Goal: Information Seeking & Learning: Learn about a topic

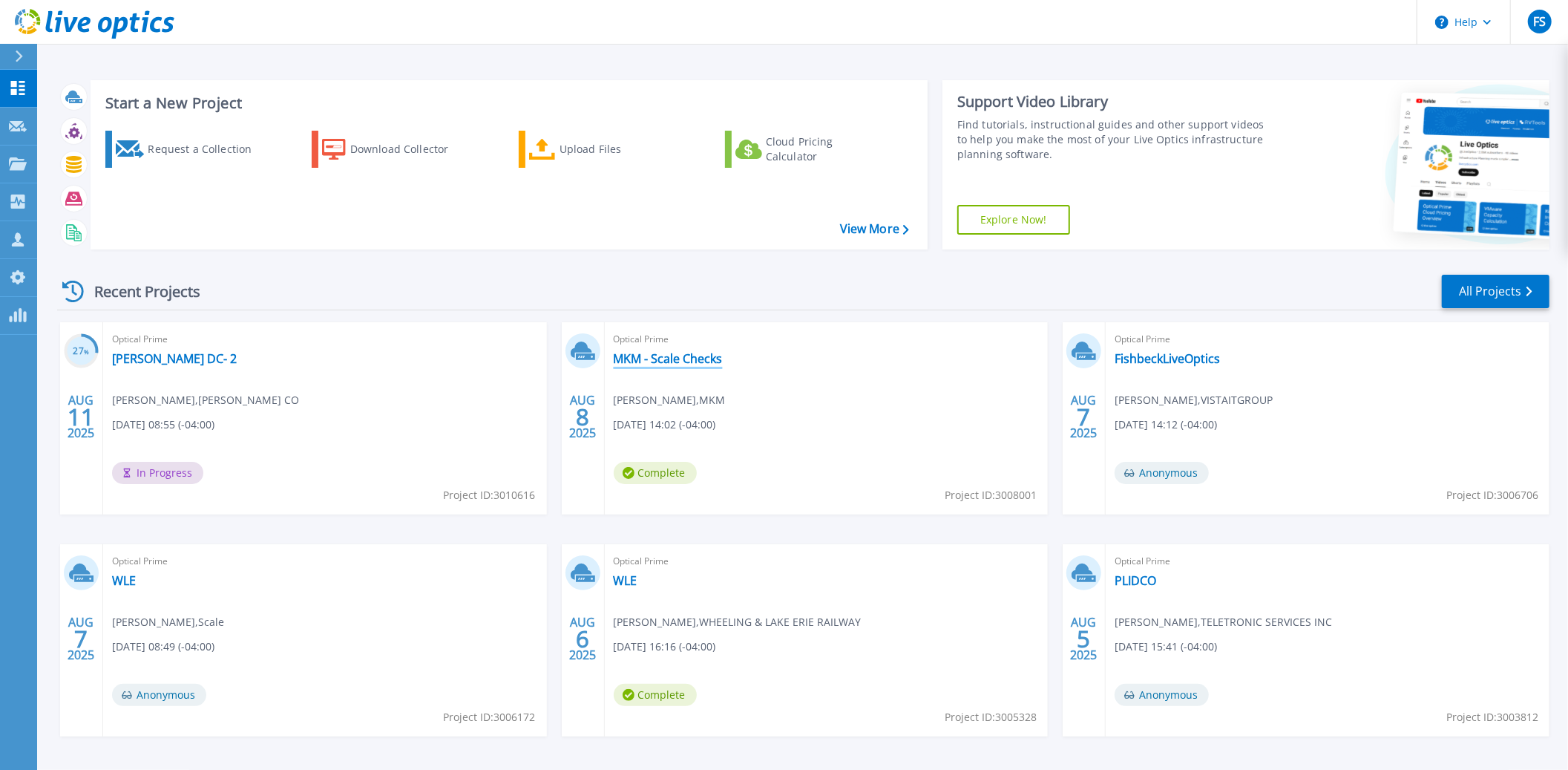
click at [669, 358] on link "MKM - Scale Checks" at bounding box center [668, 358] width 109 height 15
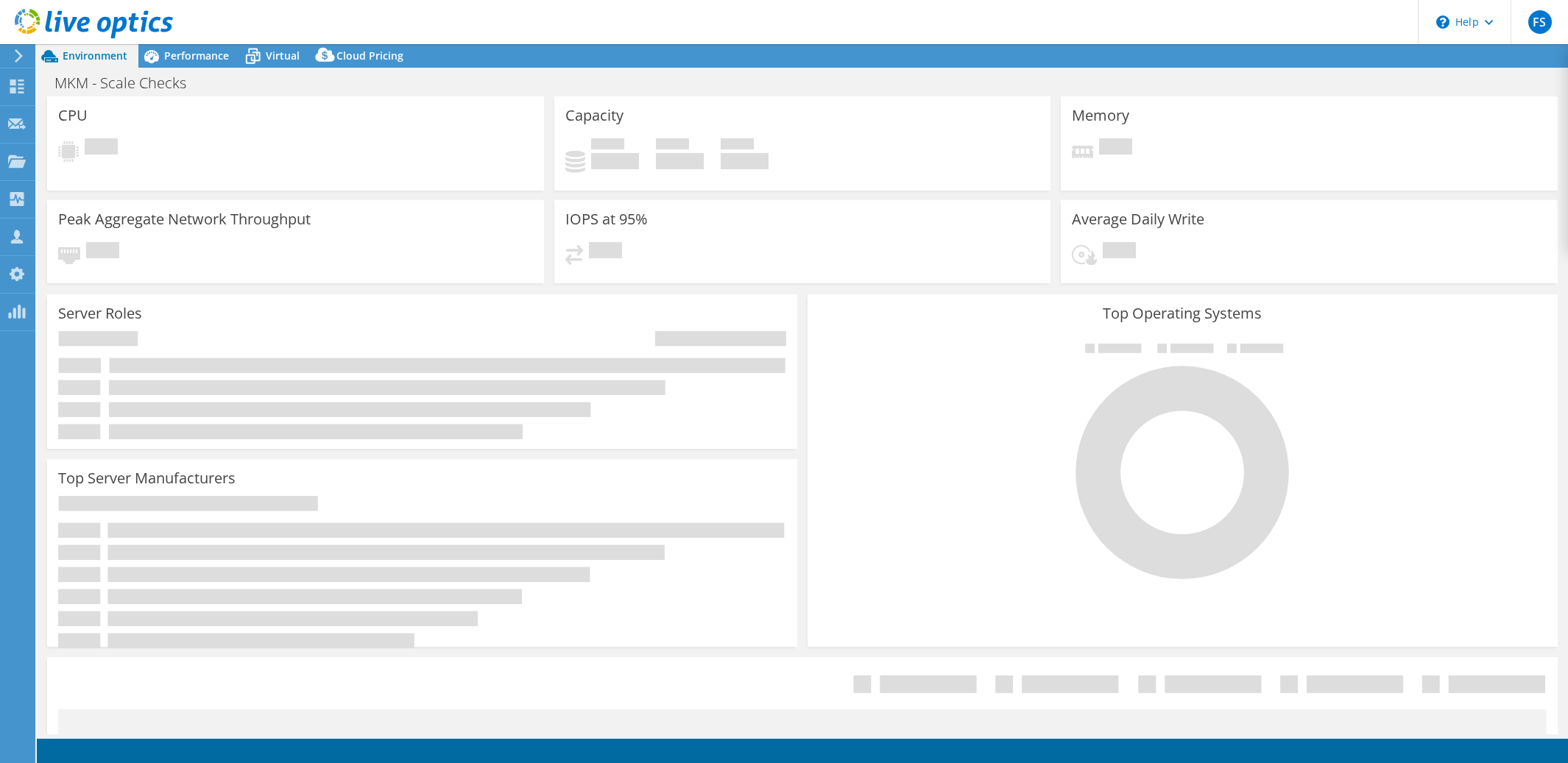
select select "USD"
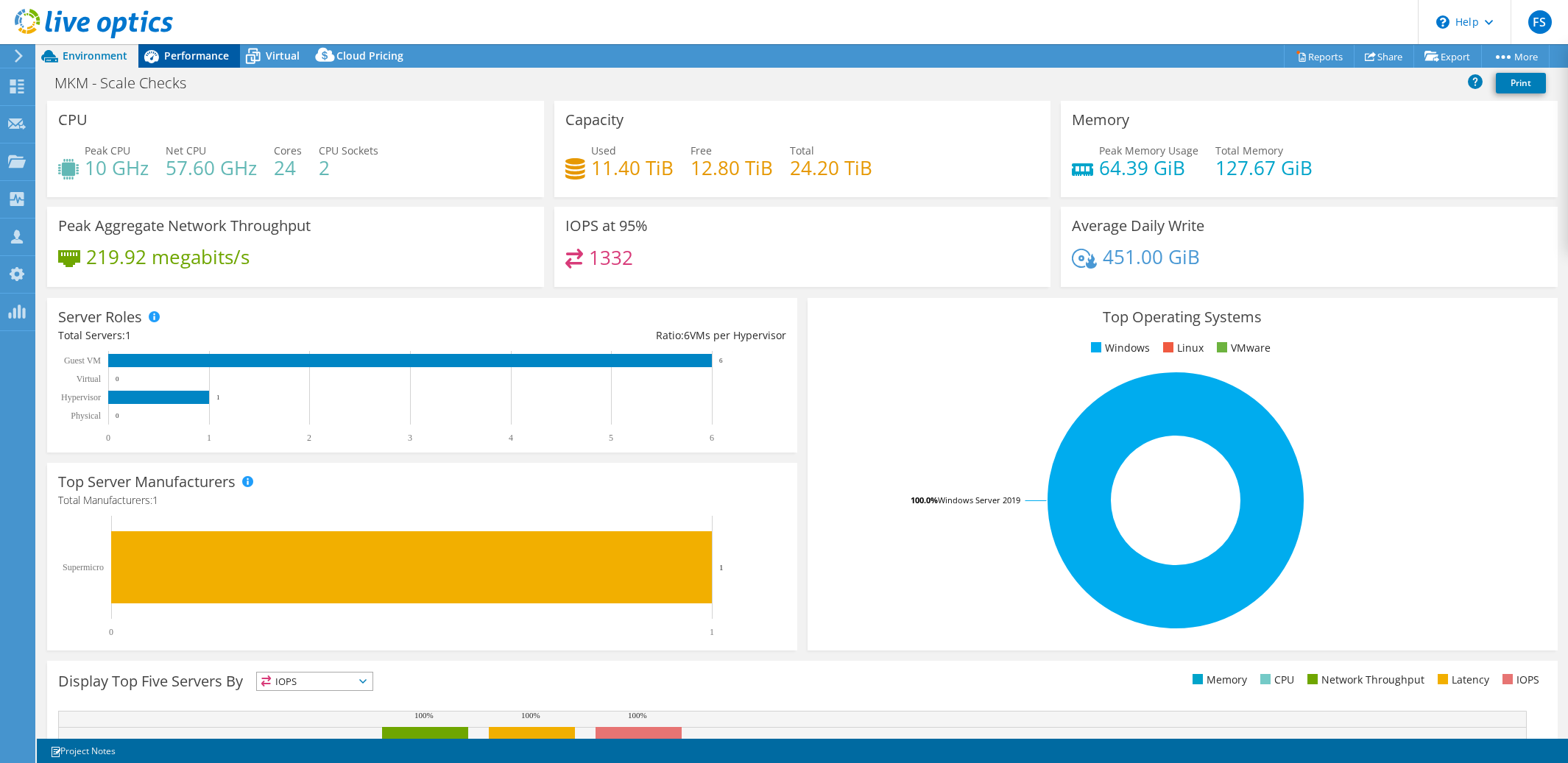
click at [200, 60] on span "Performance" at bounding box center [197, 56] width 65 height 14
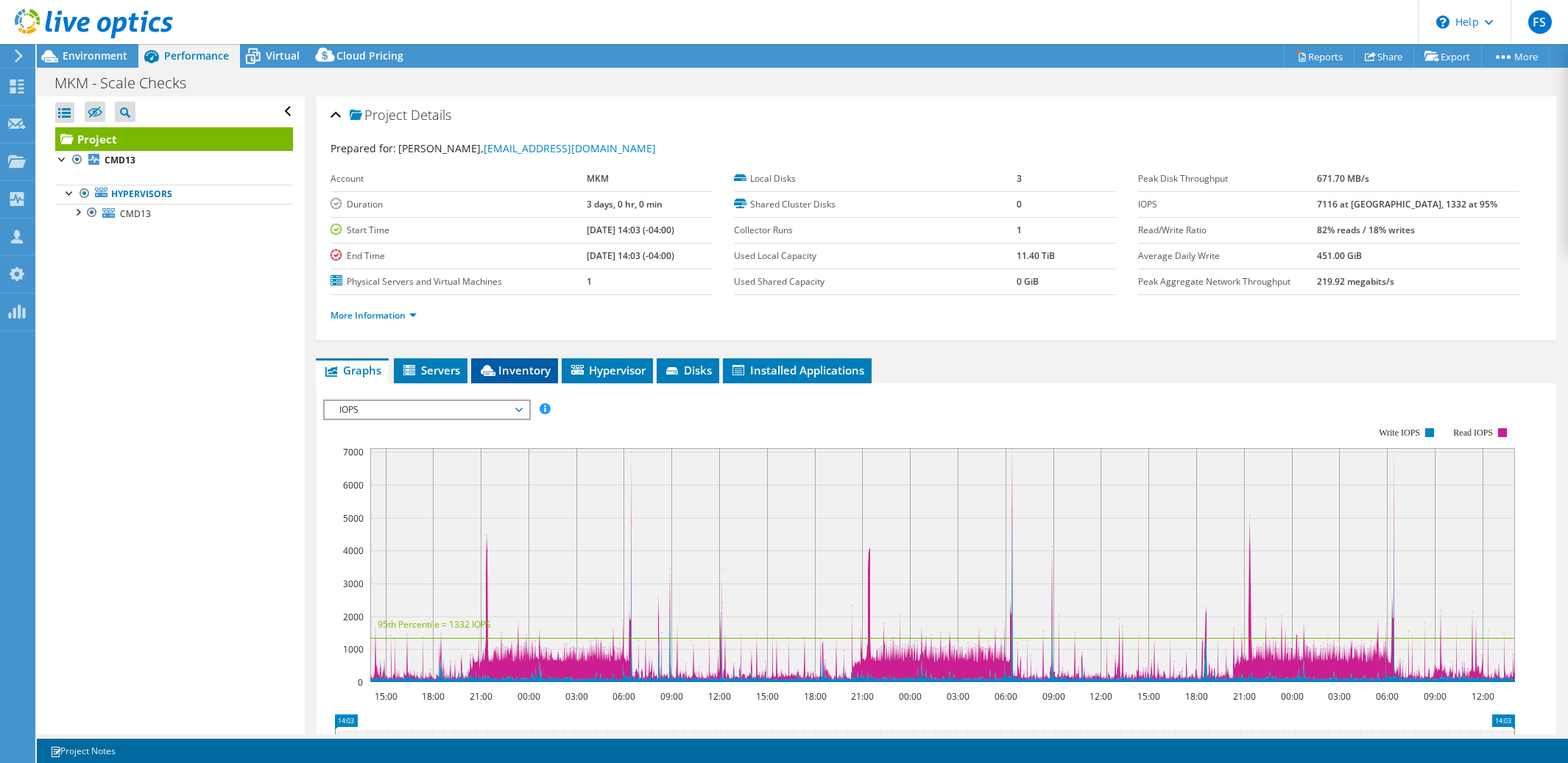
click at [528, 364] on span "Inventory" at bounding box center [514, 370] width 72 height 15
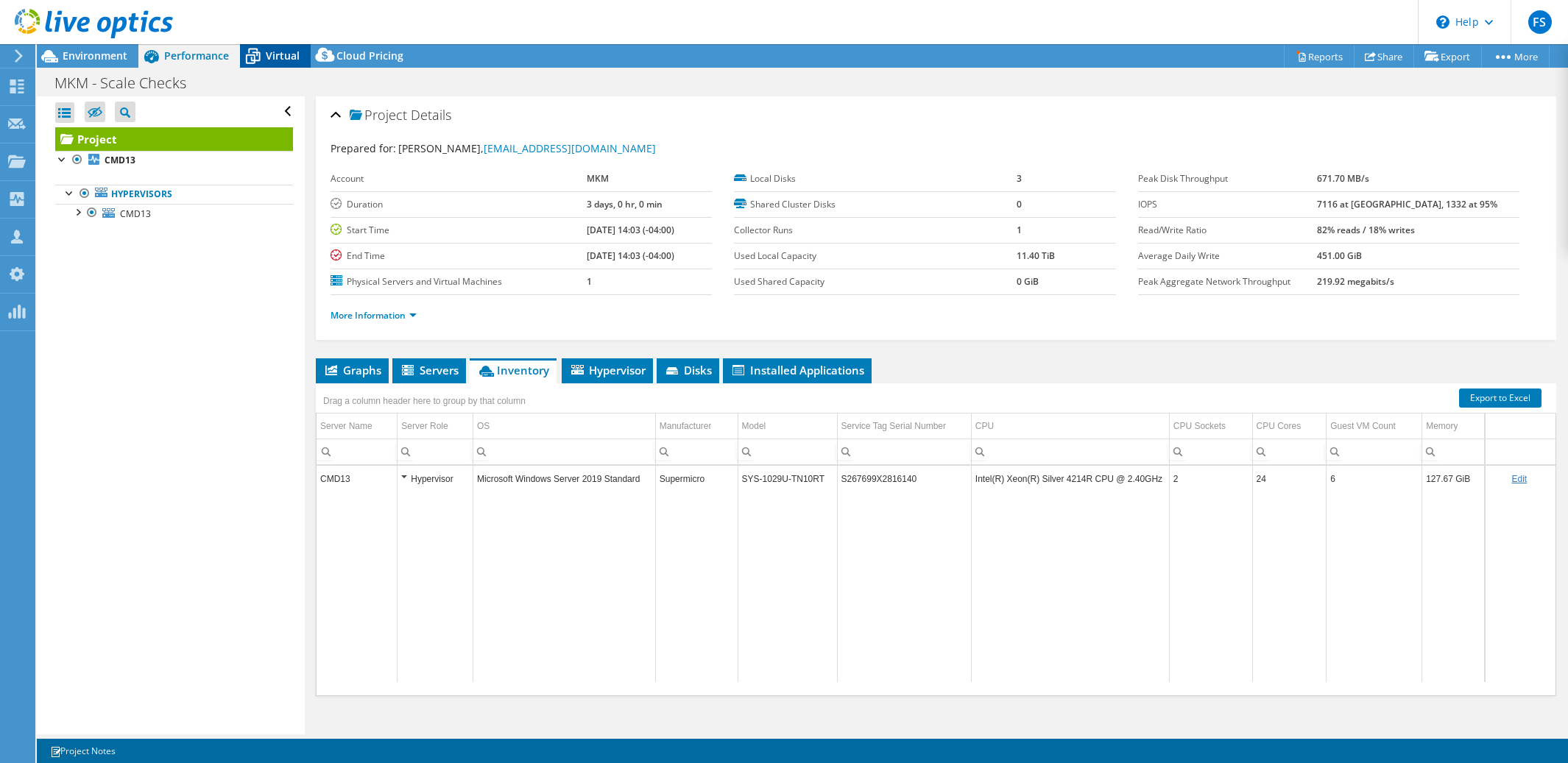
click at [280, 56] on span "Virtual" at bounding box center [283, 56] width 34 height 14
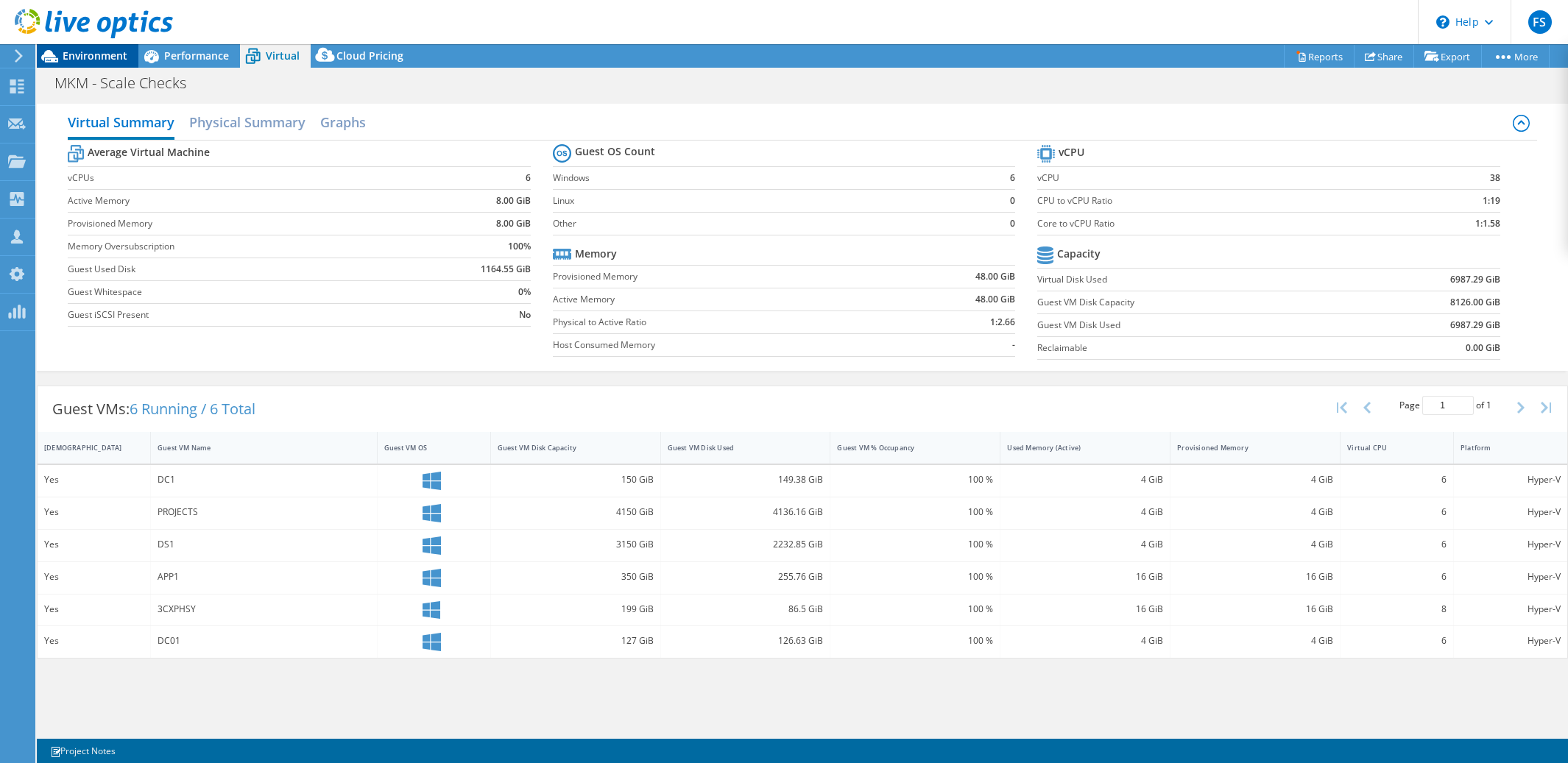
click at [104, 54] on span "Environment" at bounding box center [95, 56] width 65 height 14
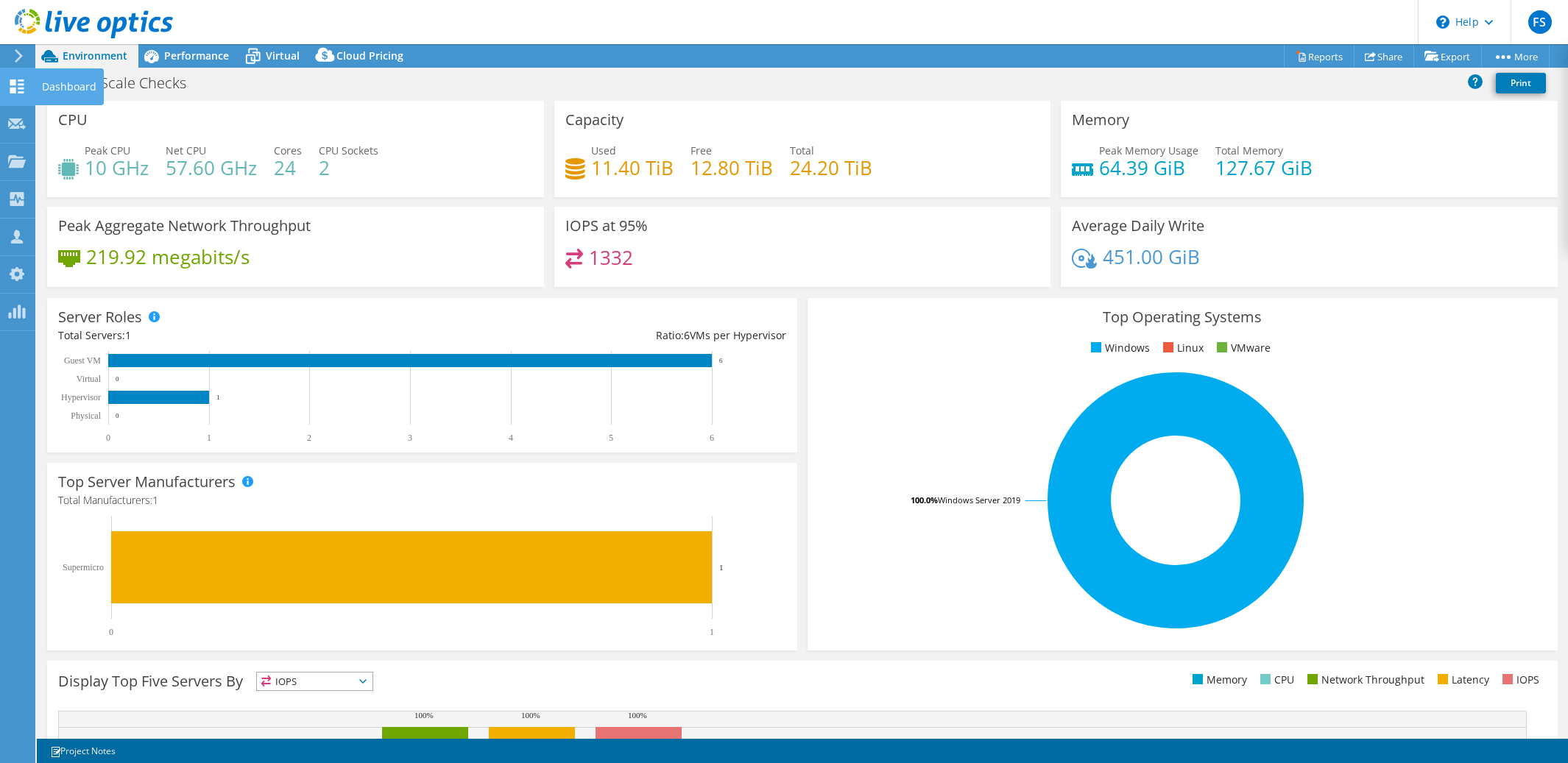
click at [19, 91] on use at bounding box center [17, 87] width 14 height 14
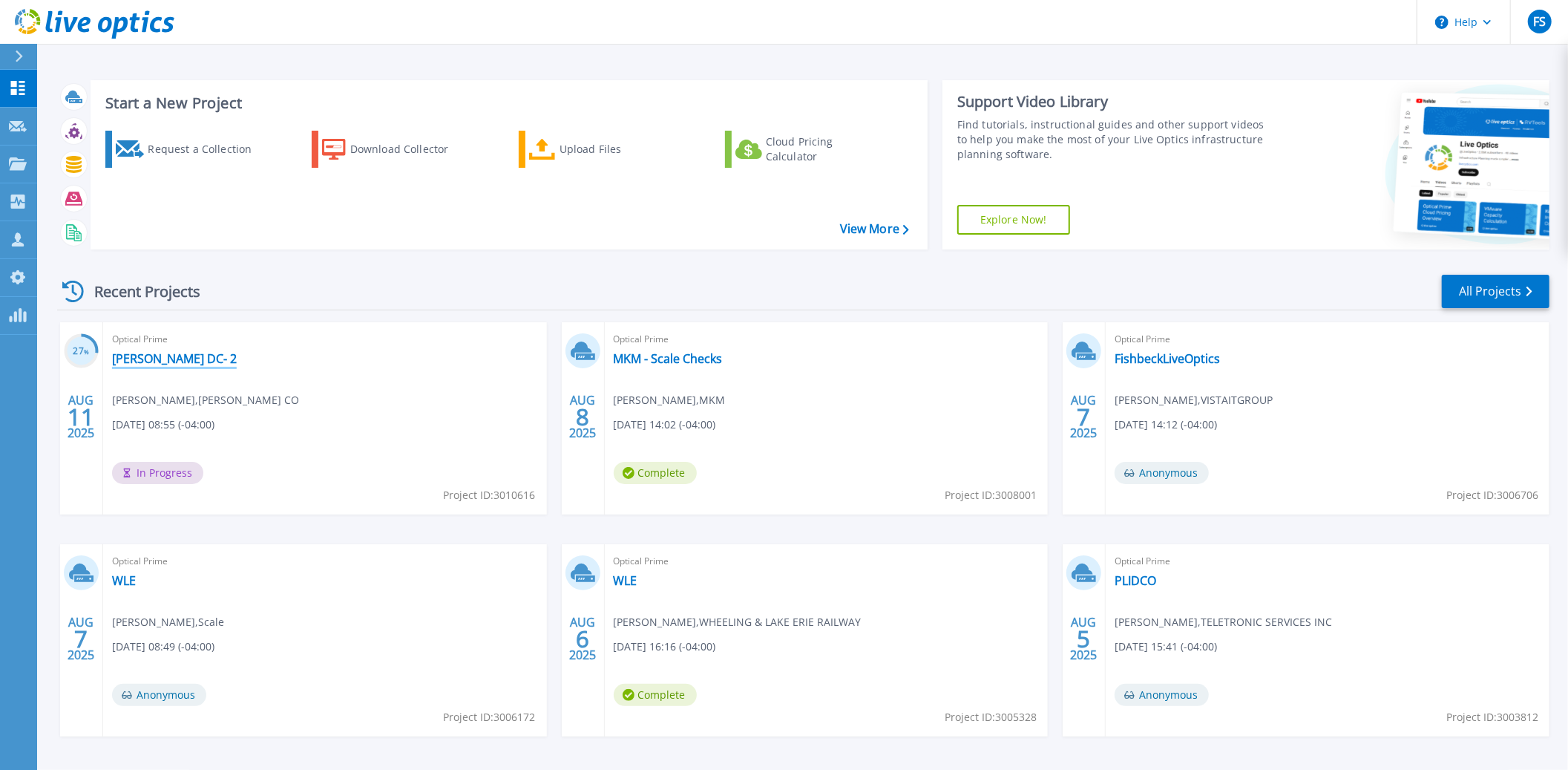
click at [170, 357] on link "[PERSON_NAME] DC- 2" at bounding box center [175, 358] width 125 height 15
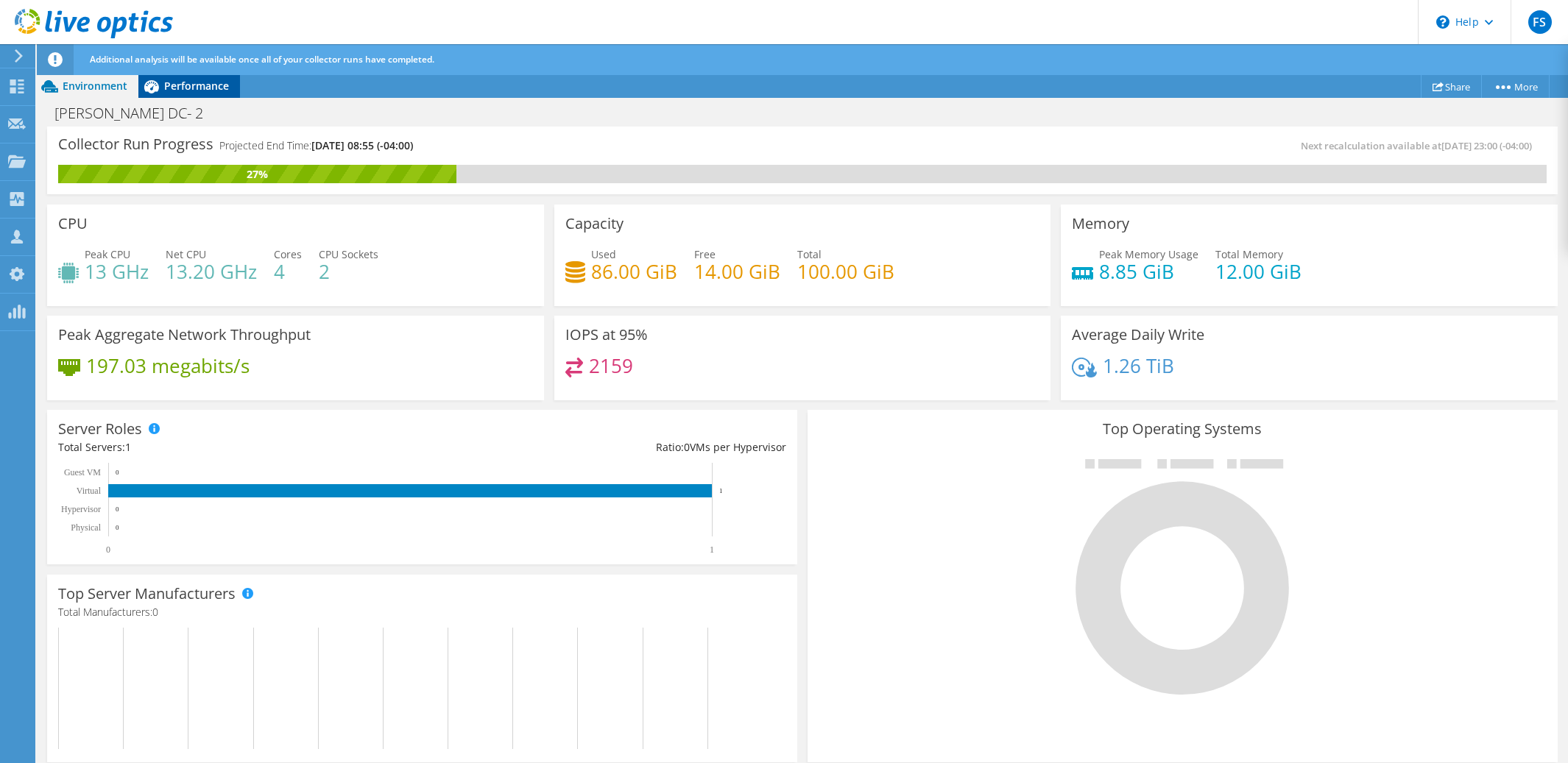
click at [204, 90] on span "Performance" at bounding box center [197, 86] width 65 height 14
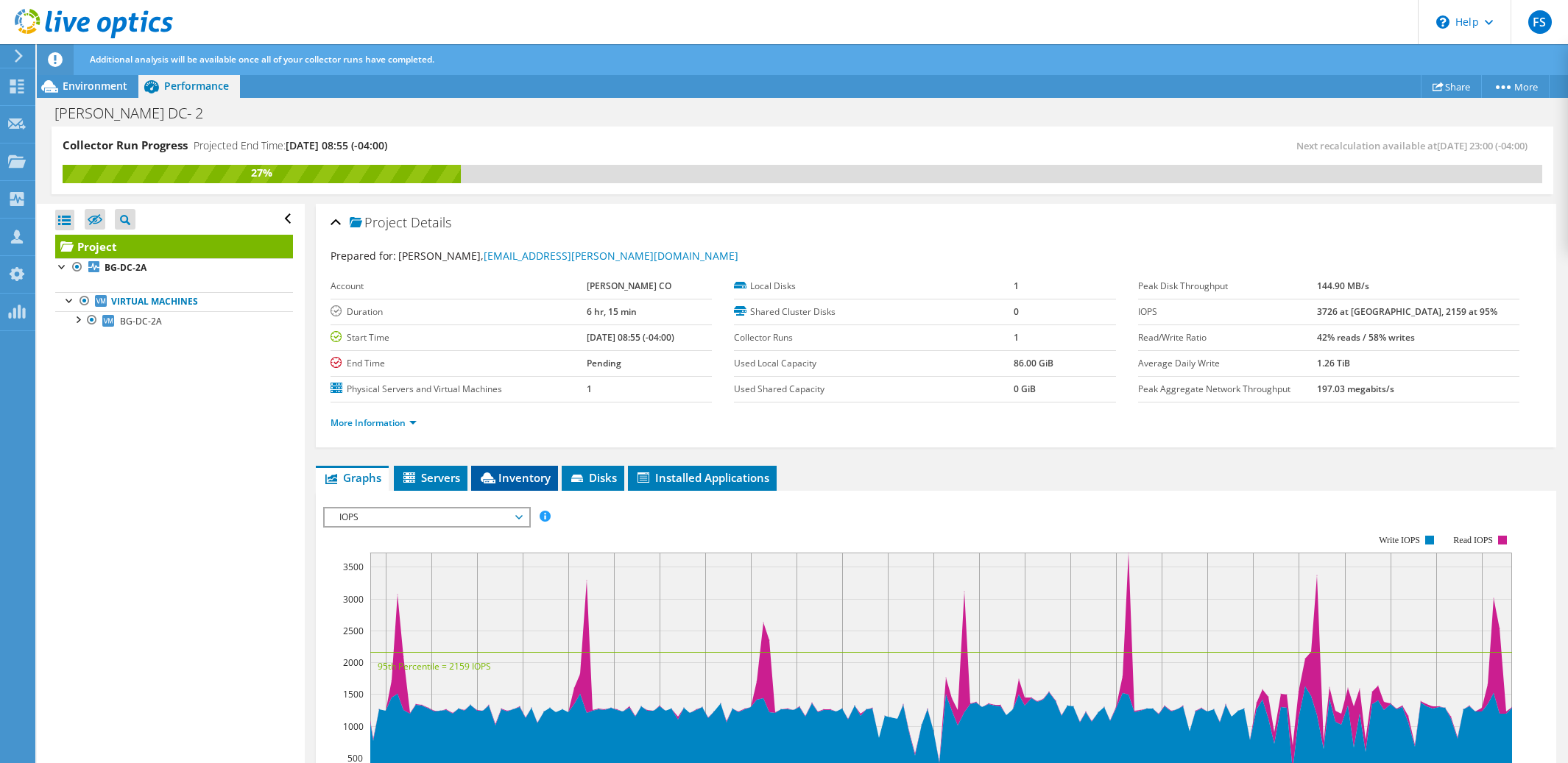
click at [528, 480] on span "Inventory" at bounding box center [514, 477] width 72 height 15
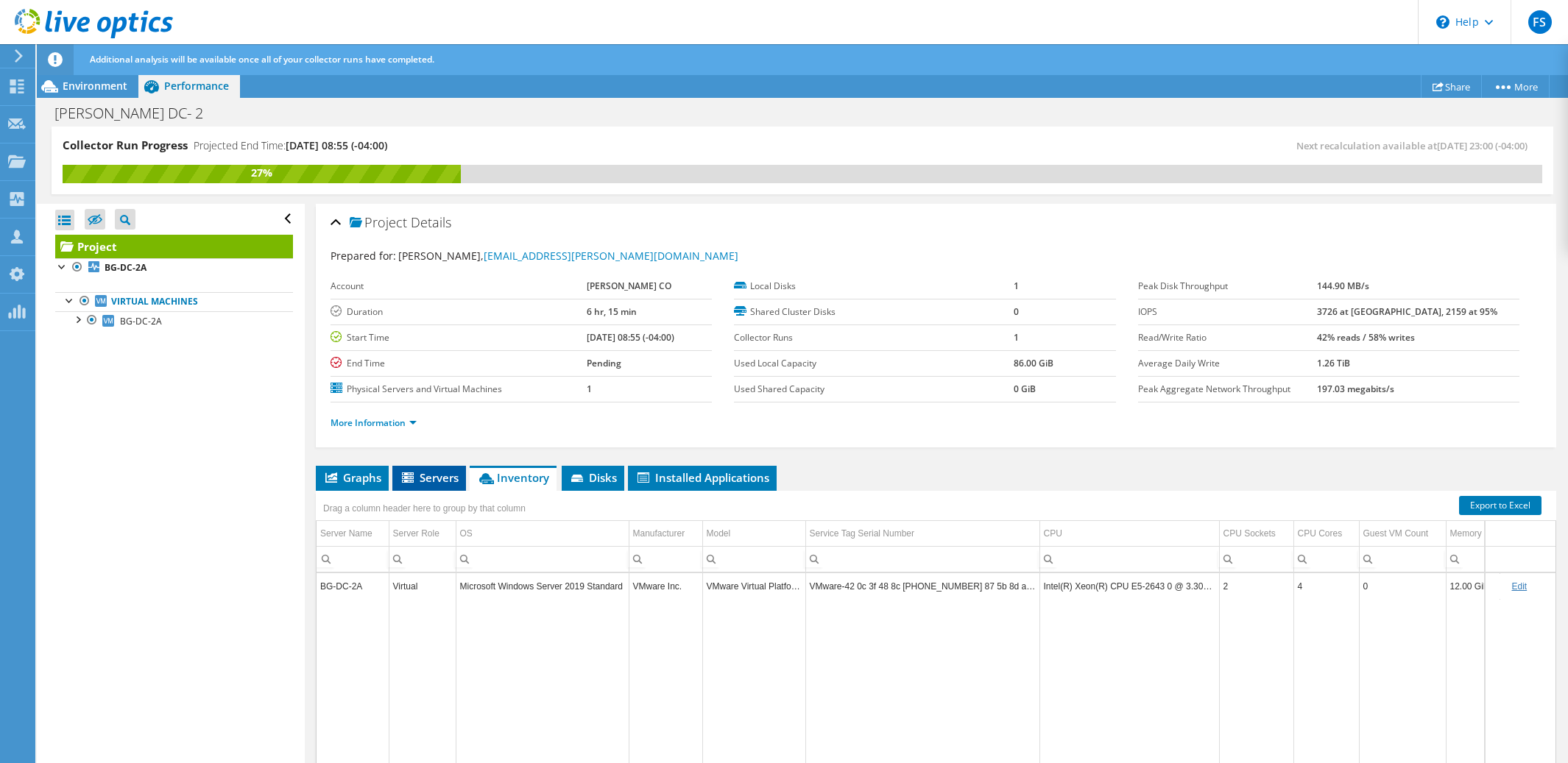
click at [428, 476] on span "Servers" at bounding box center [429, 477] width 59 height 15
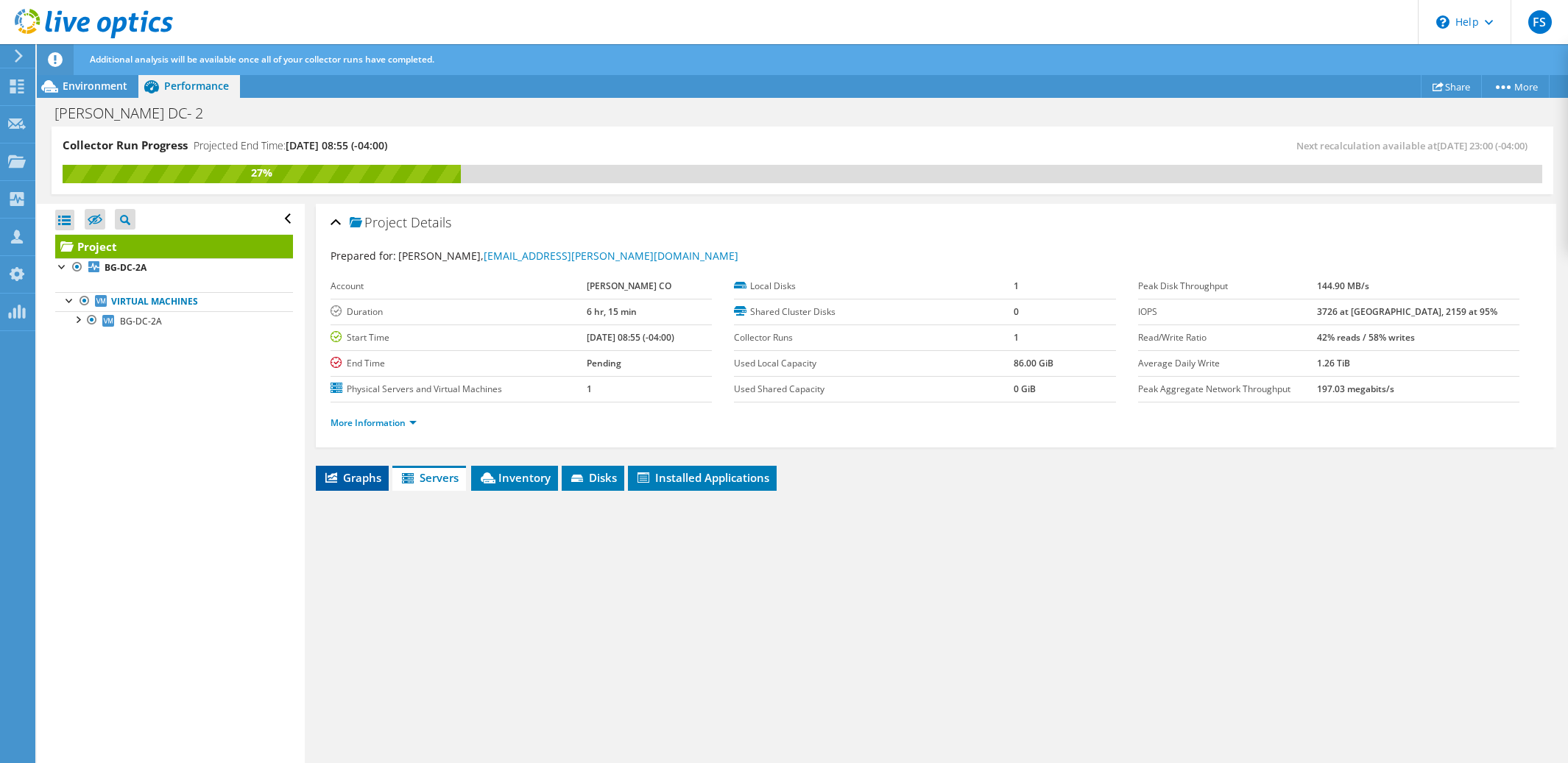
click at [350, 479] on span "Graphs" at bounding box center [352, 477] width 58 height 15
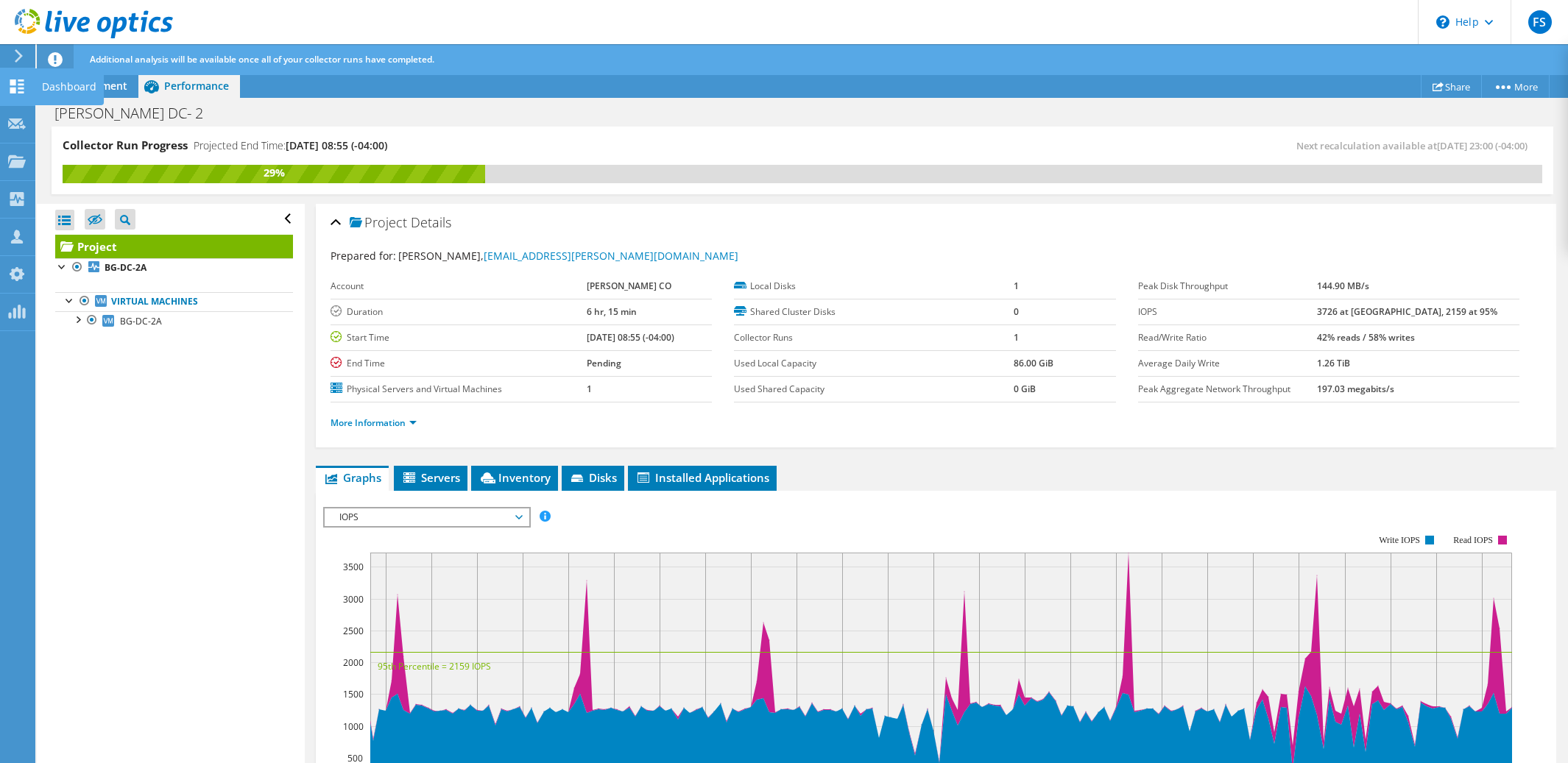
click at [17, 85] on icon at bounding box center [17, 87] width 17 height 14
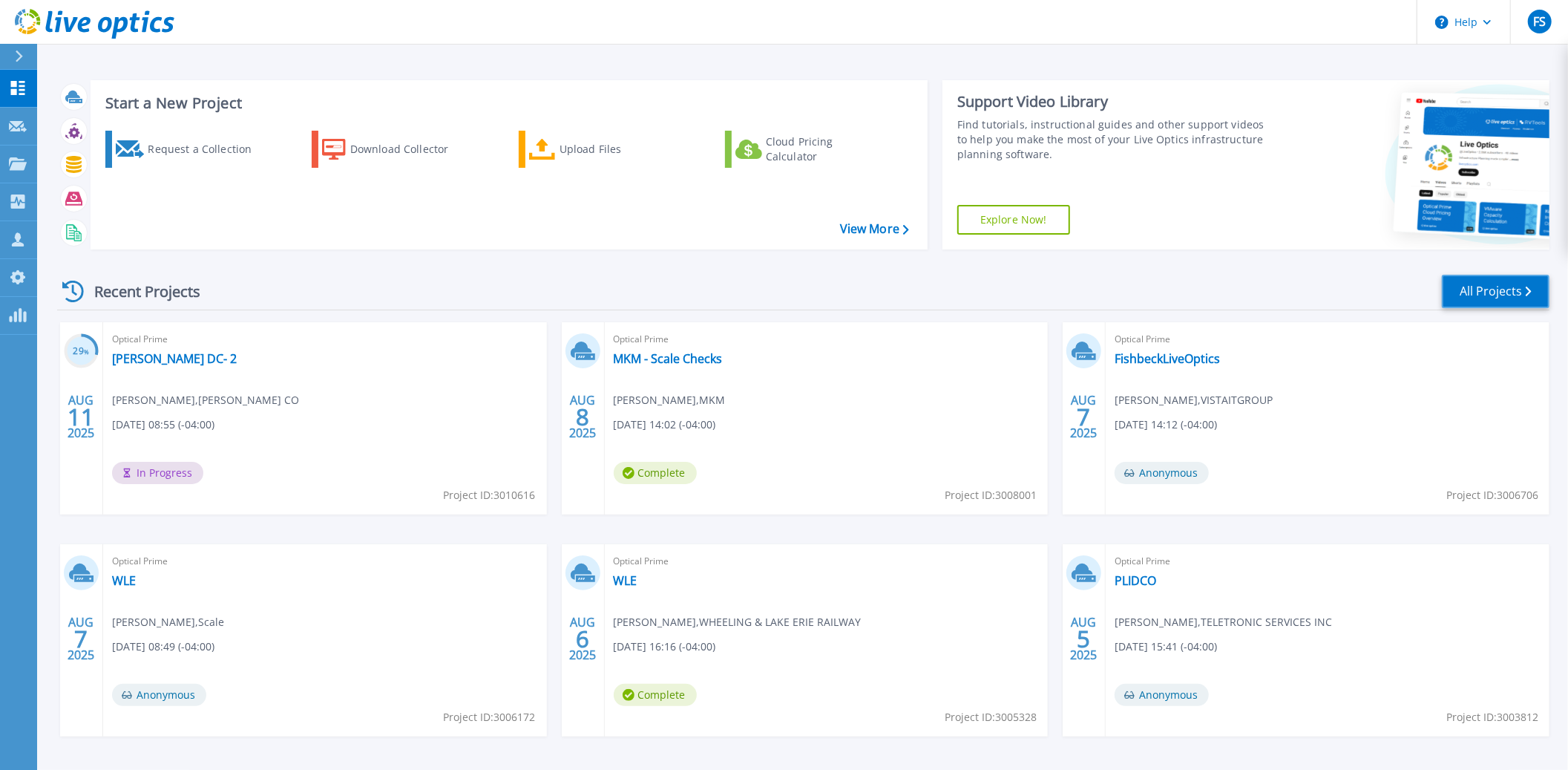
click at [1476, 291] on link "All Projects" at bounding box center [1496, 292] width 107 height 34
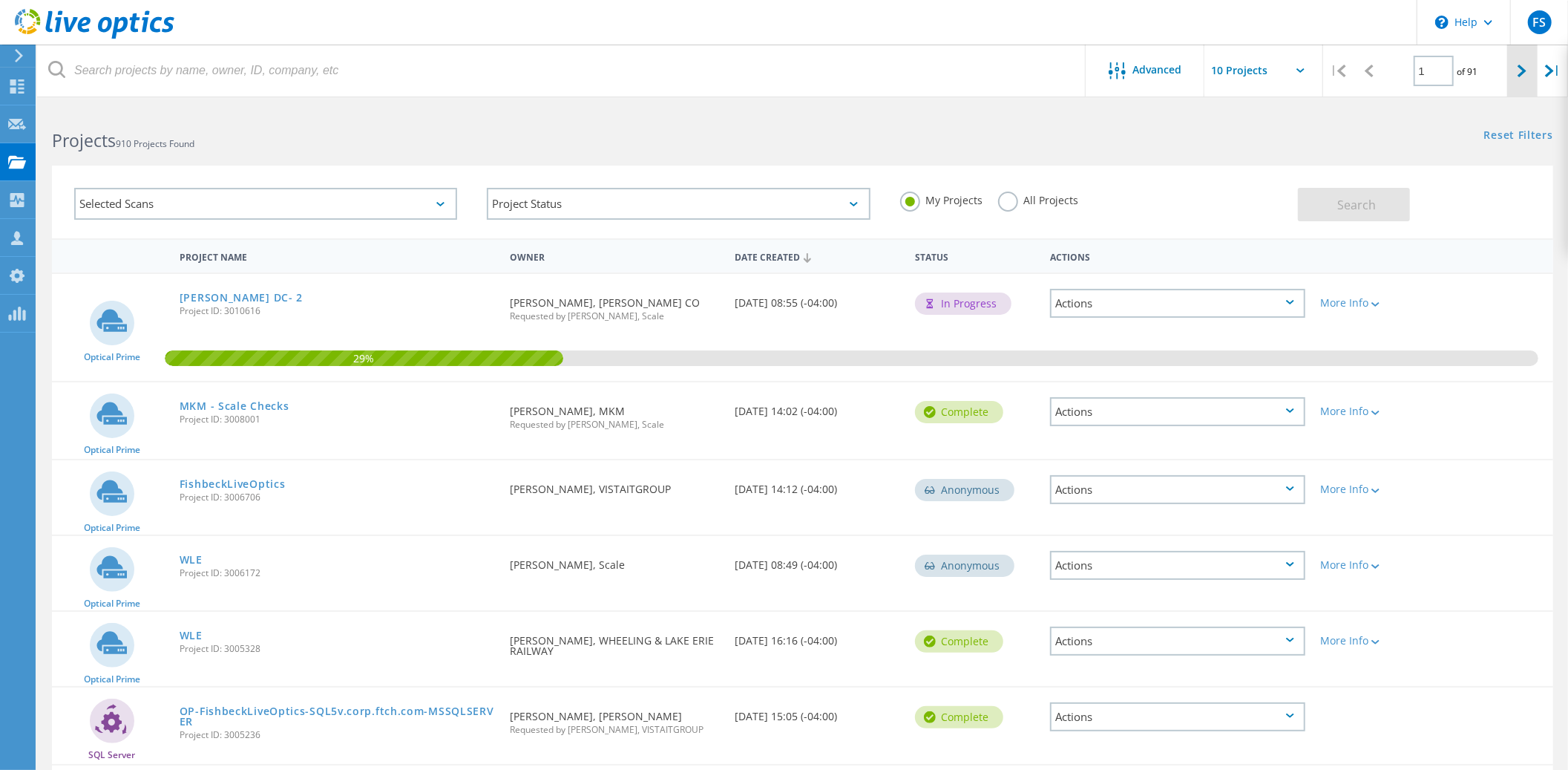
click at [1521, 81] on div at bounding box center [1522, 71] width 30 height 53
type input "2"
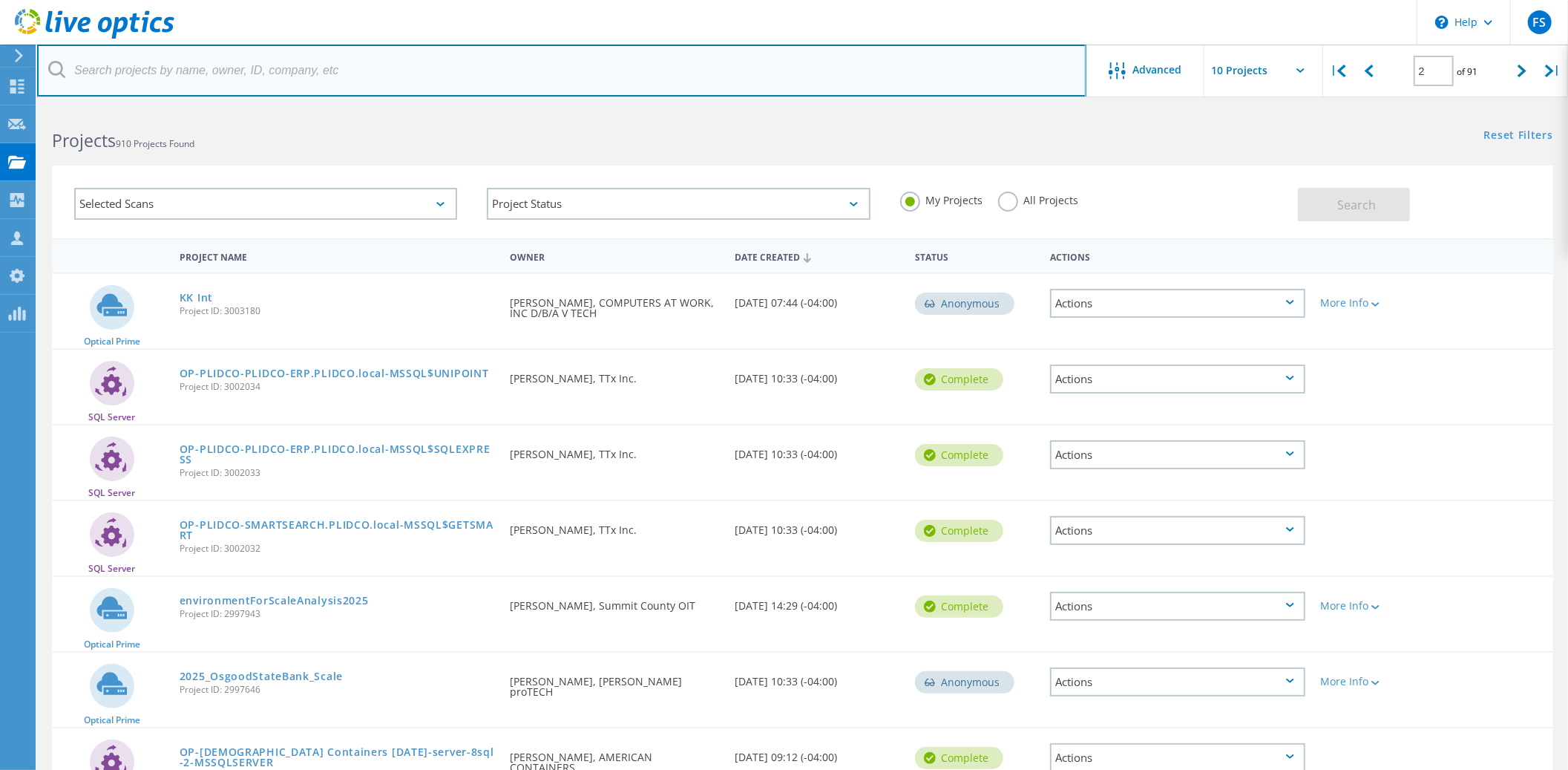
click at [211, 83] on input "text" at bounding box center [561, 71] width 1050 height 52
type input "AAI"
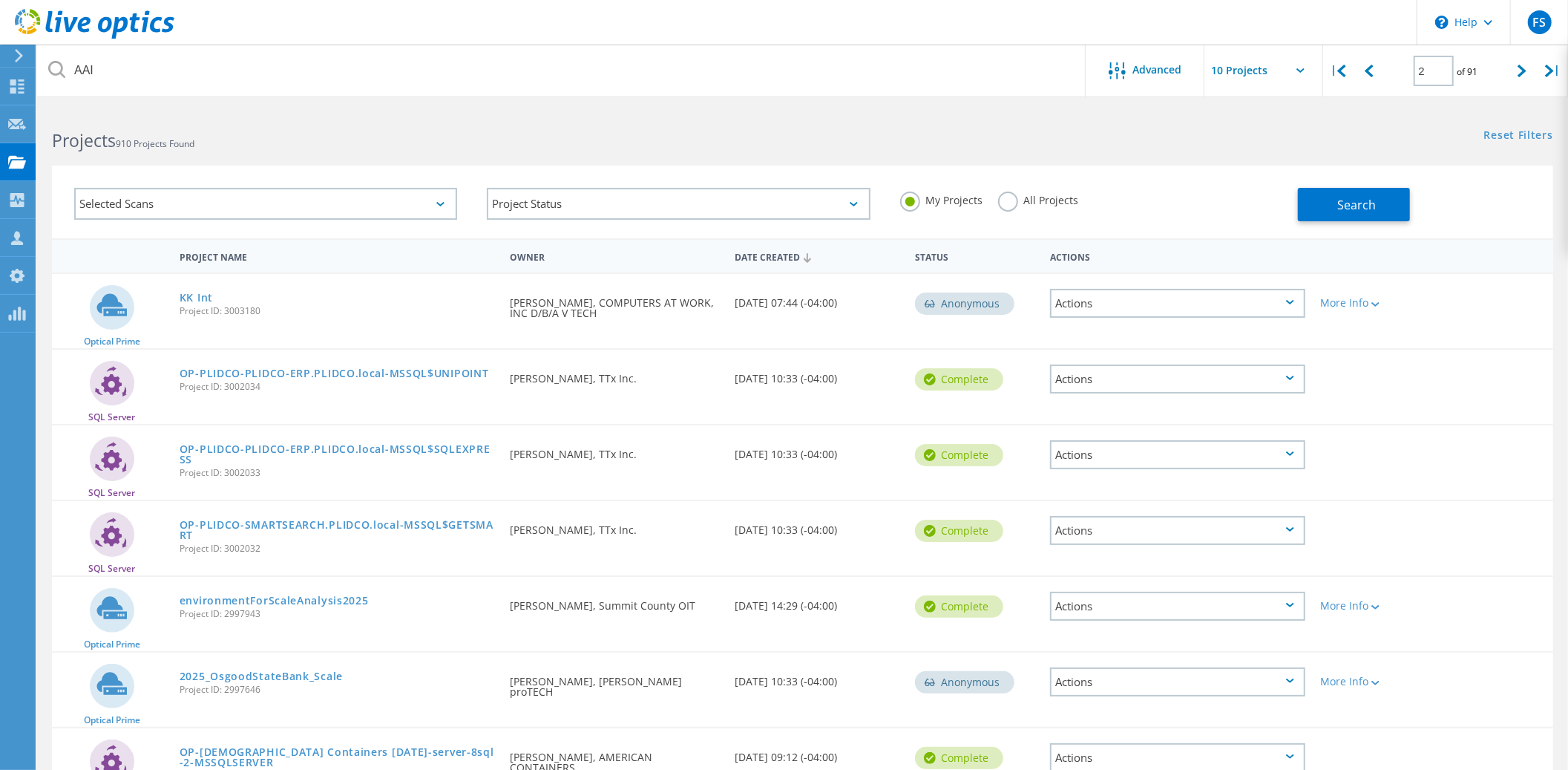
click at [1009, 196] on label "All Projects" at bounding box center [1039, 199] width 81 height 14
click at [0, 0] on input "All Projects" at bounding box center [0, 0] width 0 height 0
click at [1364, 205] on span "Search" at bounding box center [1357, 205] width 38 height 16
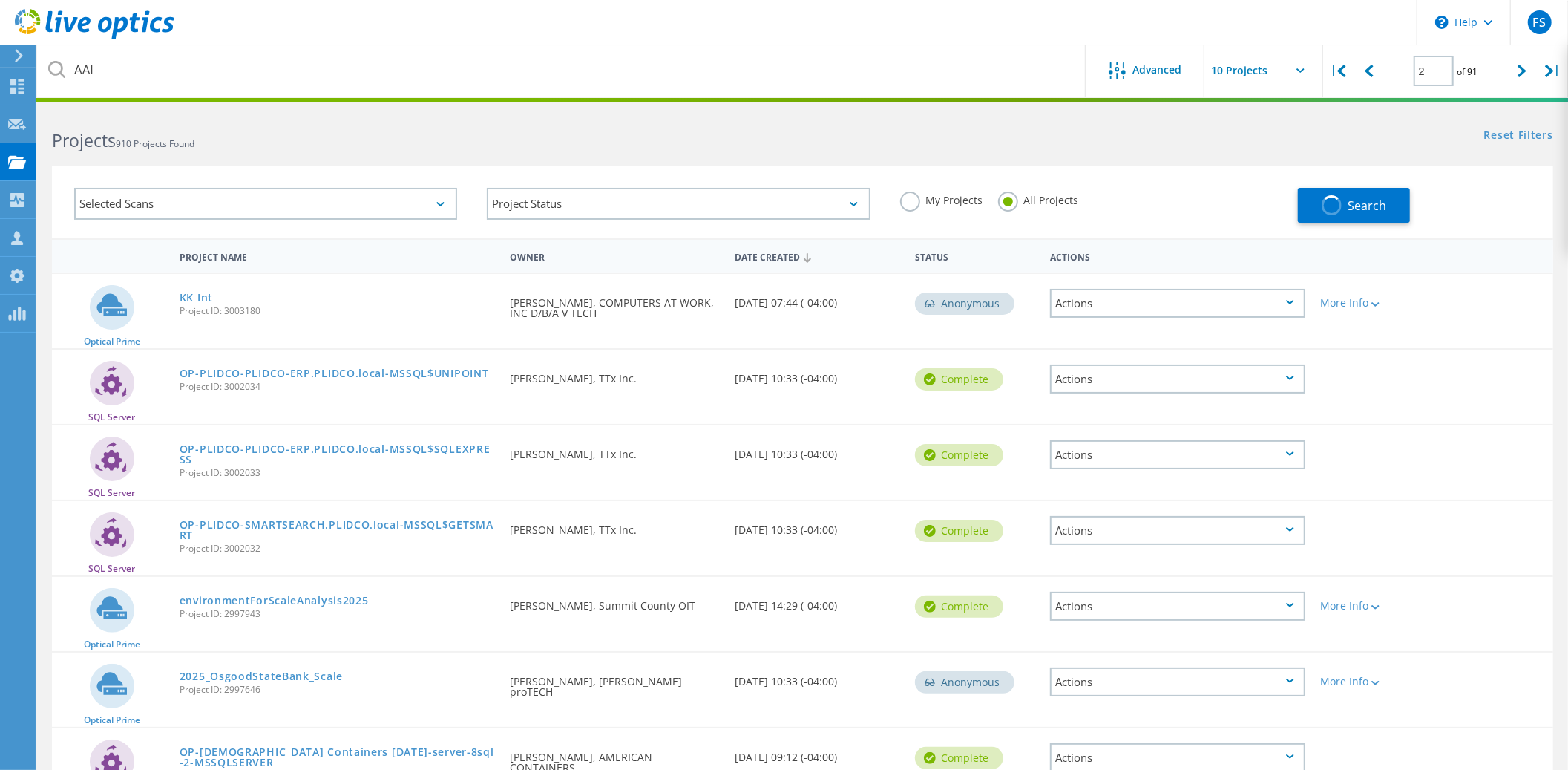
type input "1"
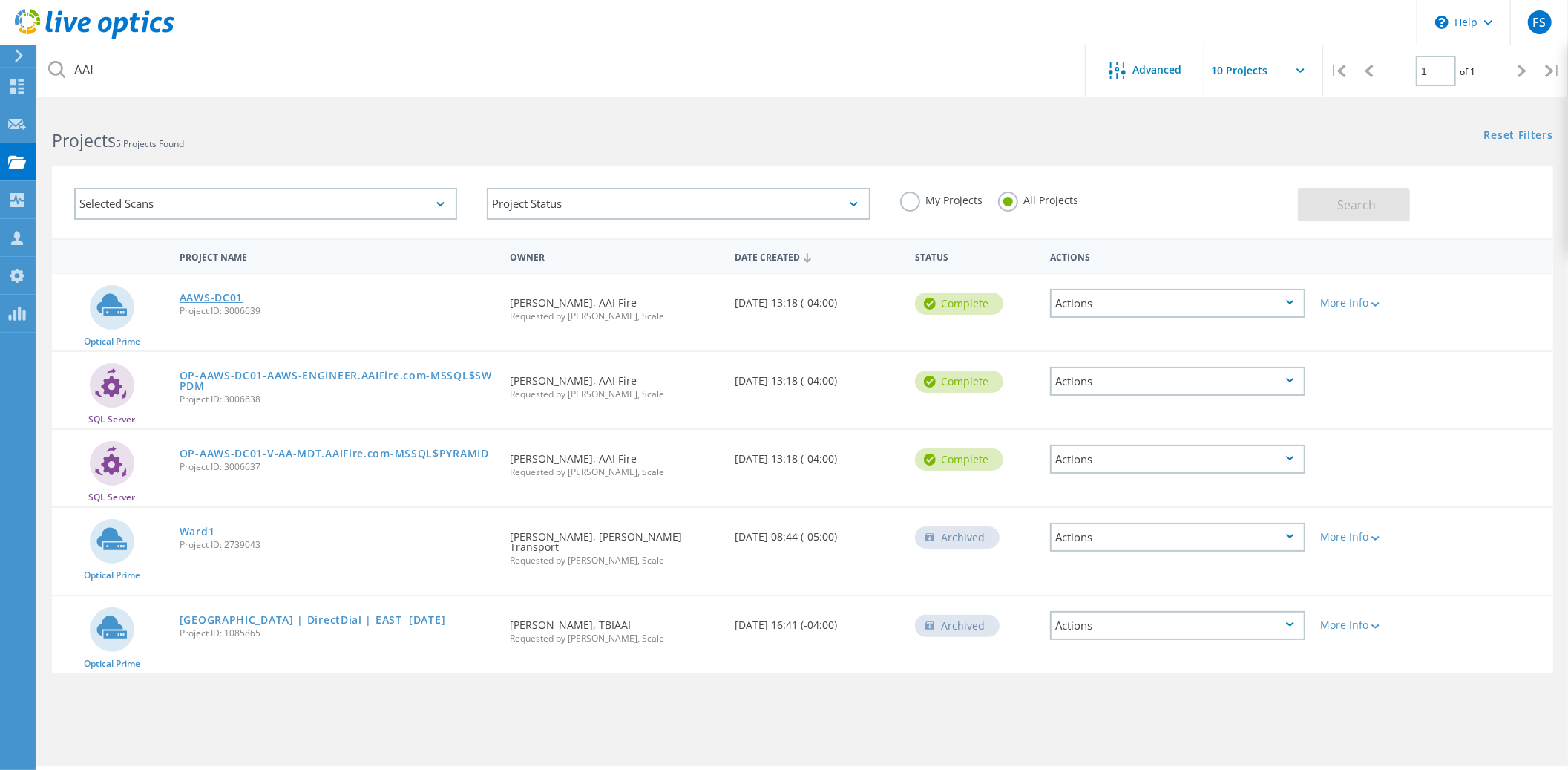
click at [213, 295] on link "AAWS-DC01" at bounding box center [211, 297] width 63 height 10
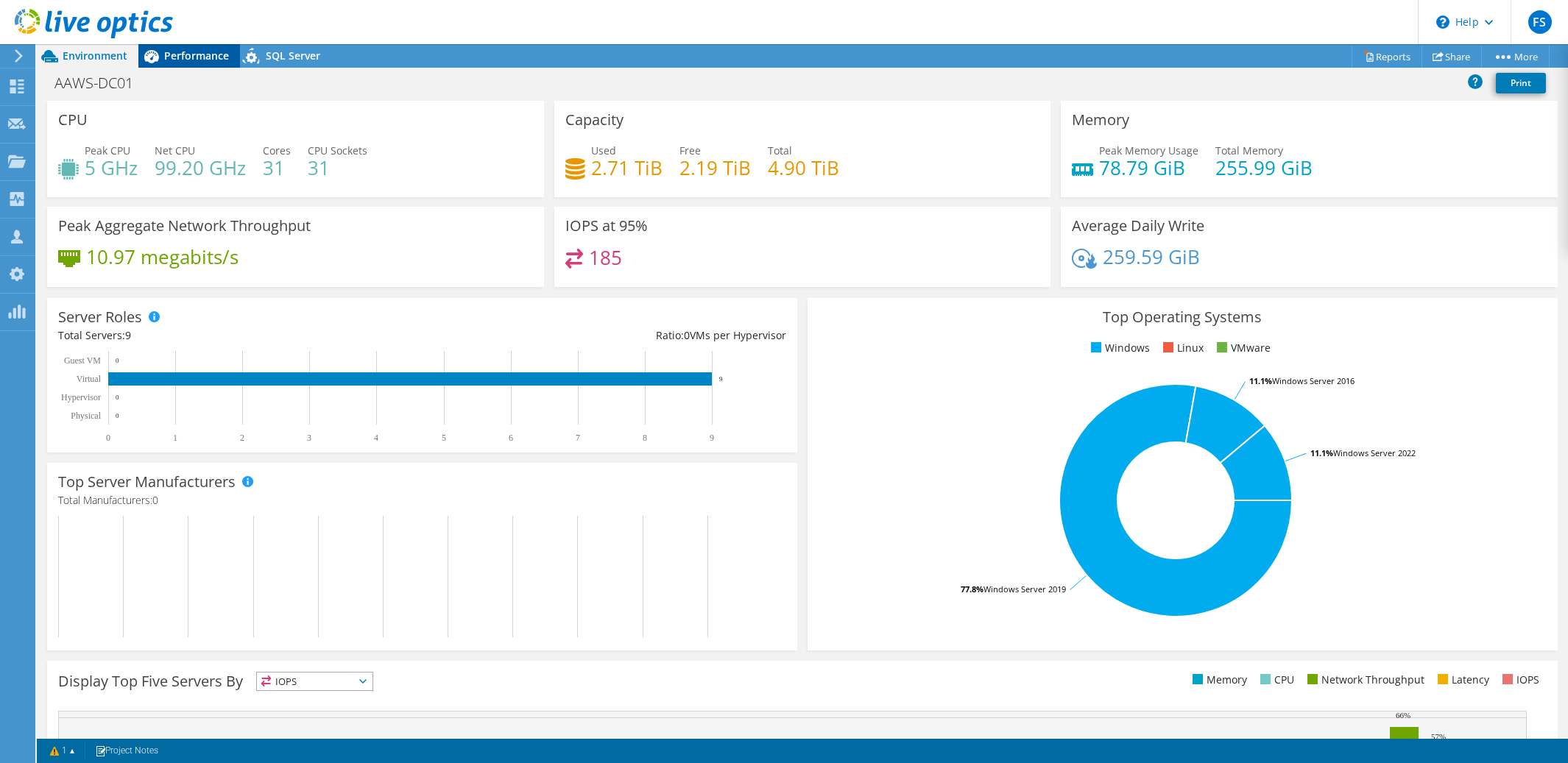
click at [199, 58] on span "Performance" at bounding box center [197, 56] width 65 height 14
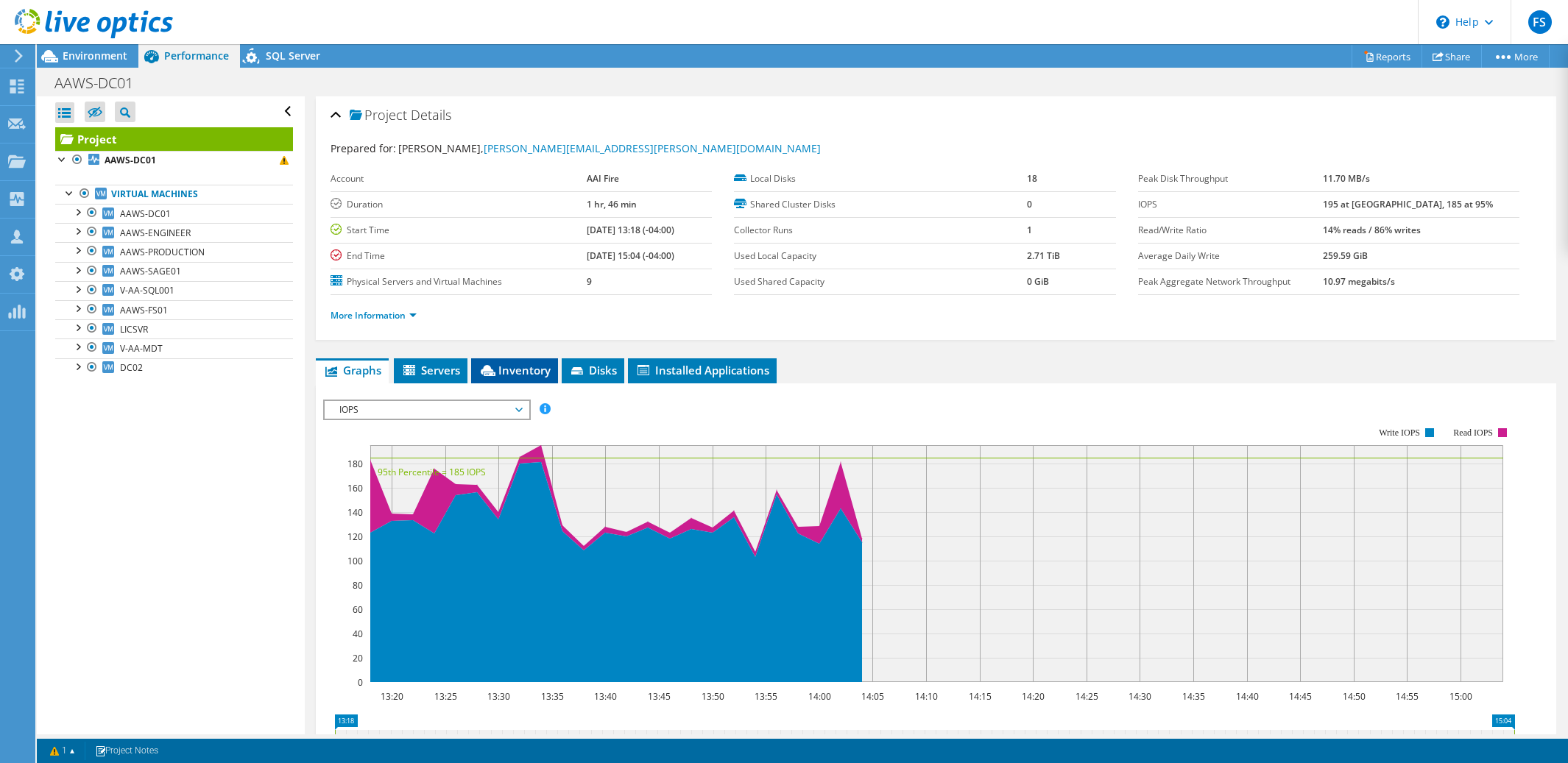
click at [500, 370] on span "Inventory" at bounding box center [514, 370] width 72 height 15
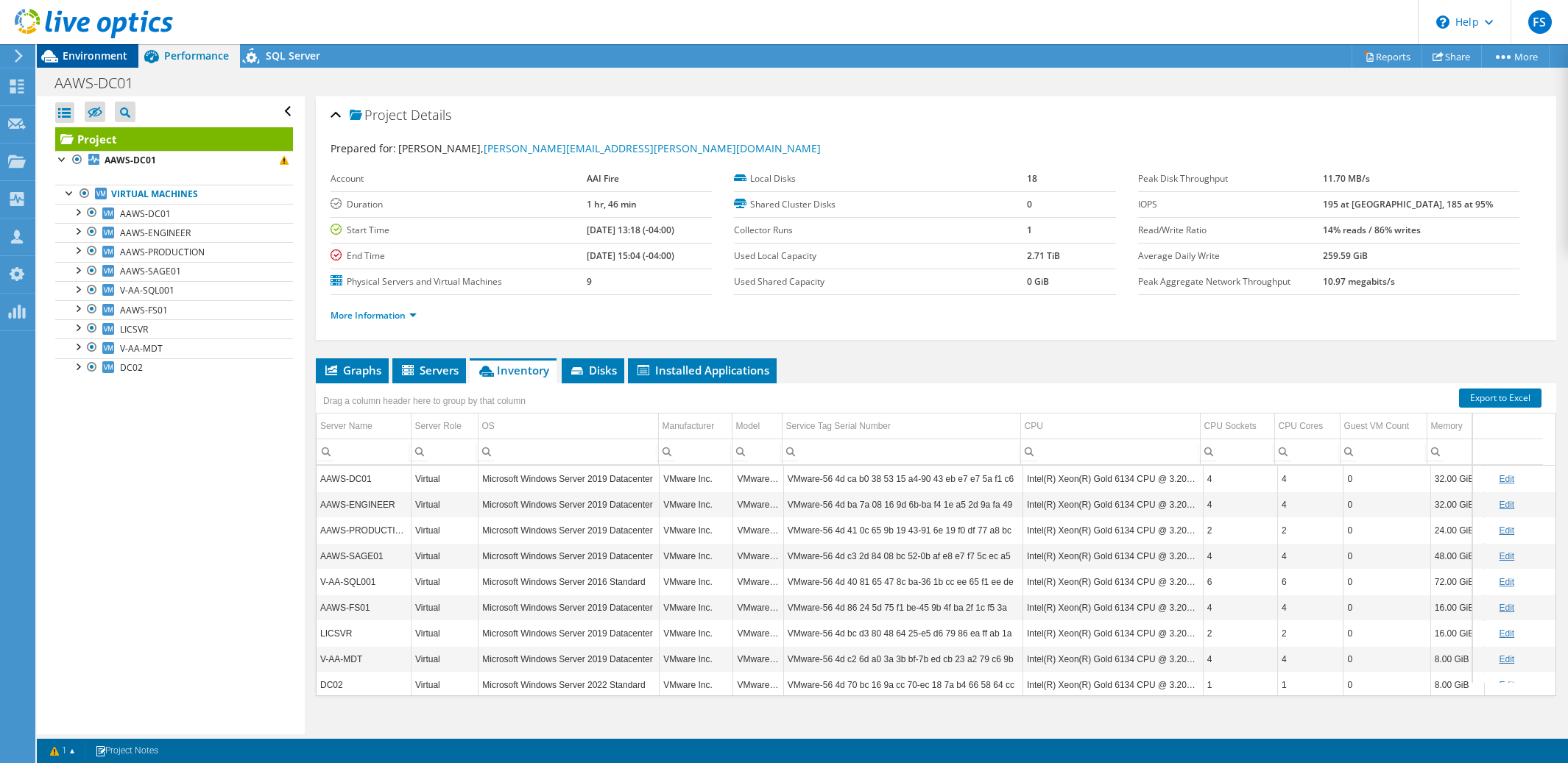
click at [96, 56] on span "Environment" at bounding box center [95, 56] width 65 height 14
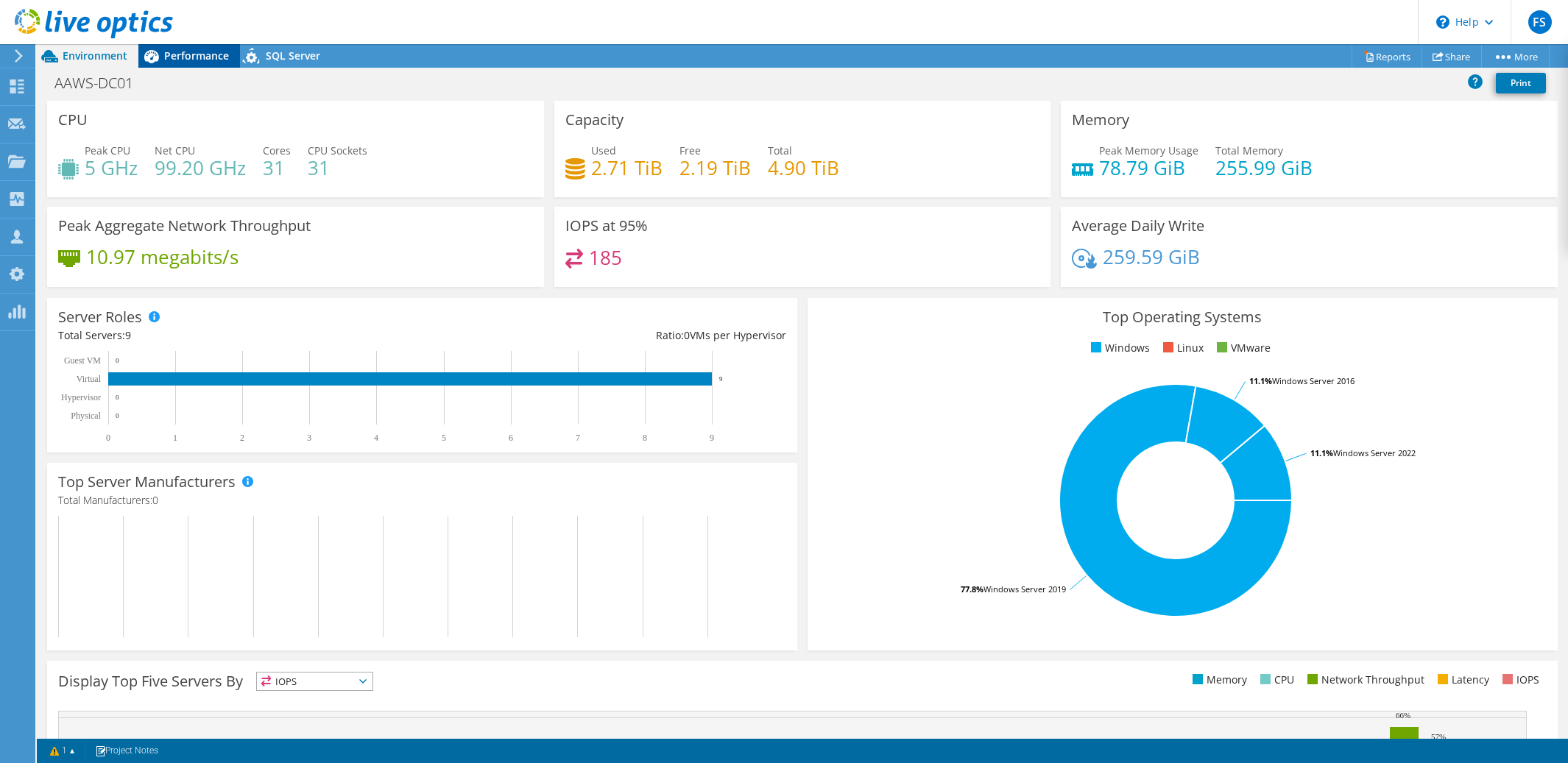
click at [203, 57] on span "Performance" at bounding box center [197, 56] width 65 height 14
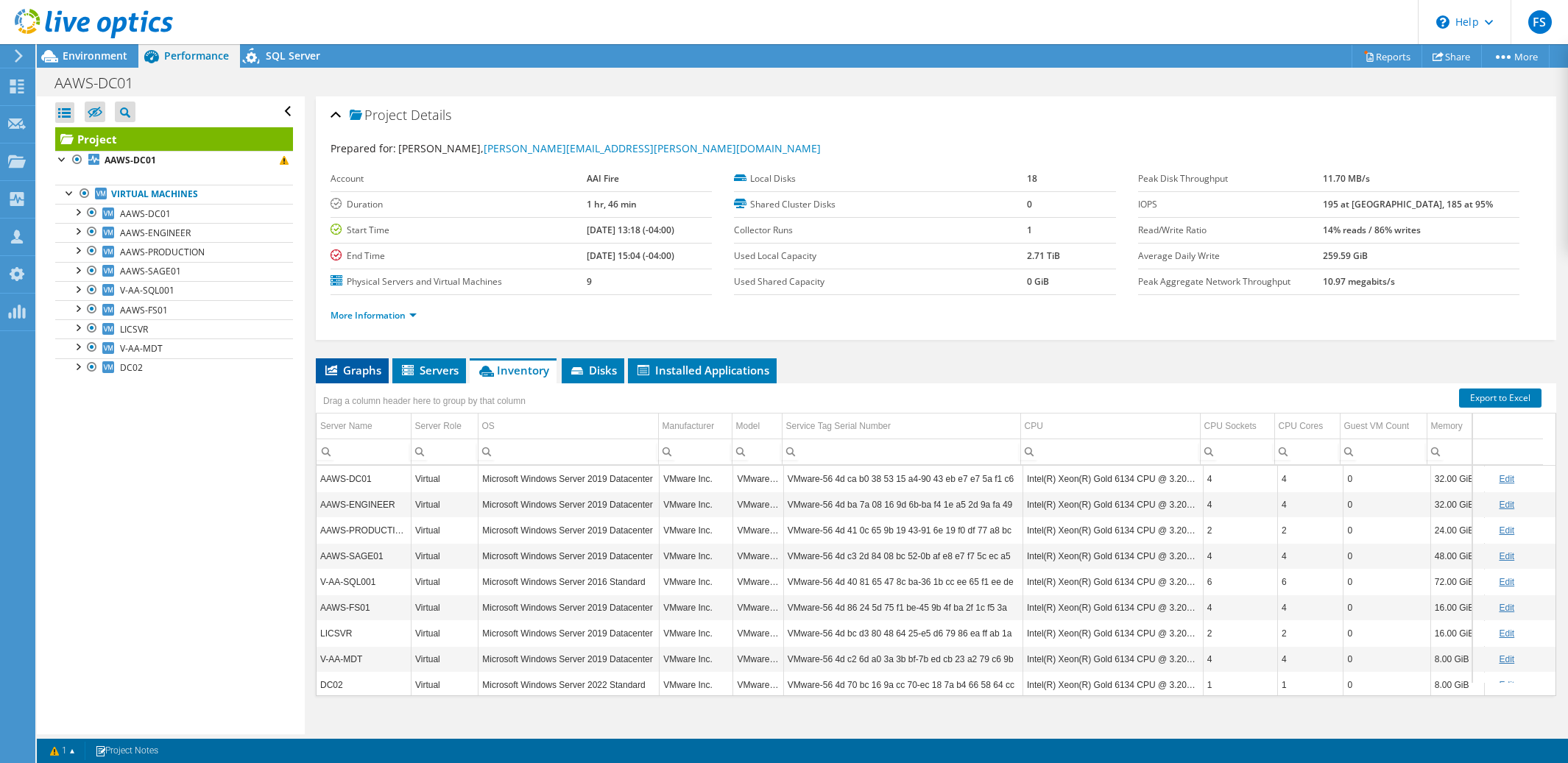
click at [357, 370] on span "Graphs" at bounding box center [352, 370] width 58 height 15
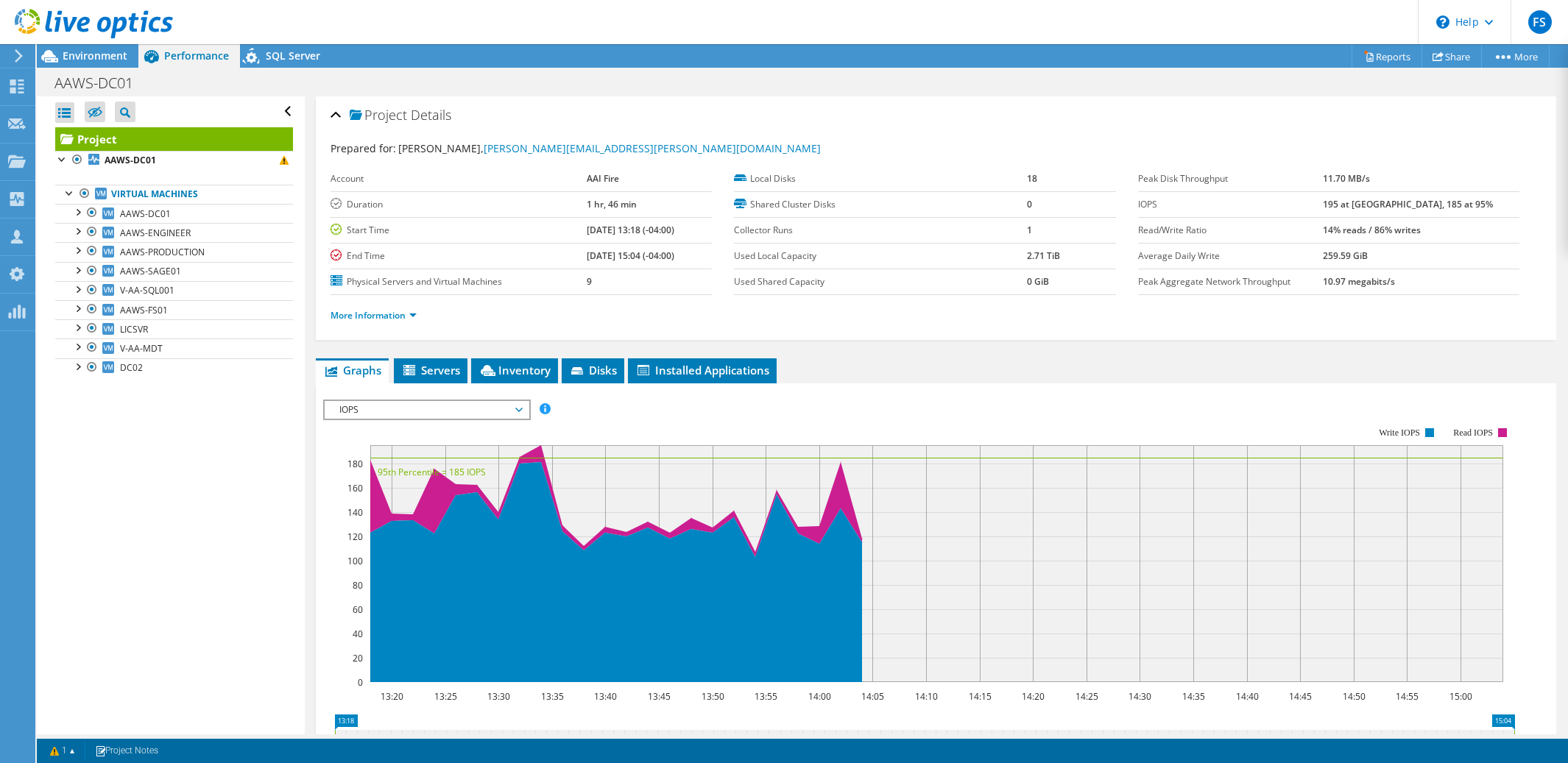
click at [521, 410] on span "IOPS" at bounding box center [427, 410] width 204 height 17
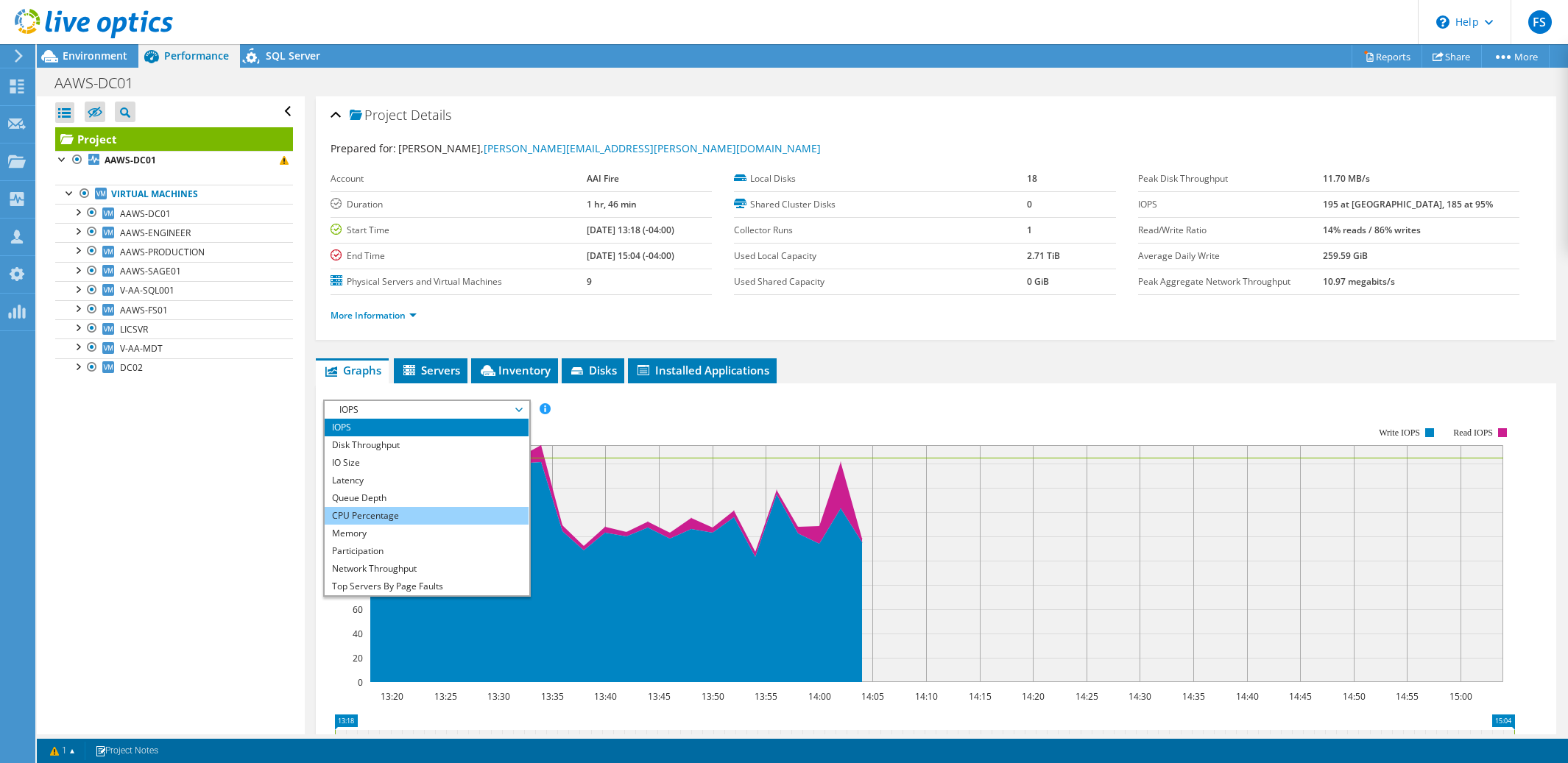
click at [439, 510] on li "CPU Percentage" at bounding box center [427, 516] width 204 height 17
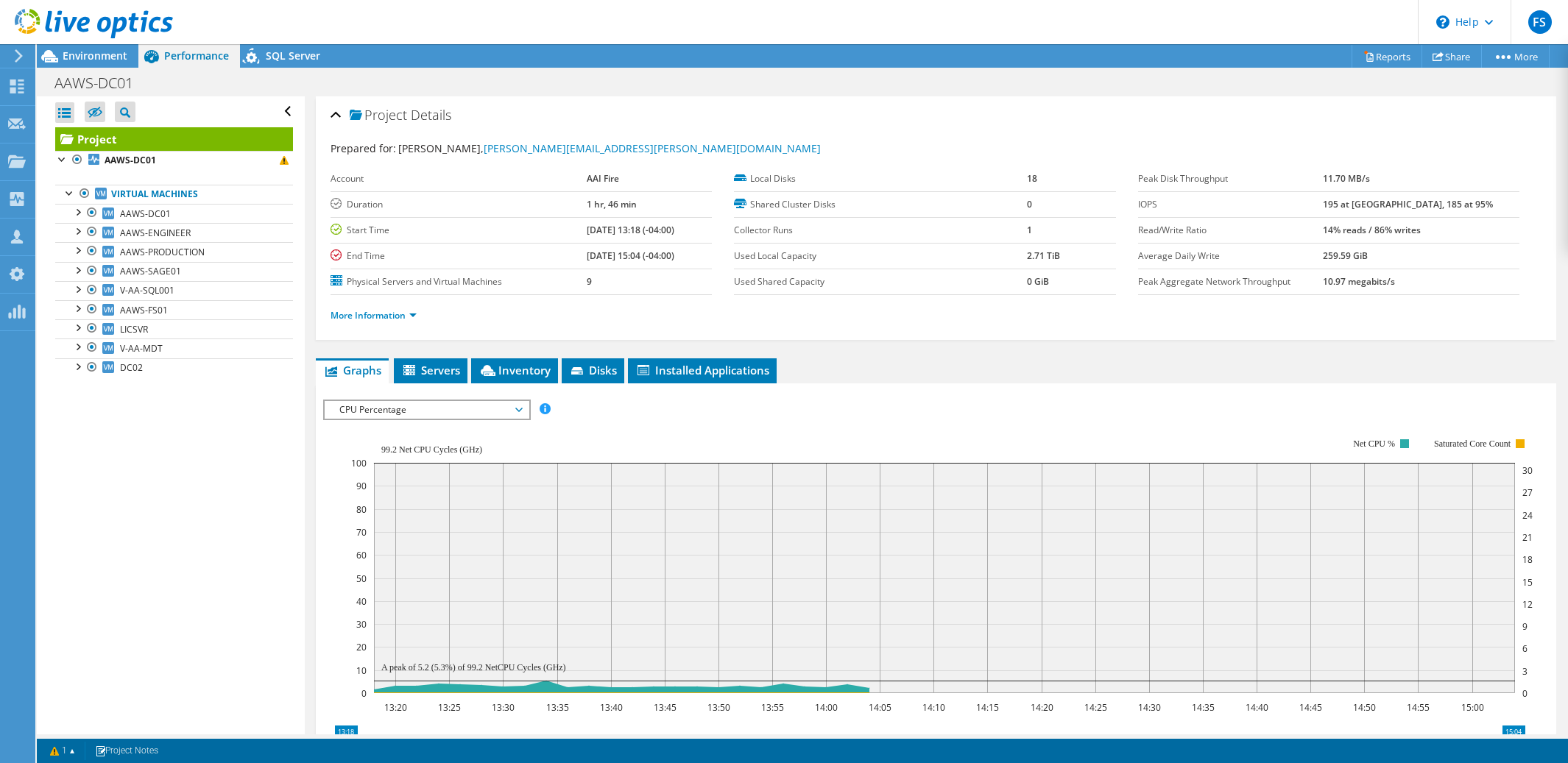
click at [519, 407] on span "CPU Percentage" at bounding box center [427, 410] width 189 height 17
click at [521, 407] on icon at bounding box center [519, 410] width 7 height 5
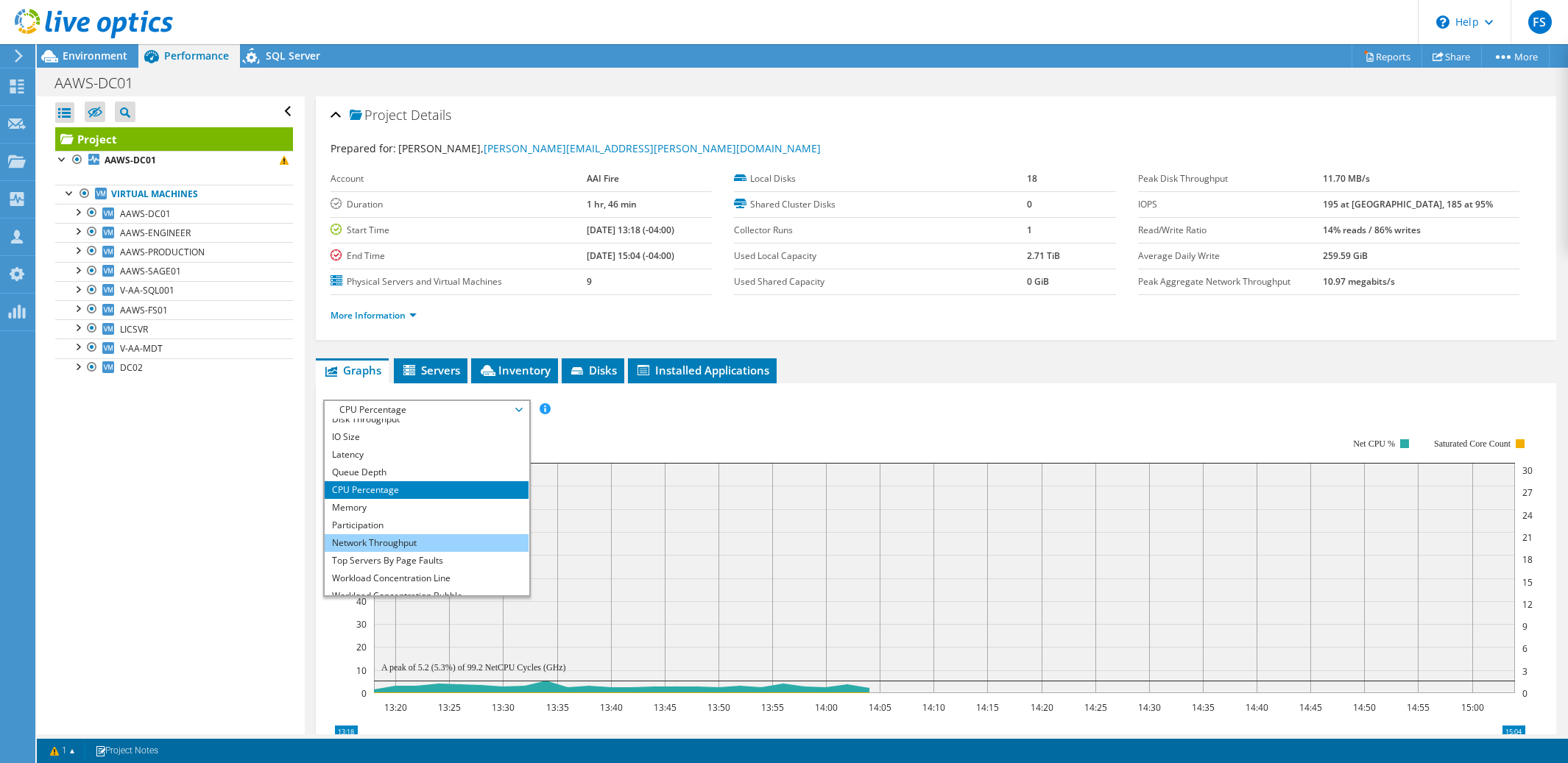
scroll to position [53, 0]
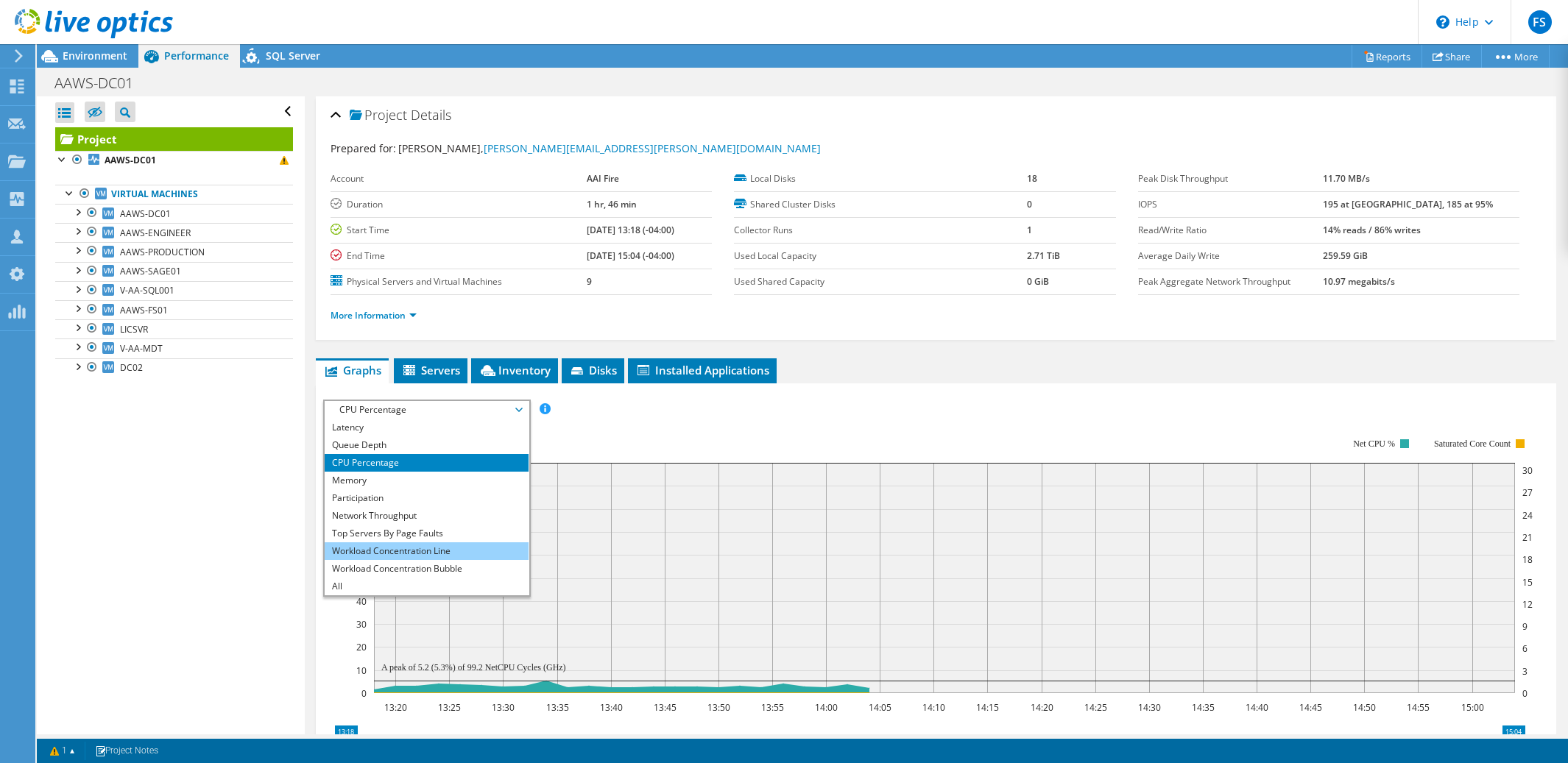
click at [440, 549] on li "Workload Concentration Line" at bounding box center [427, 551] width 204 height 17
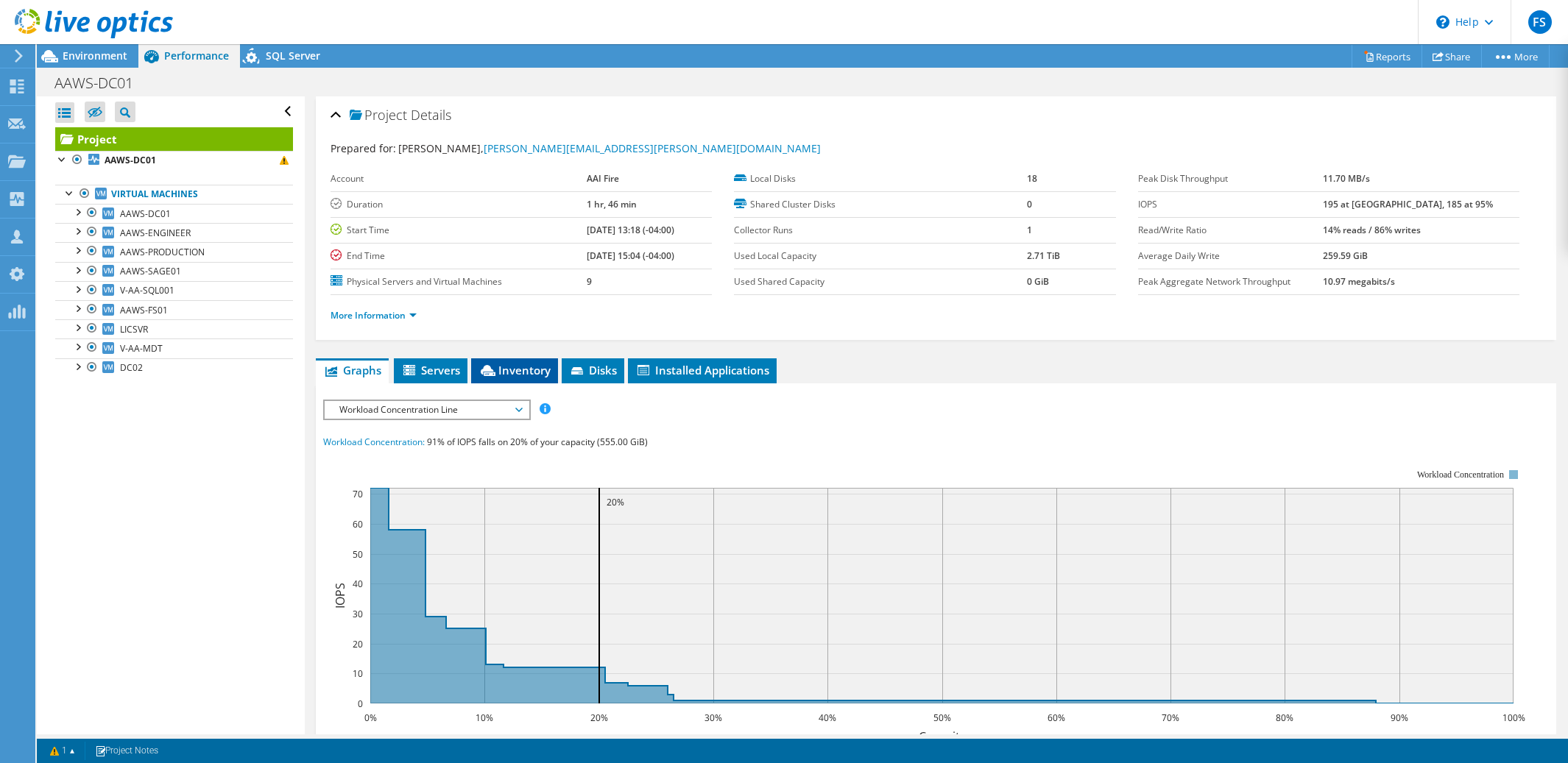
click at [514, 372] on span "Inventory" at bounding box center [514, 370] width 72 height 15
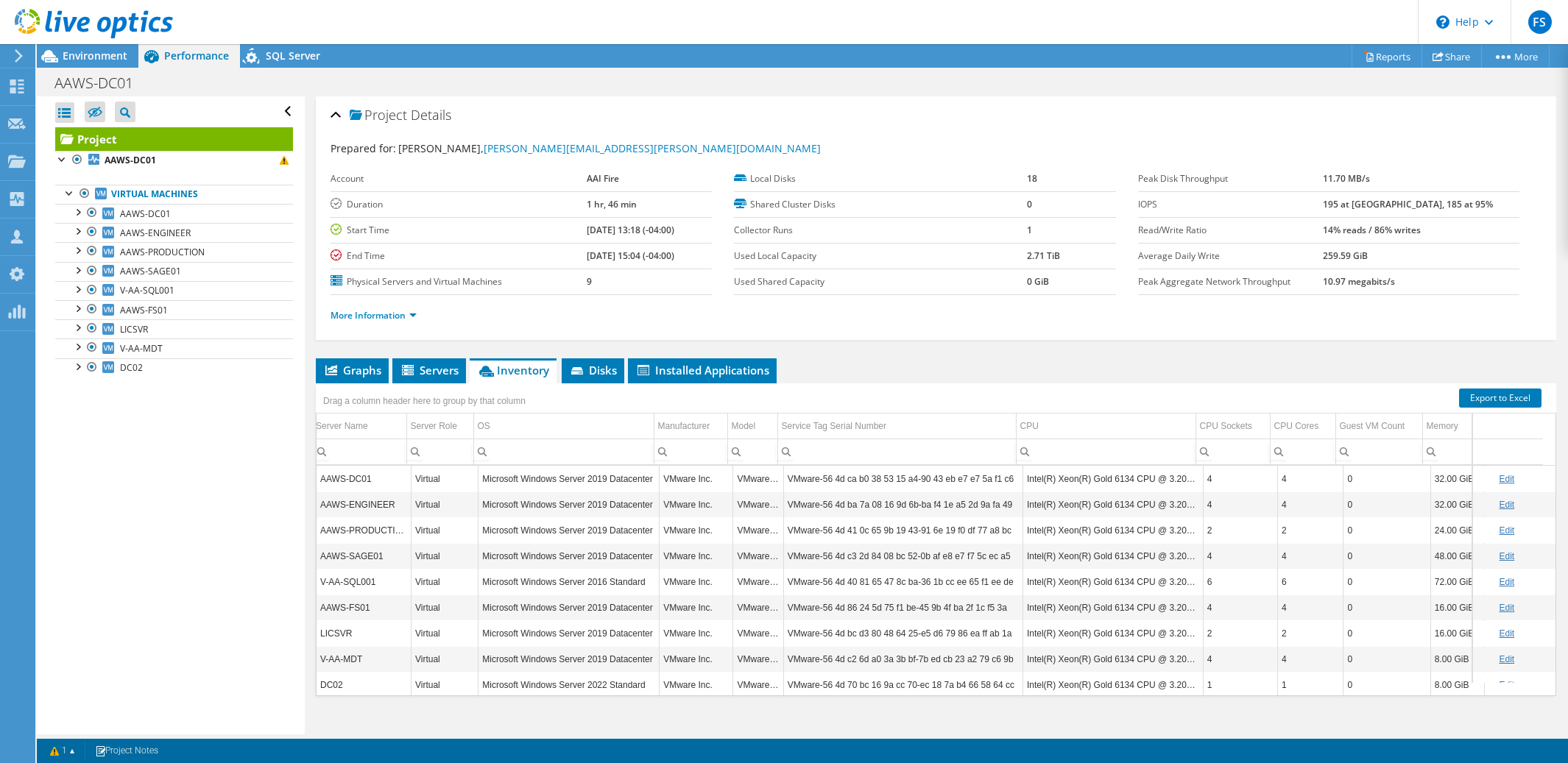
scroll to position [0, 0]
click at [1482, 400] on link "Export to Excel" at bounding box center [1500, 398] width 83 height 19
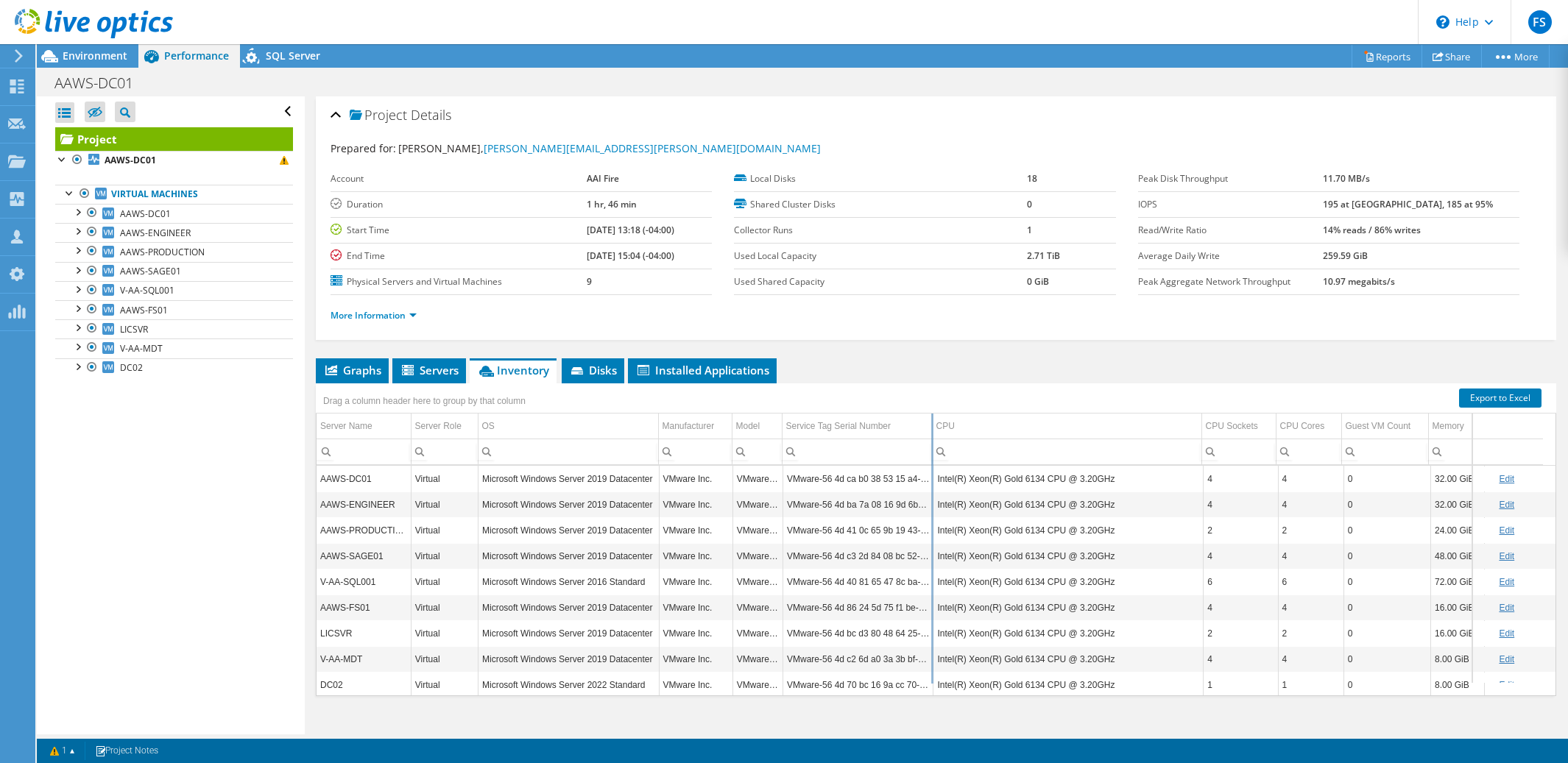
drag, startPoint x: 1021, startPoint y: 425, endPoint x: 931, endPoint y: 422, distance: 90.0
click at [931, 422] on div "Drag a column header here to group by that column Server Name Server Role OS Ma…" at bounding box center [937, 540] width 1241 height 313
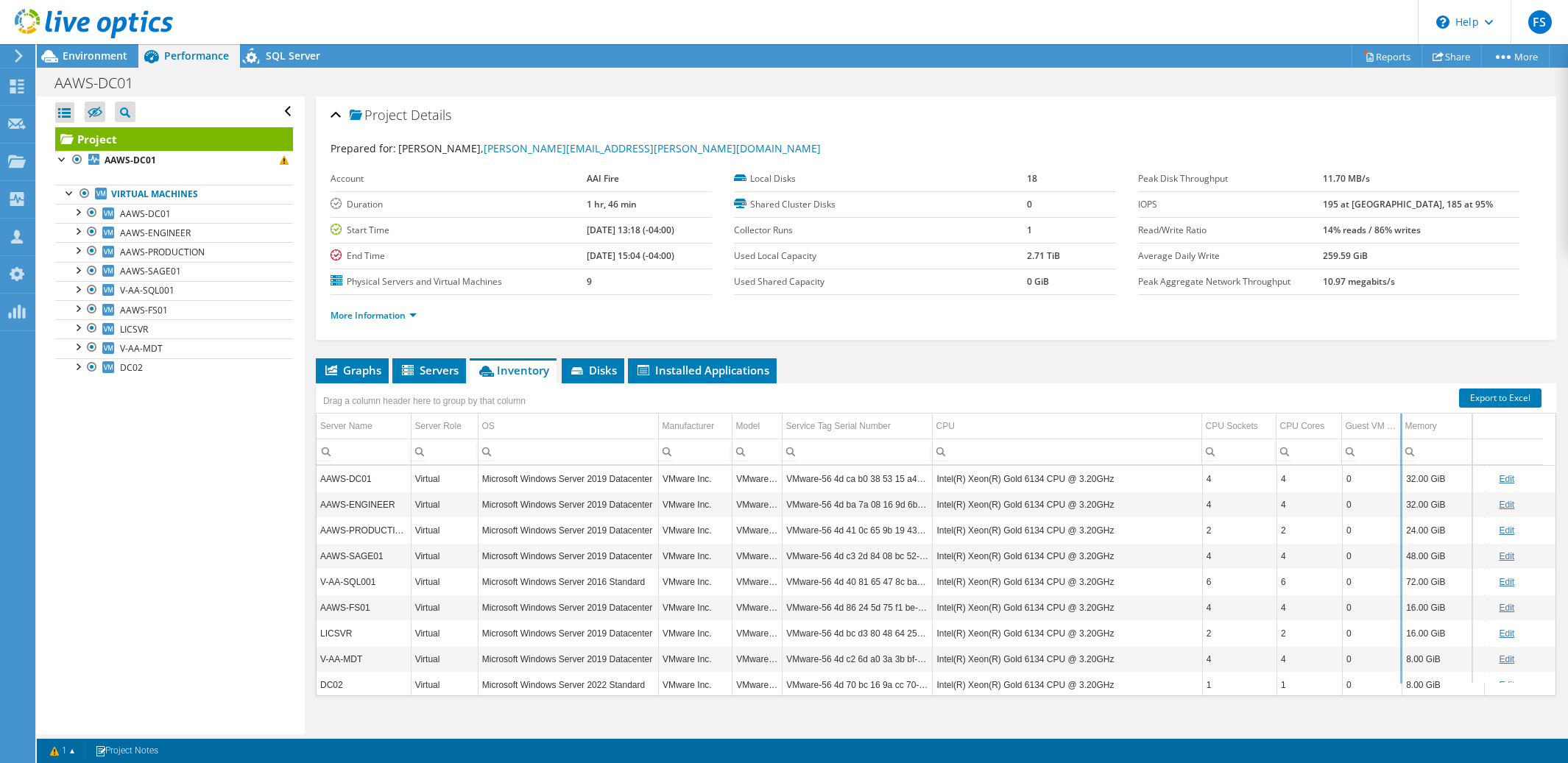
drag, startPoint x: 1430, startPoint y: 427, endPoint x: 1402, endPoint y: 430, distance: 28.2
click at [1402, 430] on div "Drag a column header here to group by that column Server Name Server Role OS Ma…" at bounding box center [937, 540] width 1241 height 313
click at [17, 90] on icon at bounding box center [17, 87] width 17 height 14
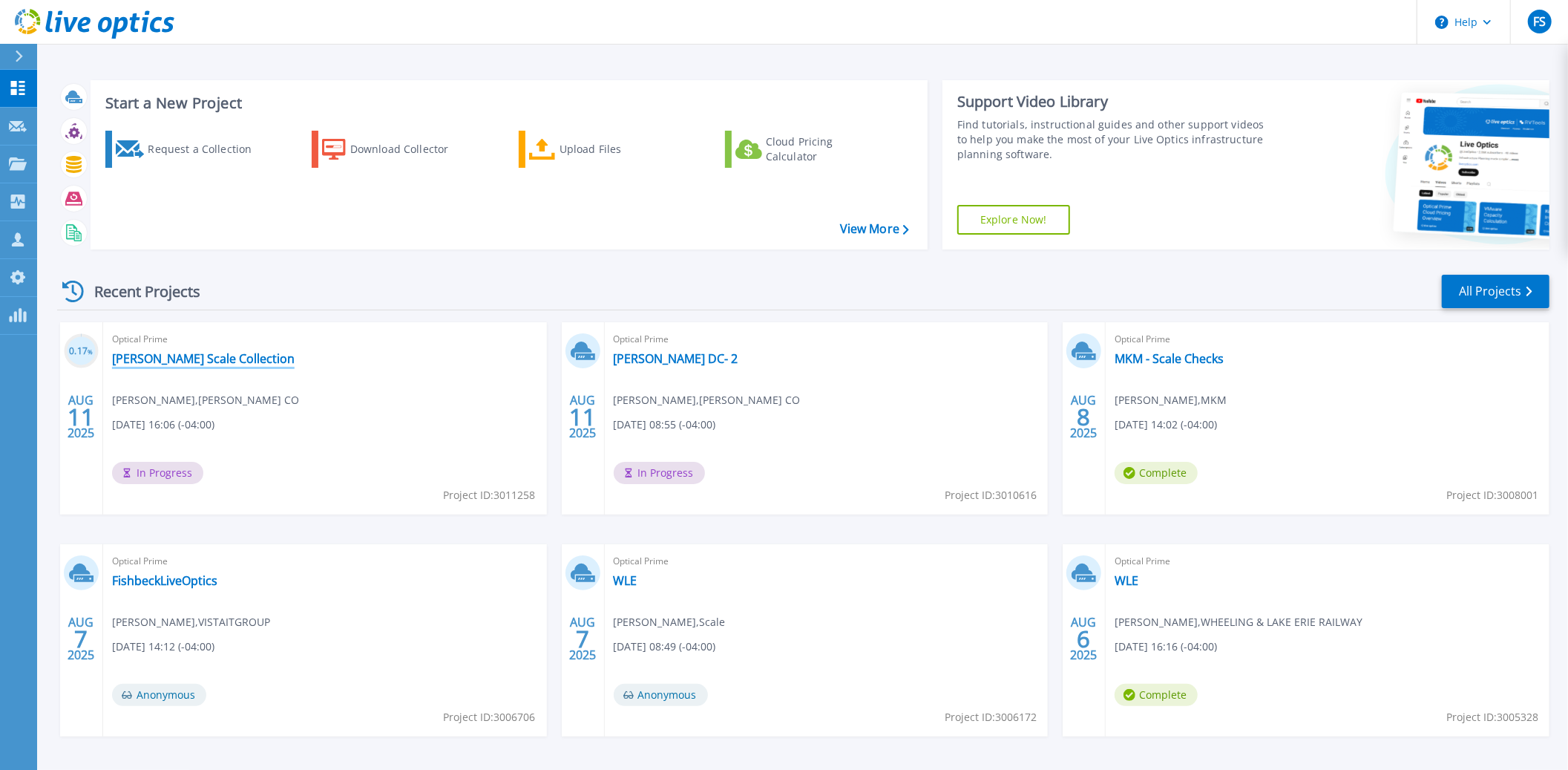
click at [217, 357] on link "[PERSON_NAME] Scale Collection" at bounding box center [203, 358] width 183 height 15
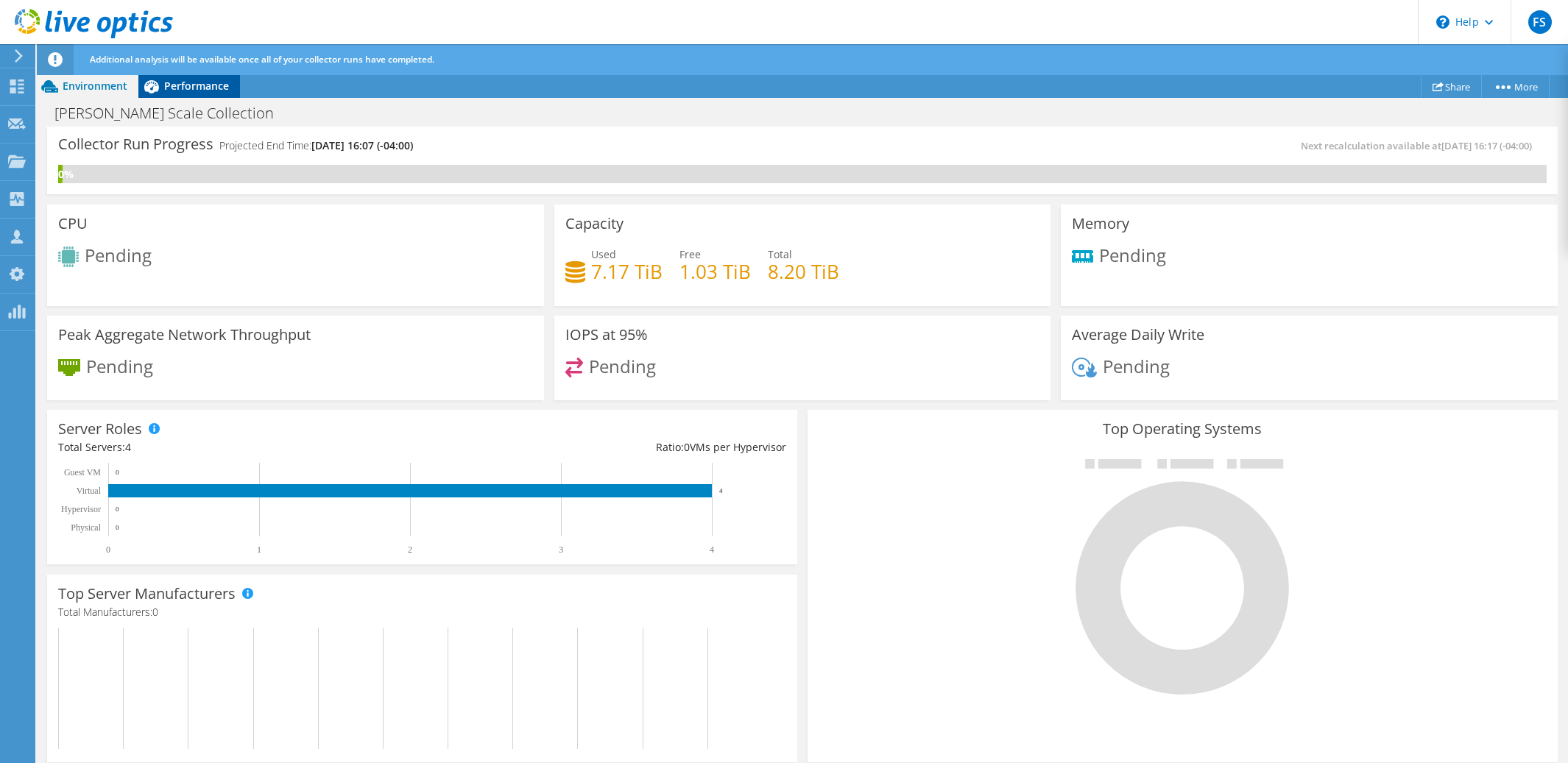
click at [166, 89] on span "Performance" at bounding box center [197, 86] width 65 height 14
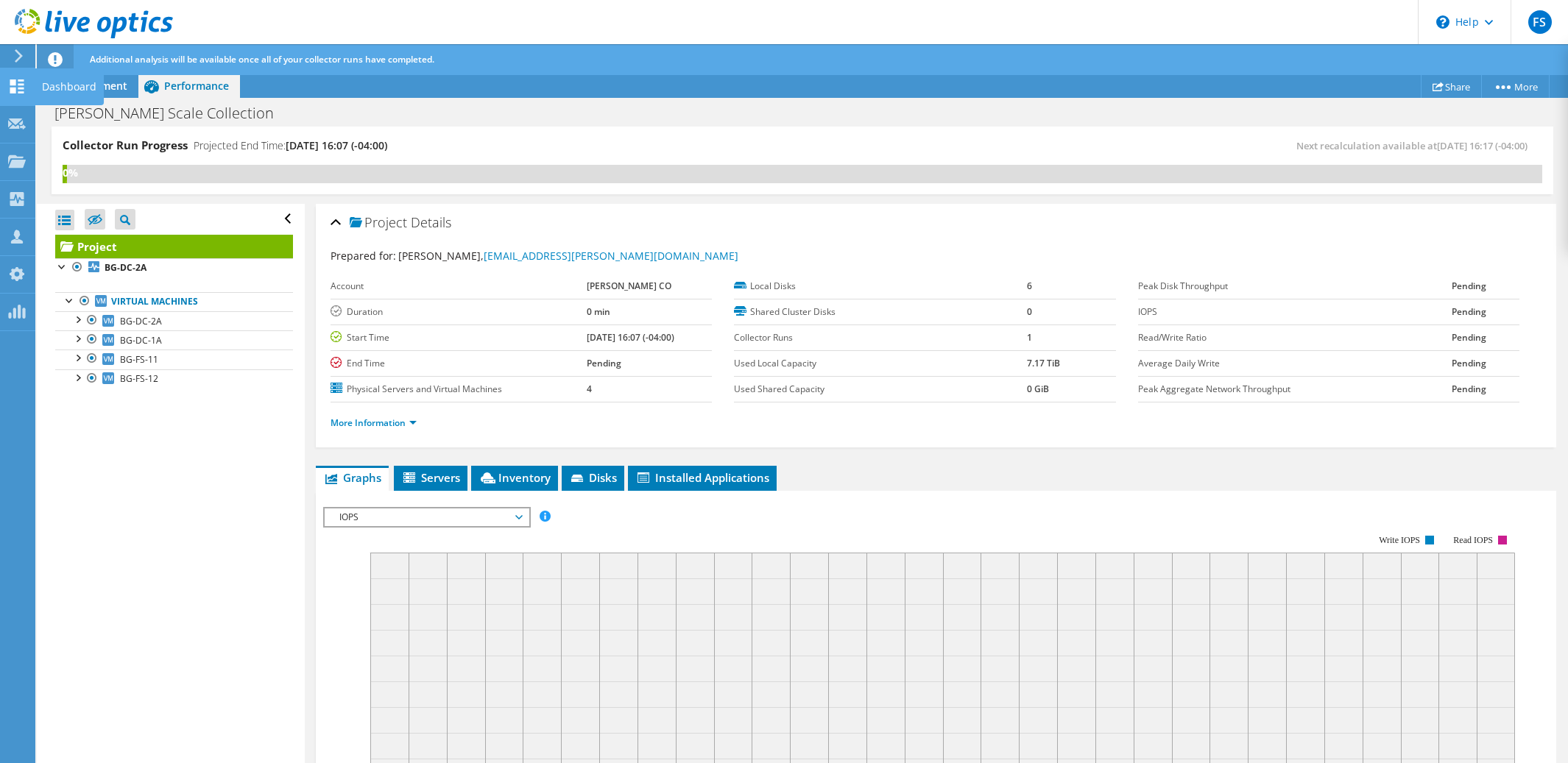
click at [17, 88] on icon at bounding box center [17, 87] width 17 height 14
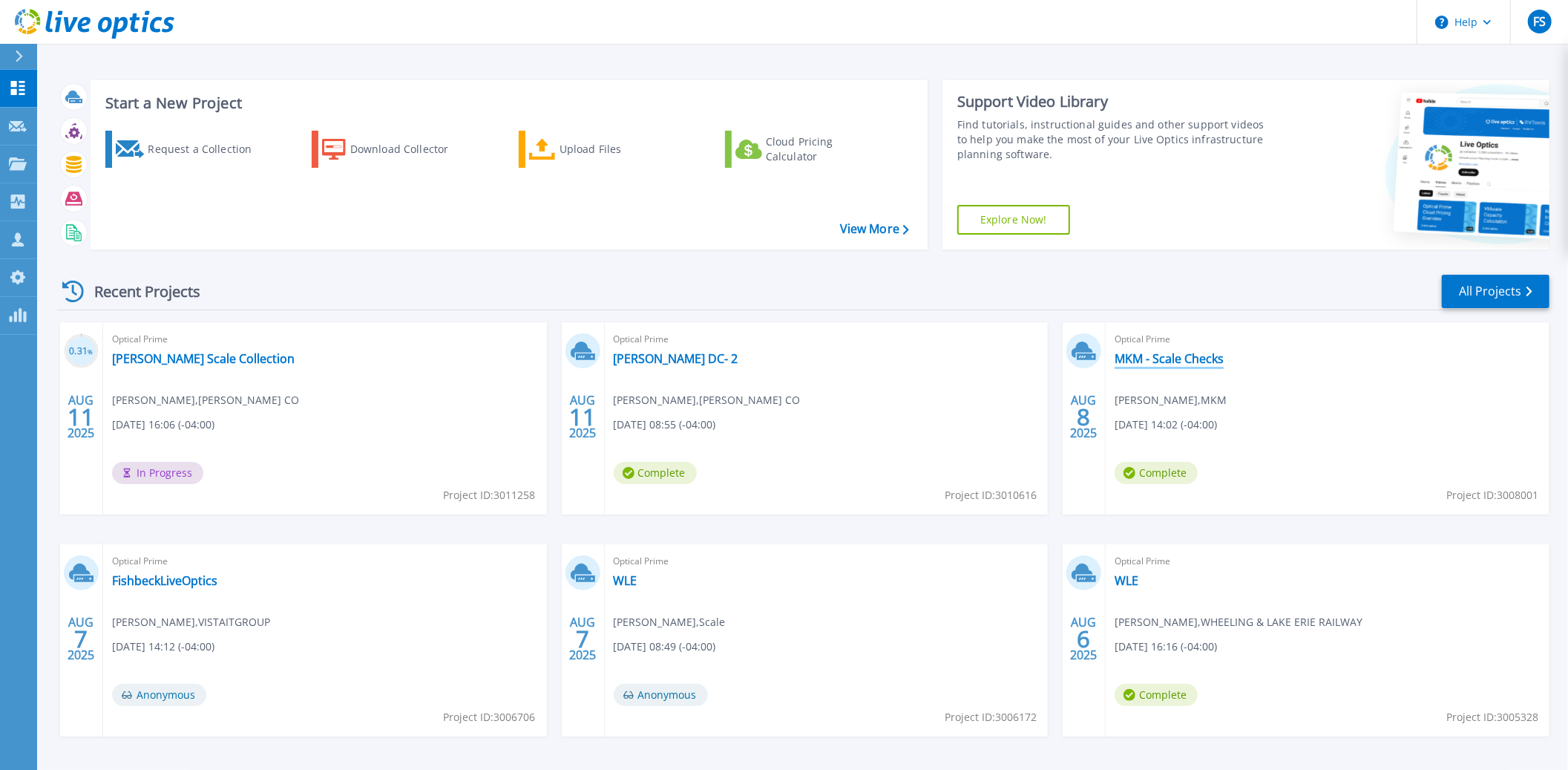
click at [1185, 361] on link "MKM - Scale Checks" at bounding box center [1169, 358] width 109 height 15
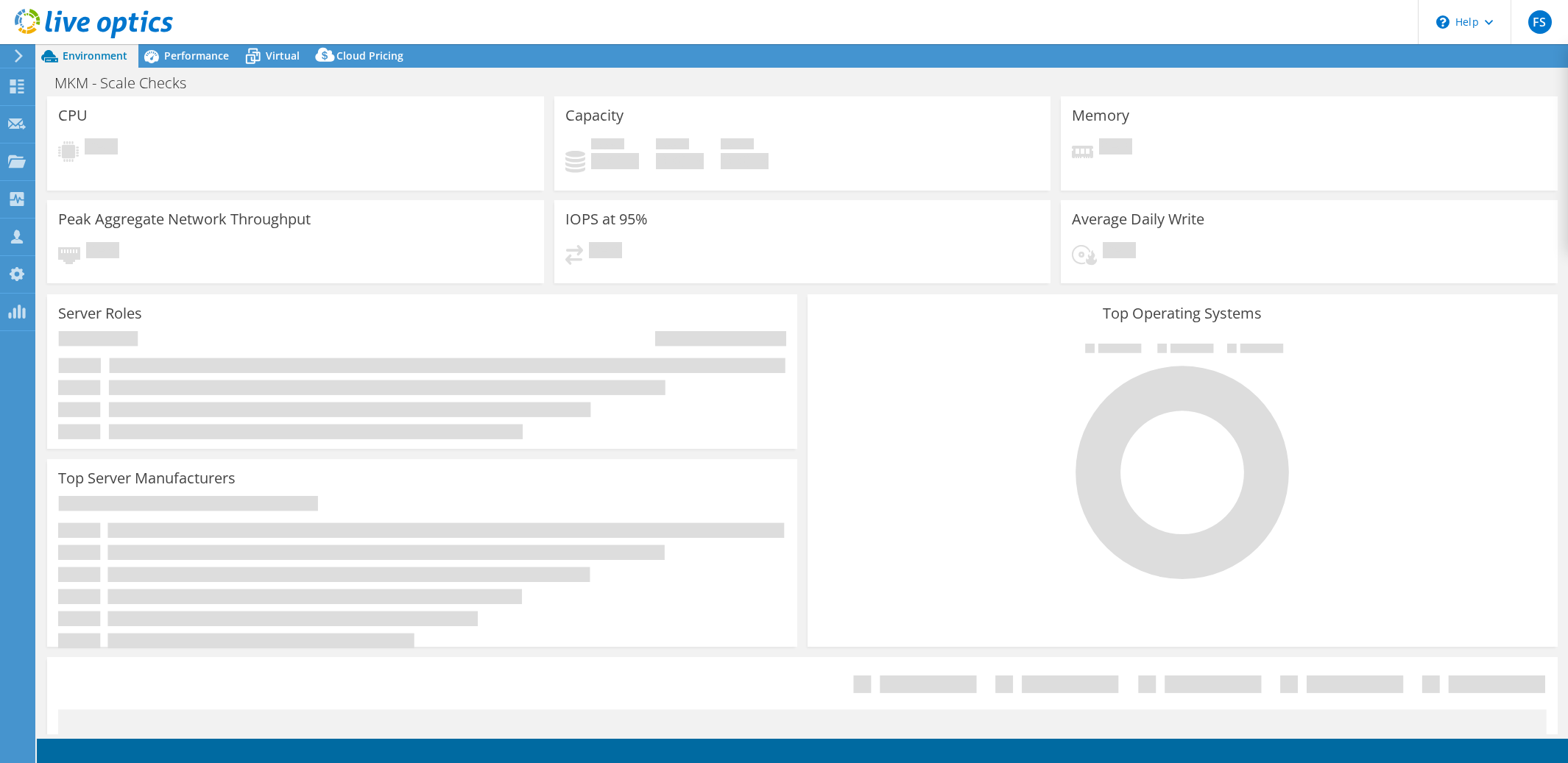
select select "USD"
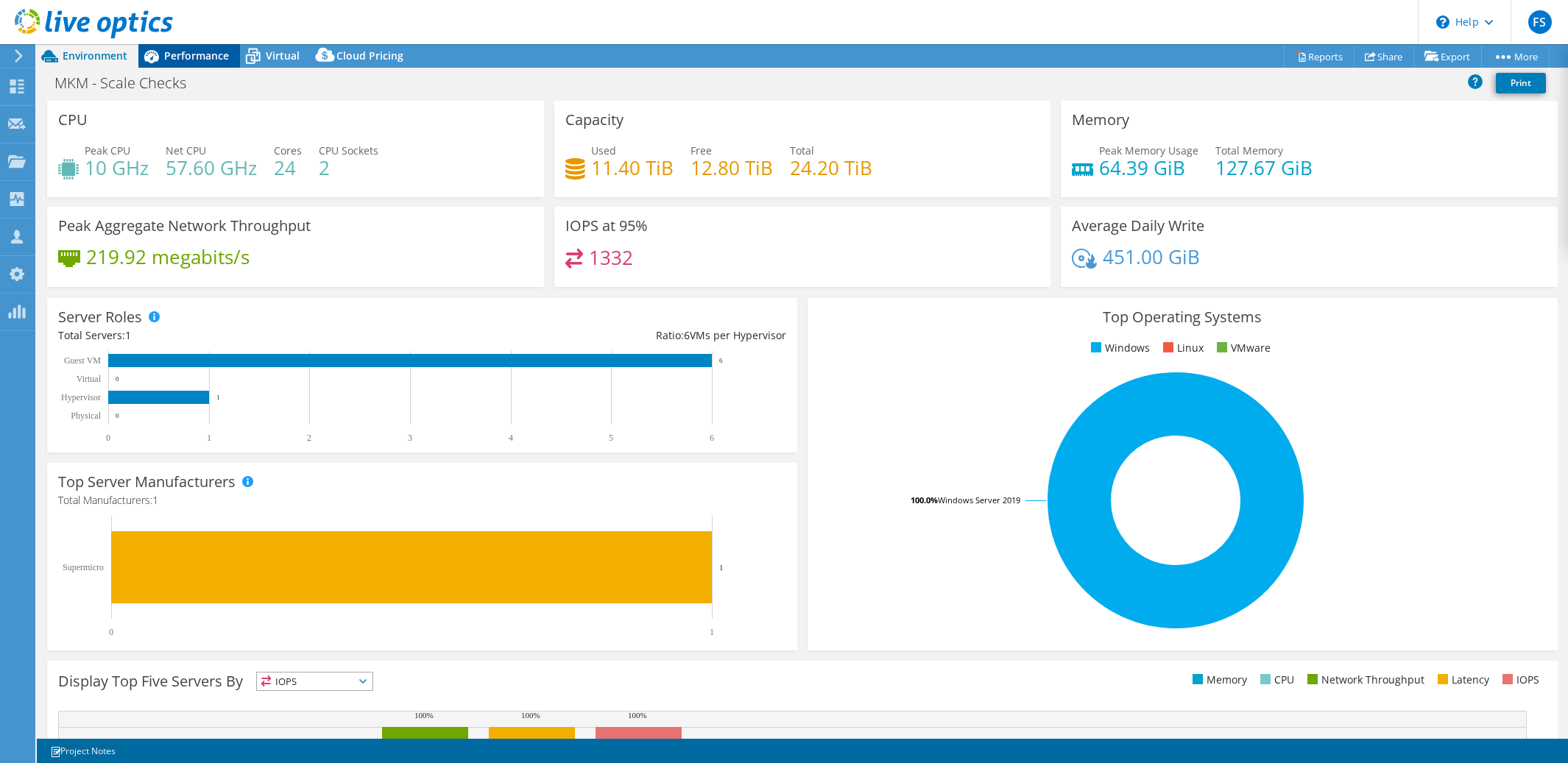
click at [196, 56] on span "Performance" at bounding box center [197, 56] width 65 height 14
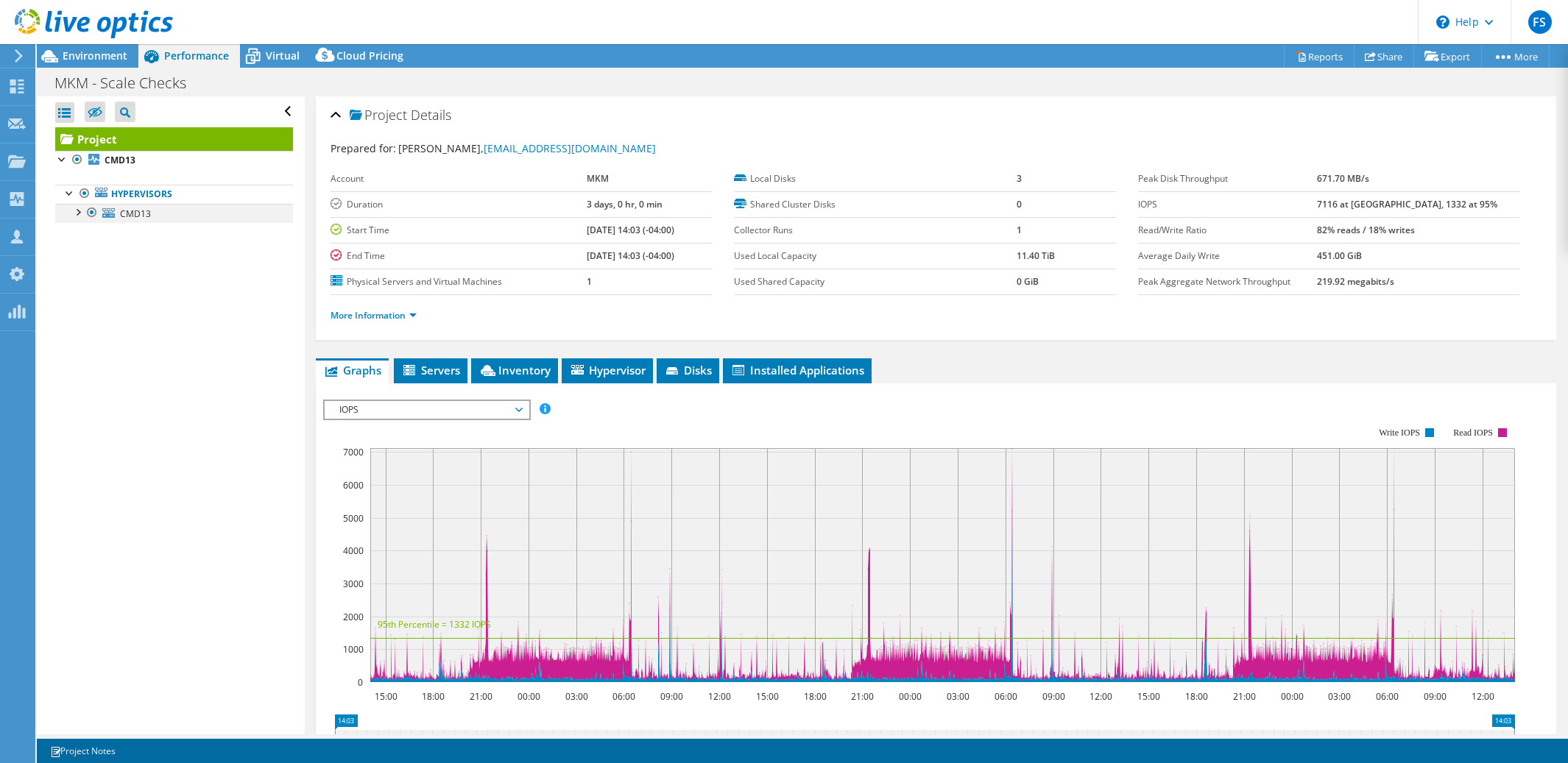
click at [75, 215] on div at bounding box center [77, 211] width 15 height 15
click at [274, 56] on span "Virtual" at bounding box center [283, 56] width 34 height 14
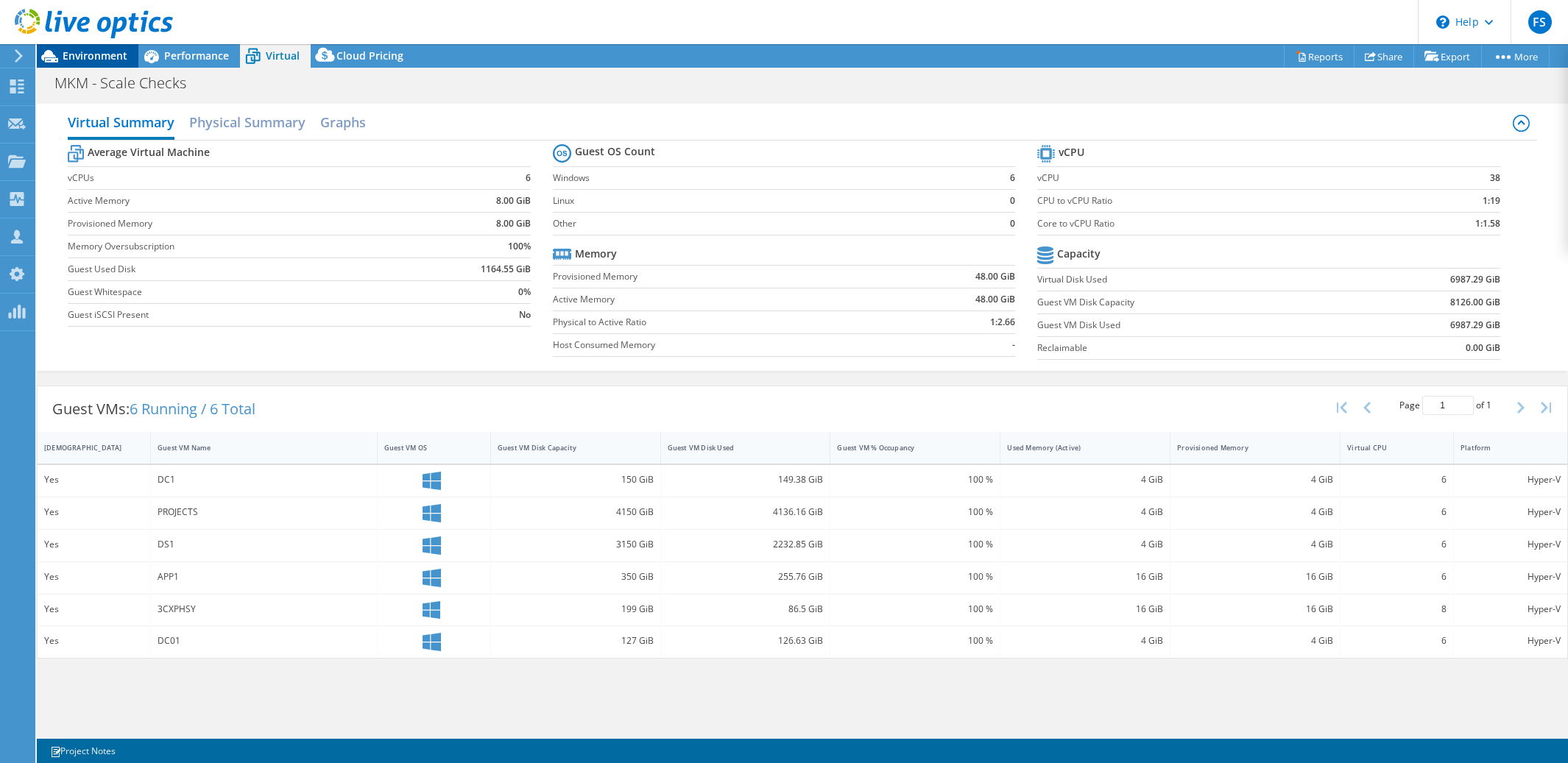
click at [95, 58] on span "Environment" at bounding box center [95, 56] width 65 height 14
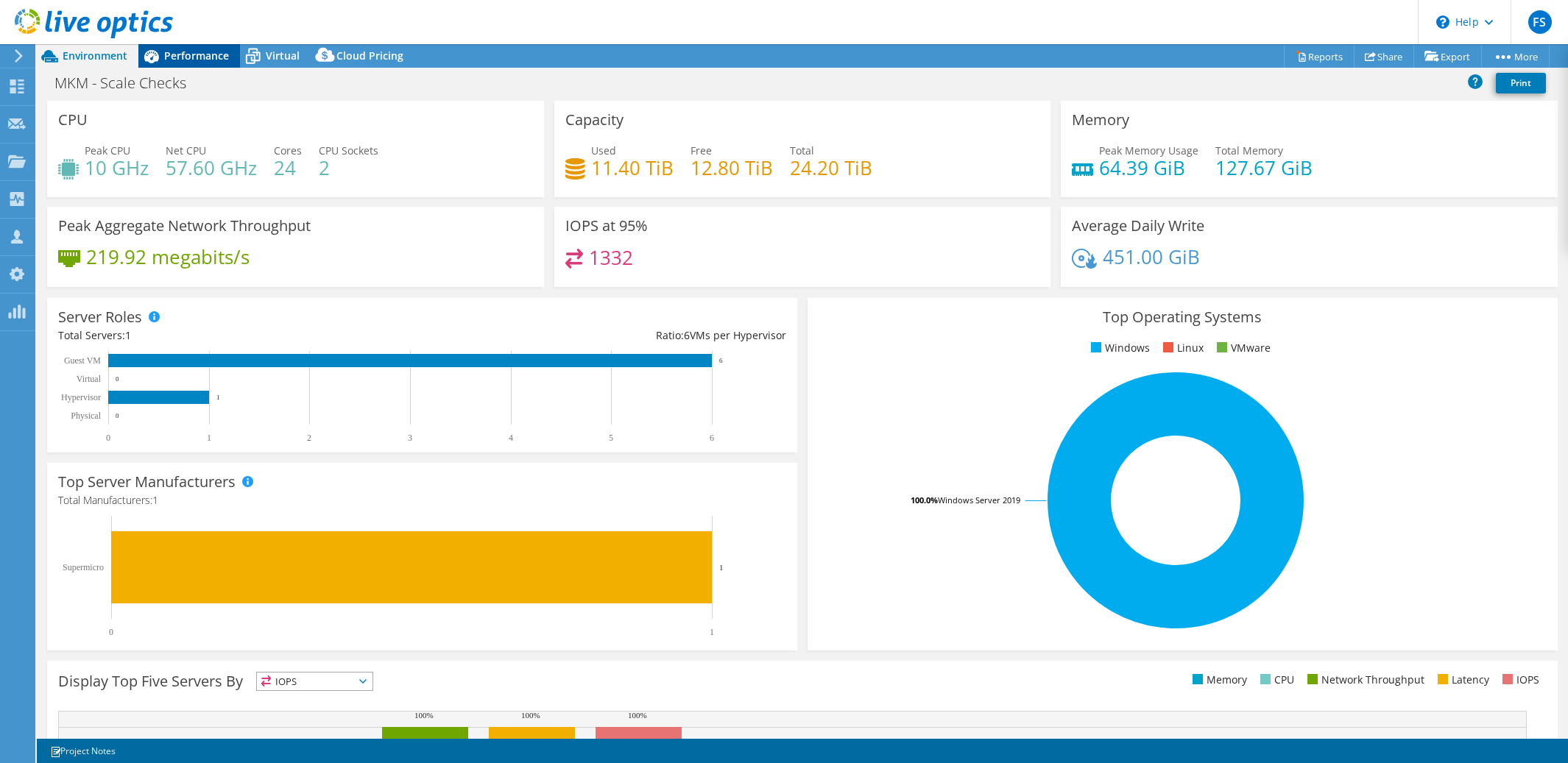
click at [202, 60] on span "Performance" at bounding box center [197, 56] width 65 height 14
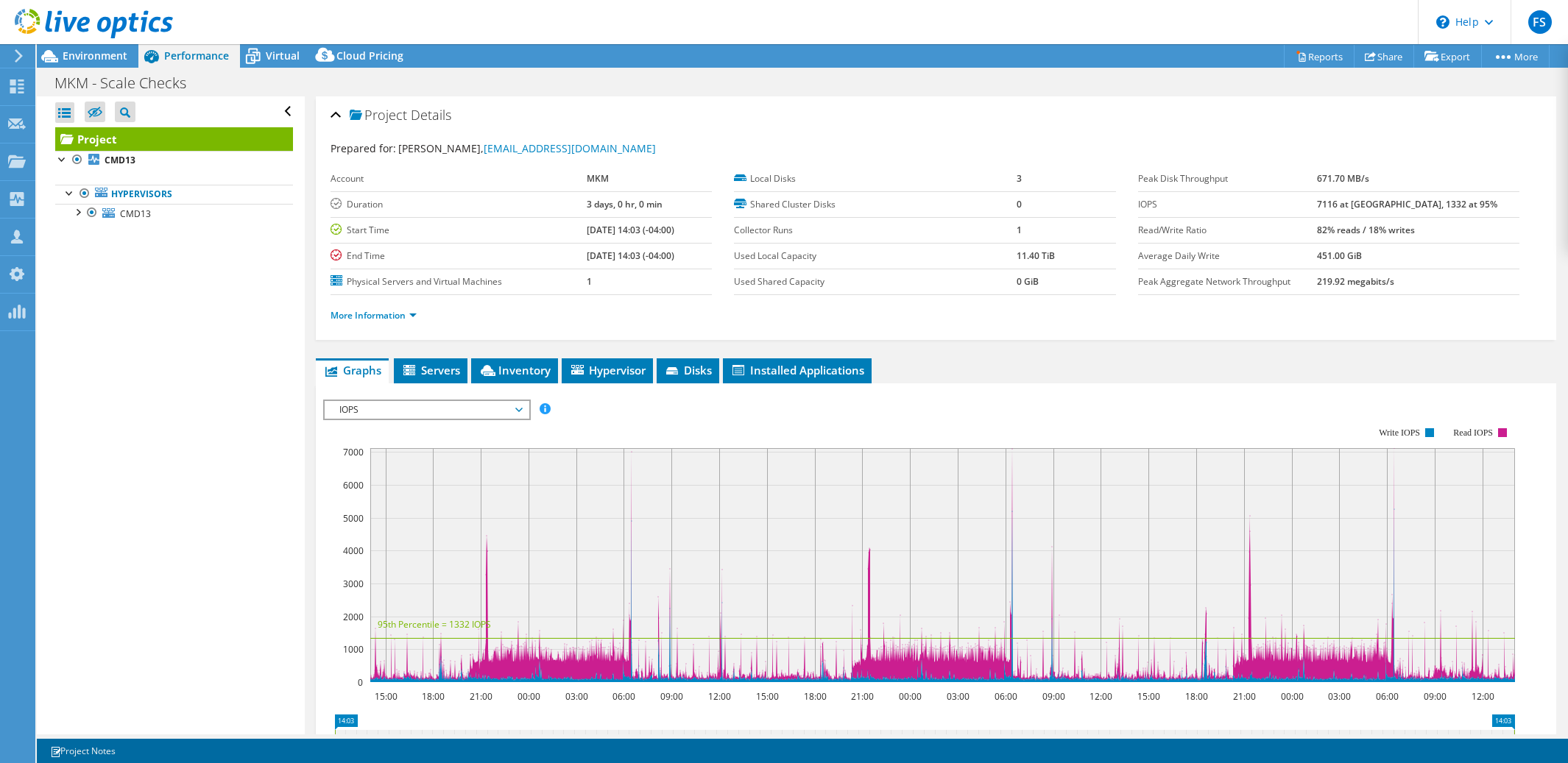
click at [518, 407] on span "IOPS" at bounding box center [427, 410] width 189 height 17
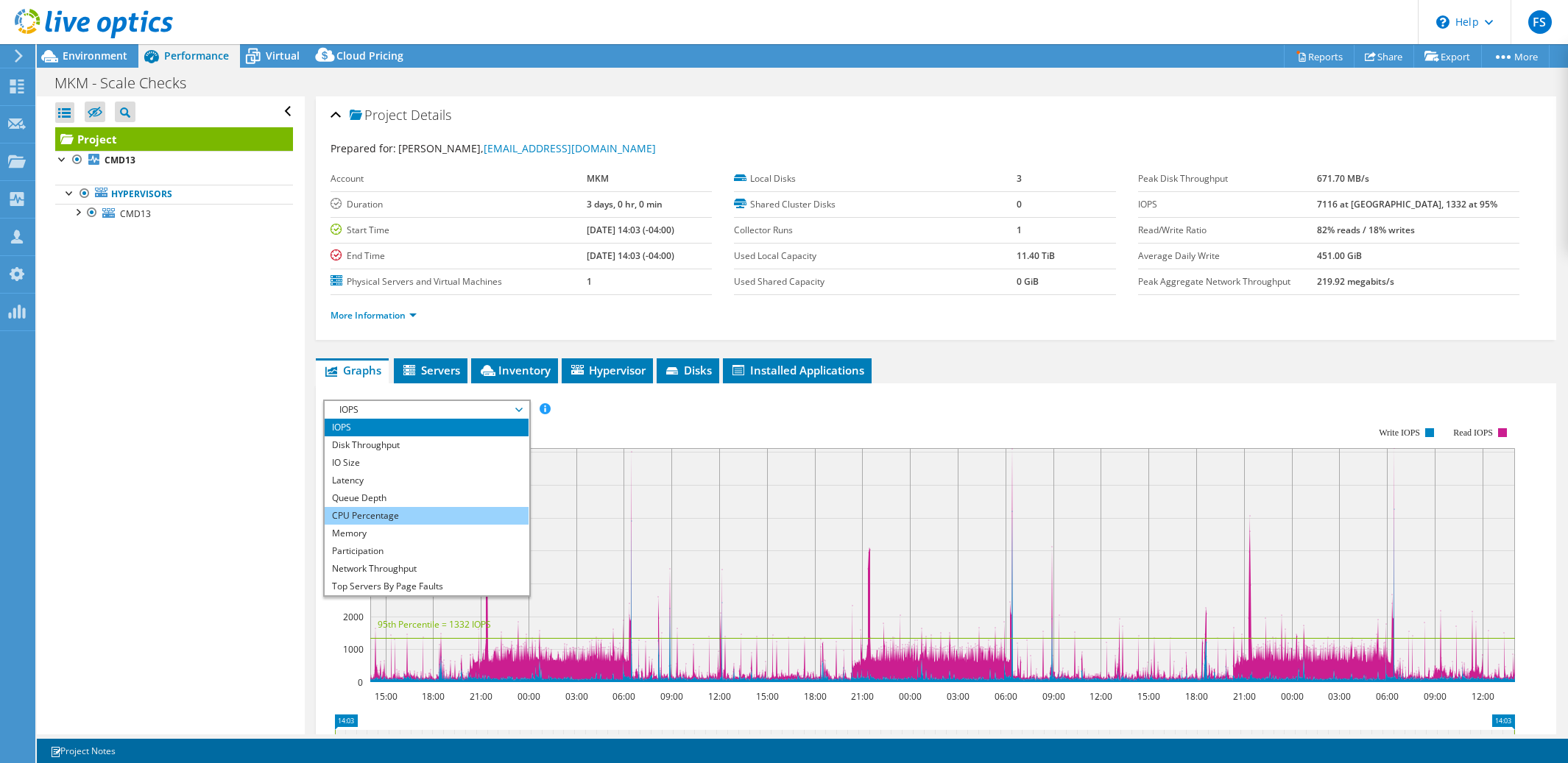
click at [459, 507] on li "CPU Percentage" at bounding box center [427, 516] width 204 height 17
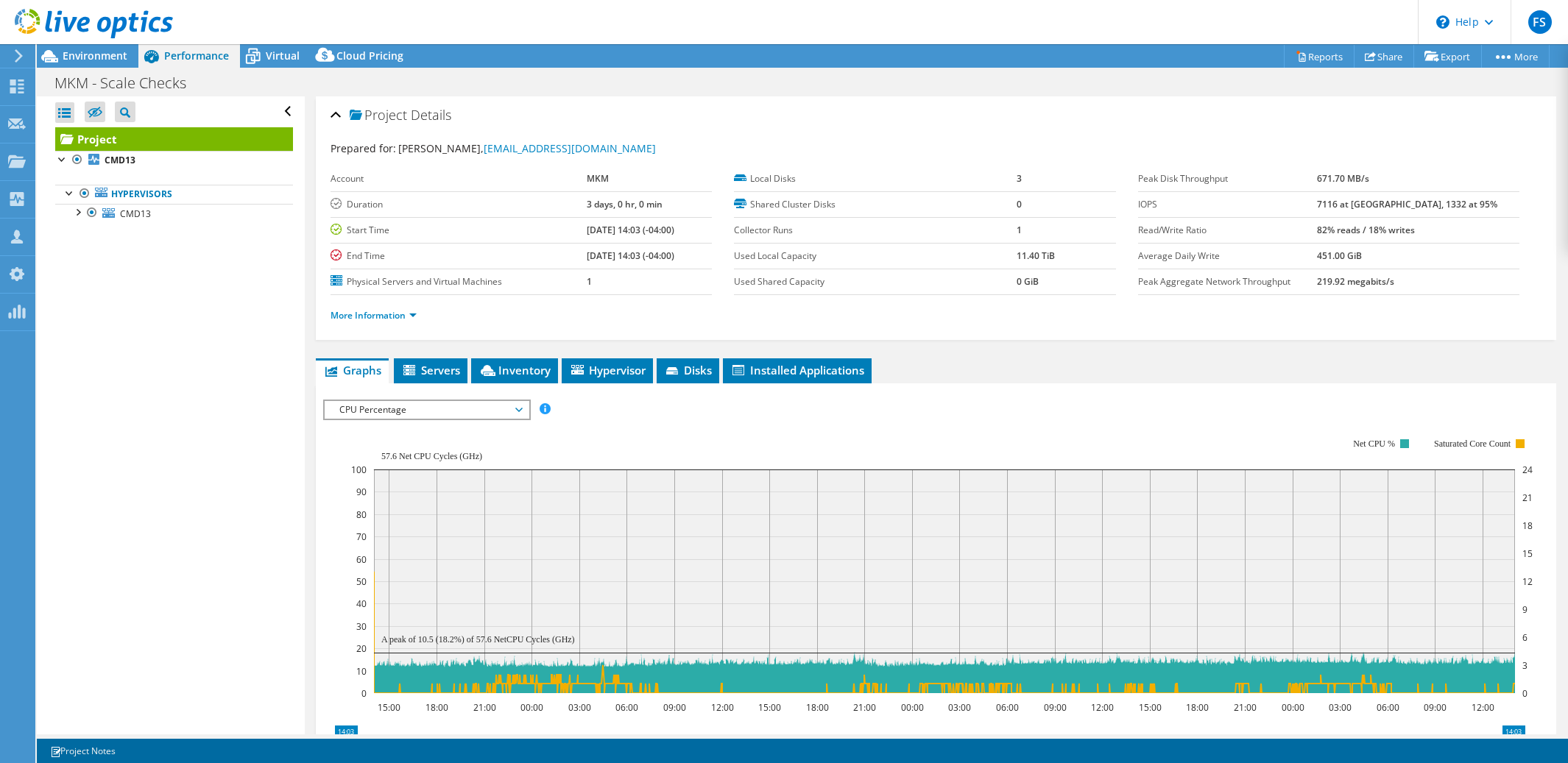
click at [518, 407] on span "CPU Percentage" at bounding box center [427, 410] width 189 height 17
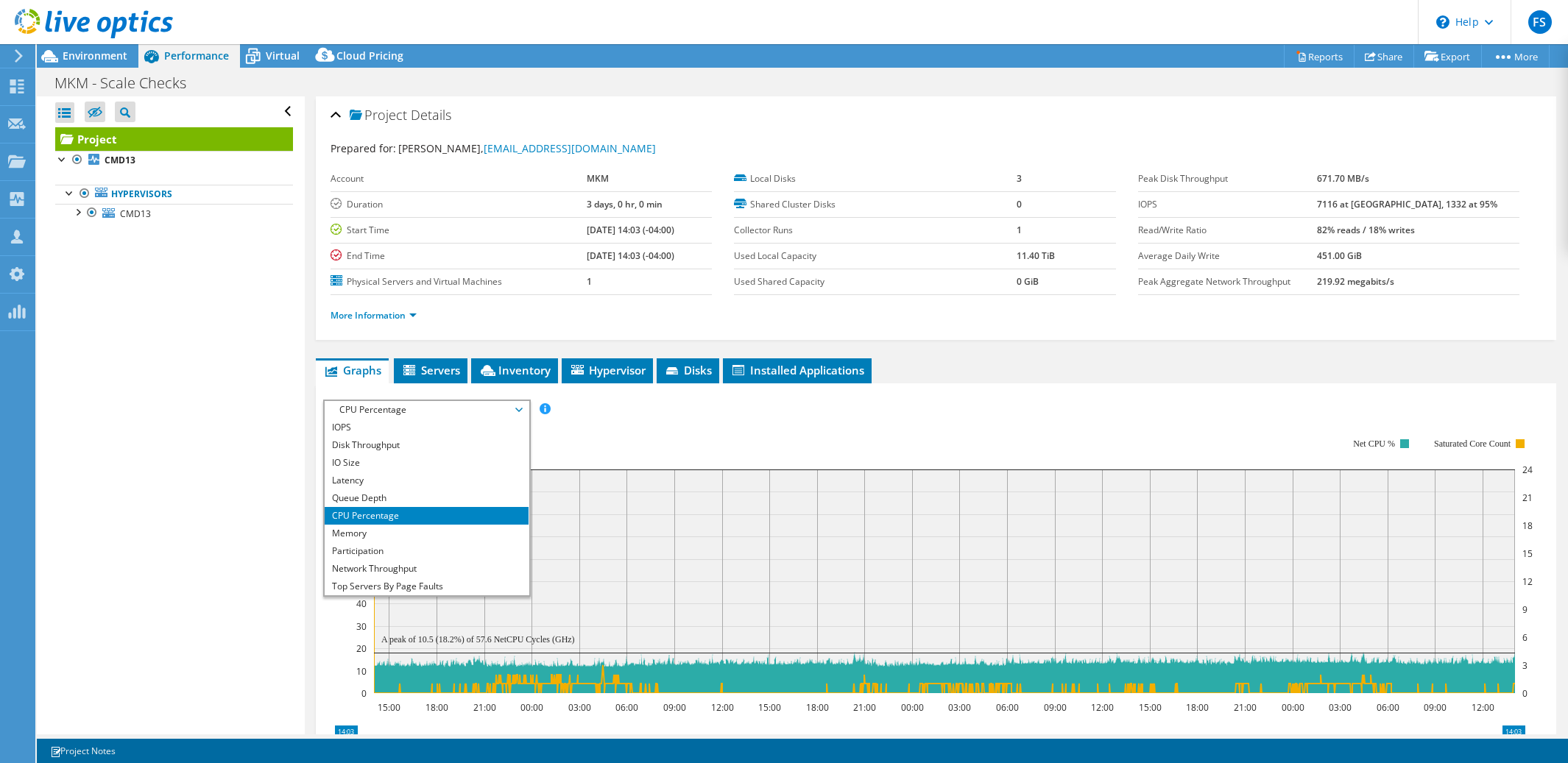
click at [518, 407] on span "CPU Percentage" at bounding box center [427, 410] width 189 height 17
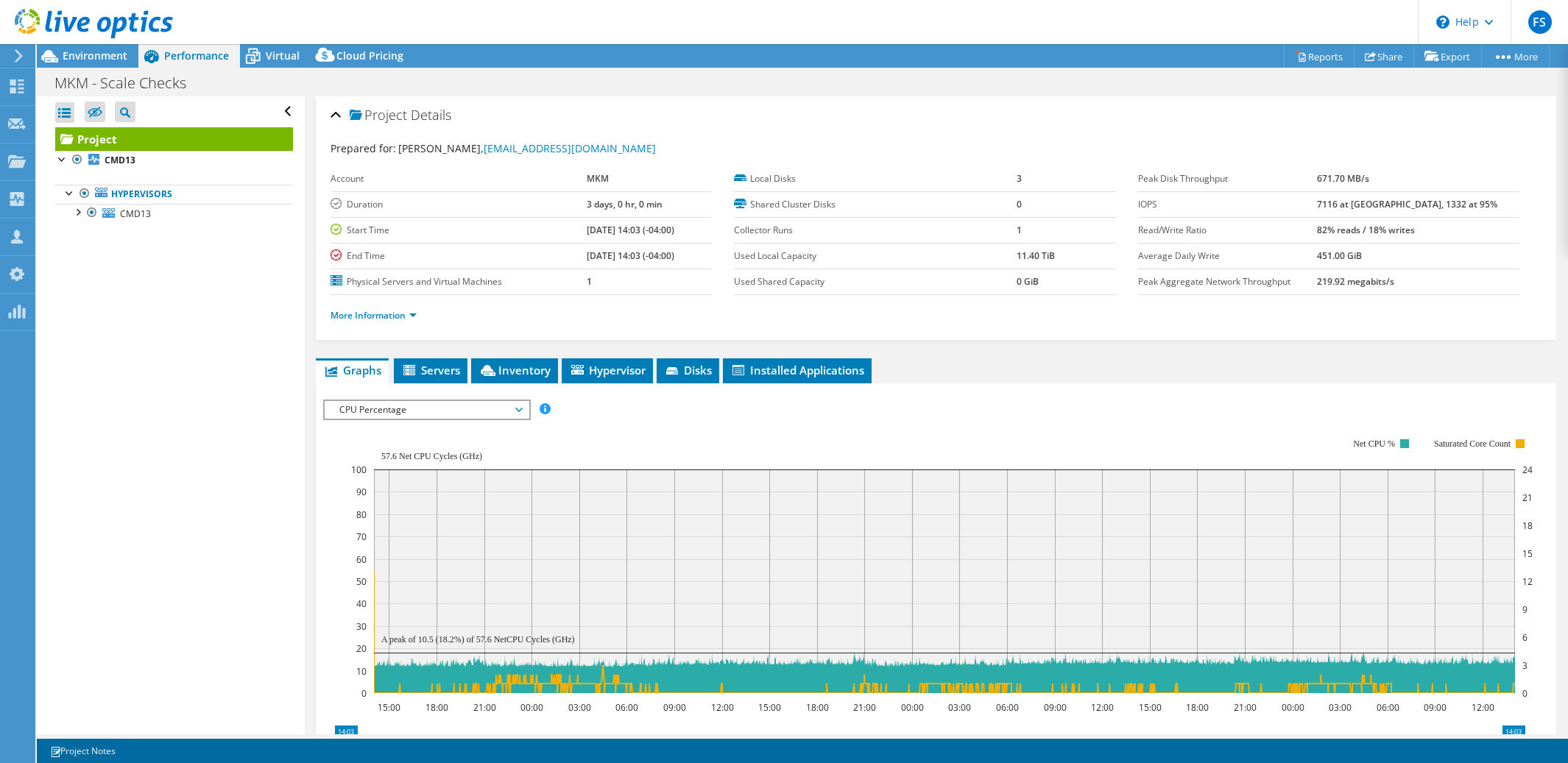
click at [515, 407] on span "CPU Percentage" at bounding box center [427, 410] width 189 height 17
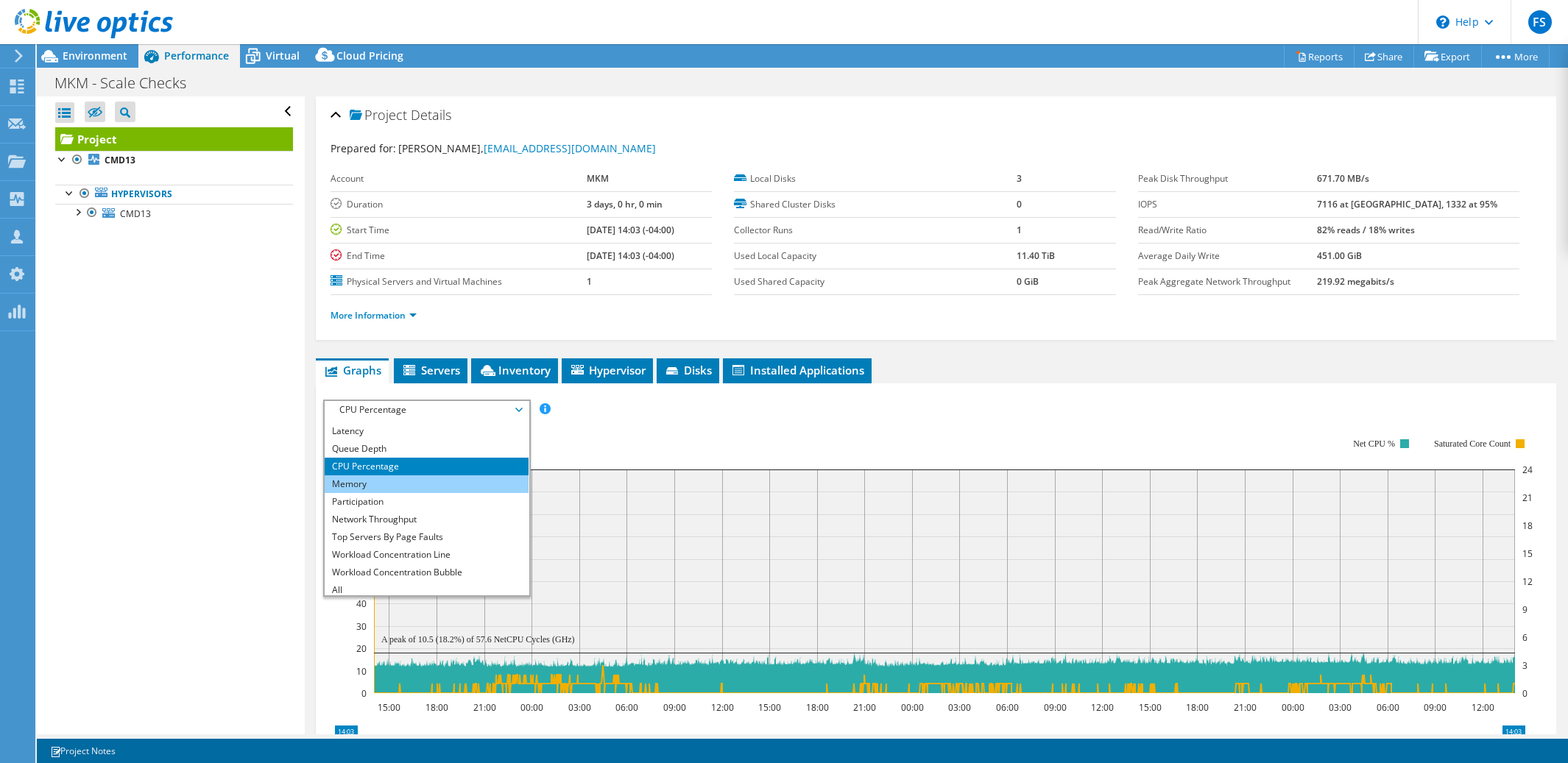
scroll to position [53, 0]
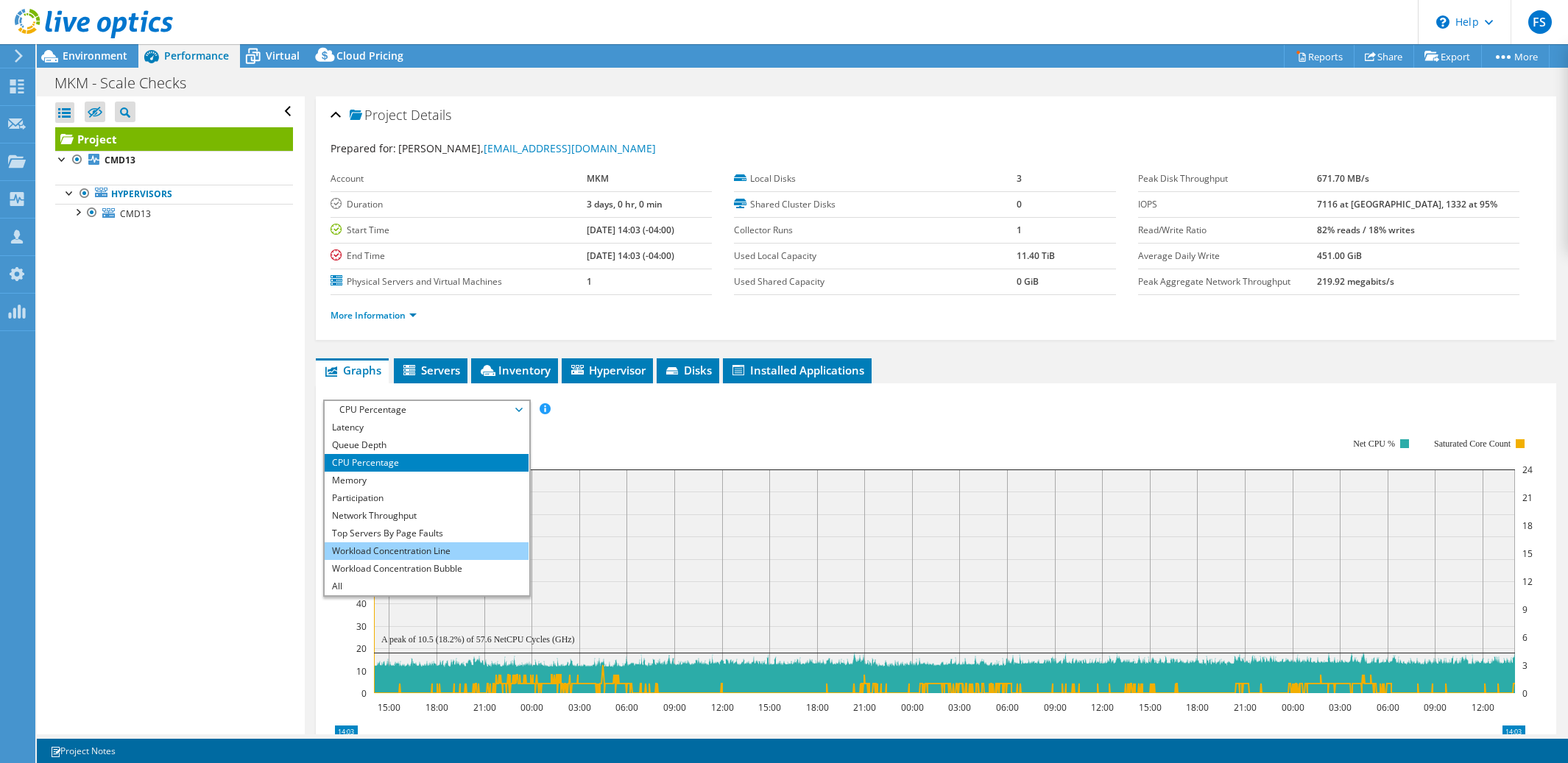
click at [430, 542] on li "Workload Concentration Line" at bounding box center [427, 551] width 204 height 17
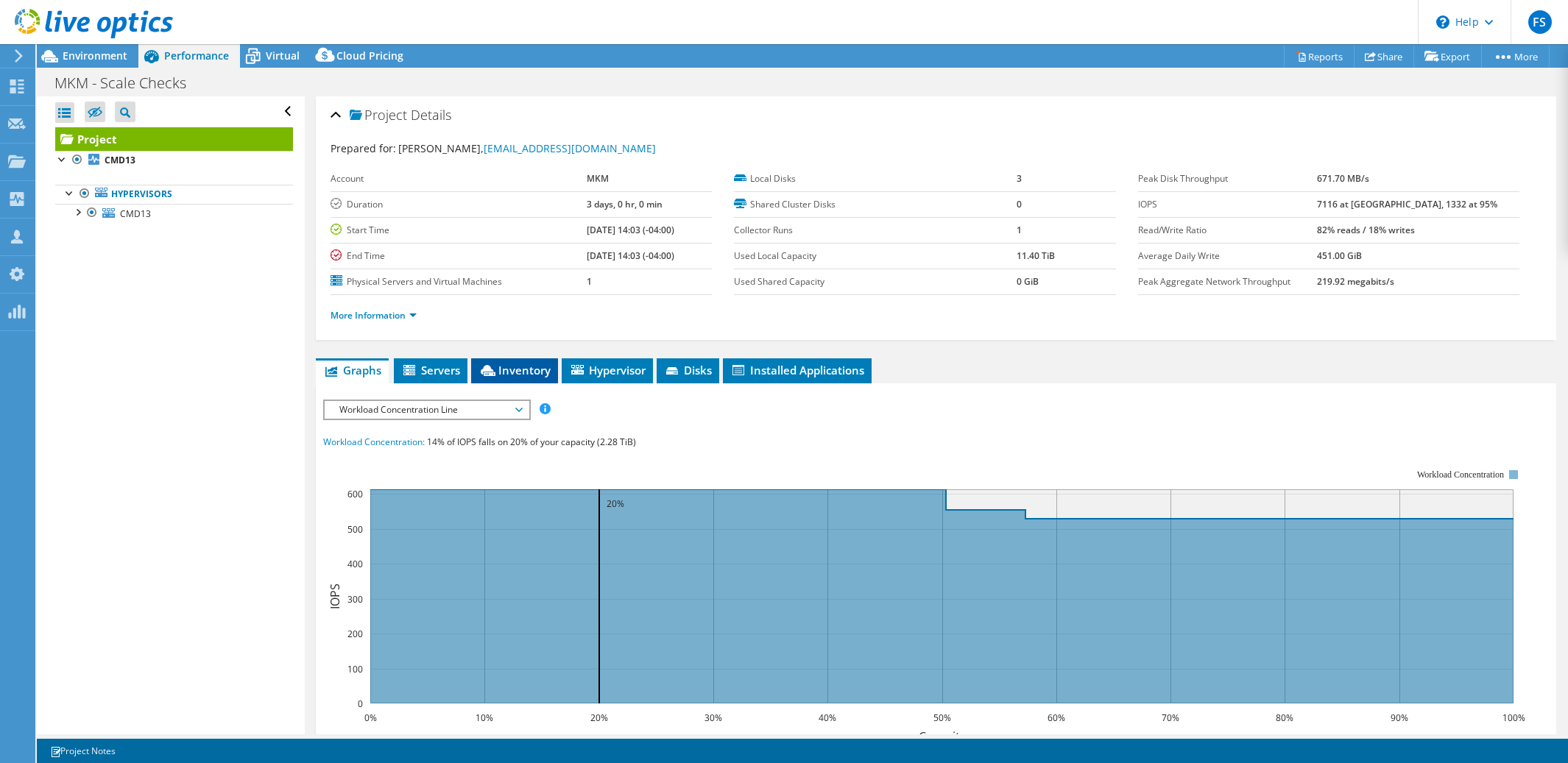
click at [525, 368] on span "Inventory" at bounding box center [514, 370] width 72 height 15
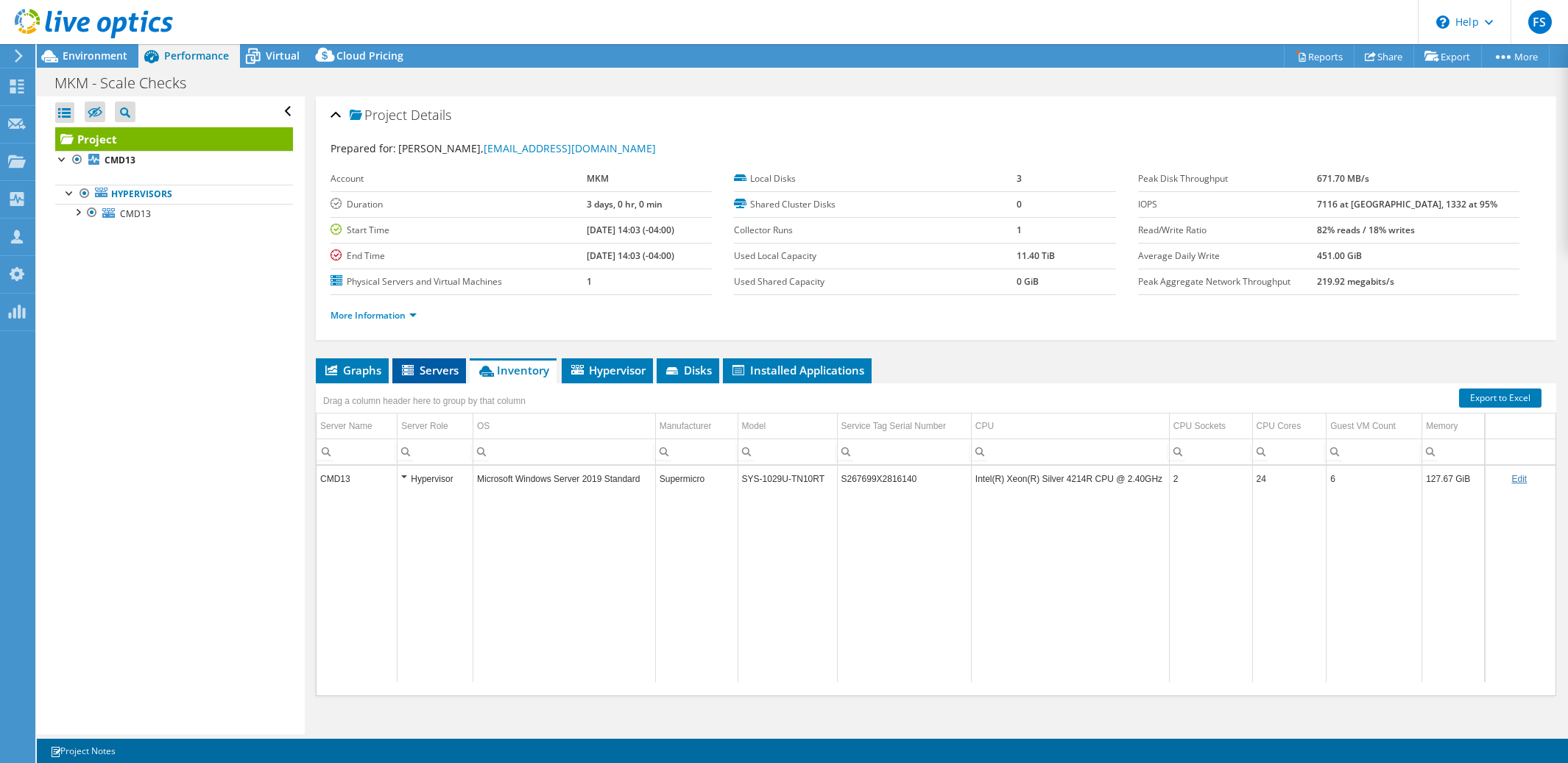
click at [438, 371] on span "Servers" at bounding box center [429, 370] width 59 height 15
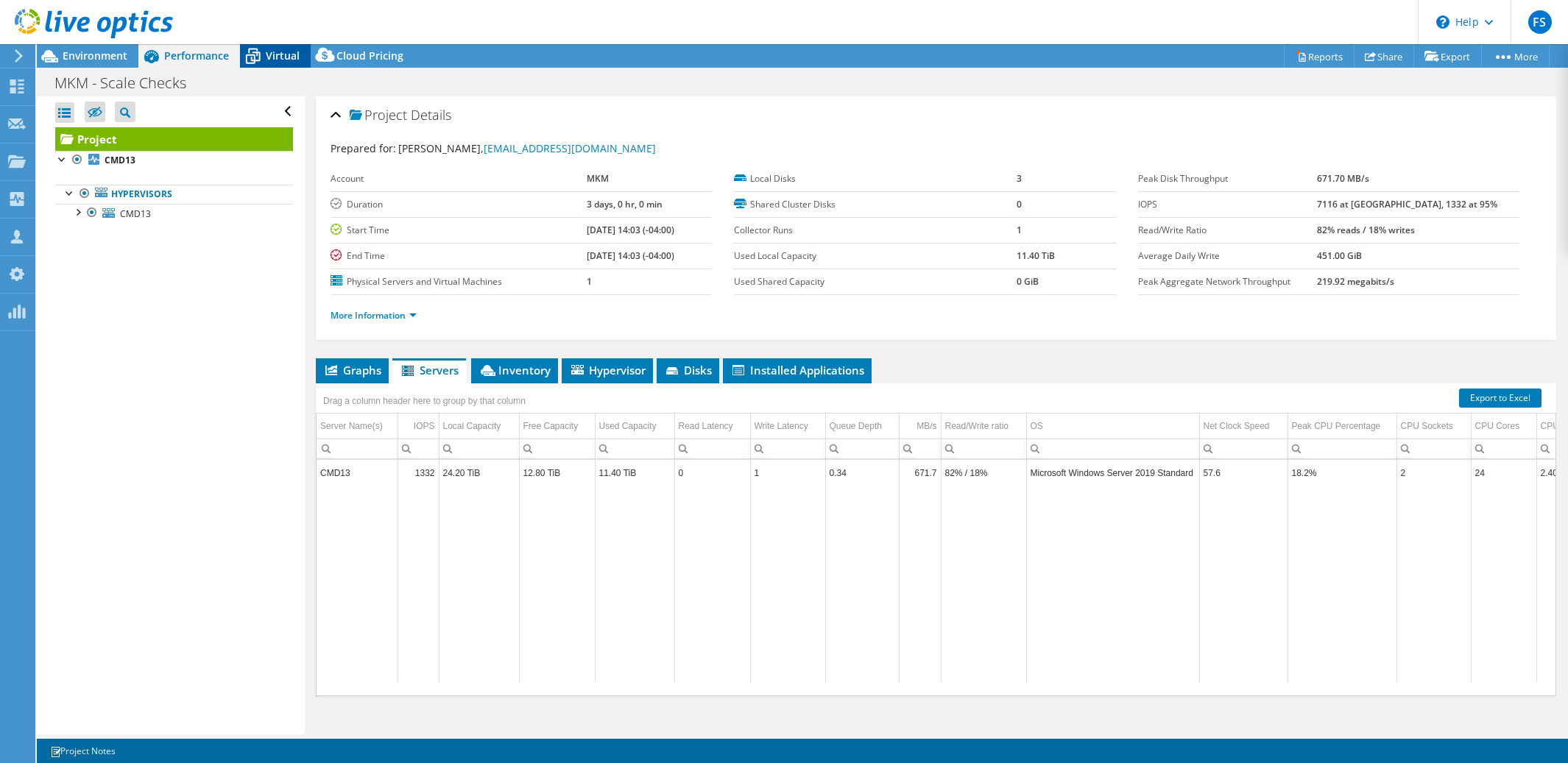
click at [280, 60] on span "Virtual" at bounding box center [283, 56] width 34 height 14
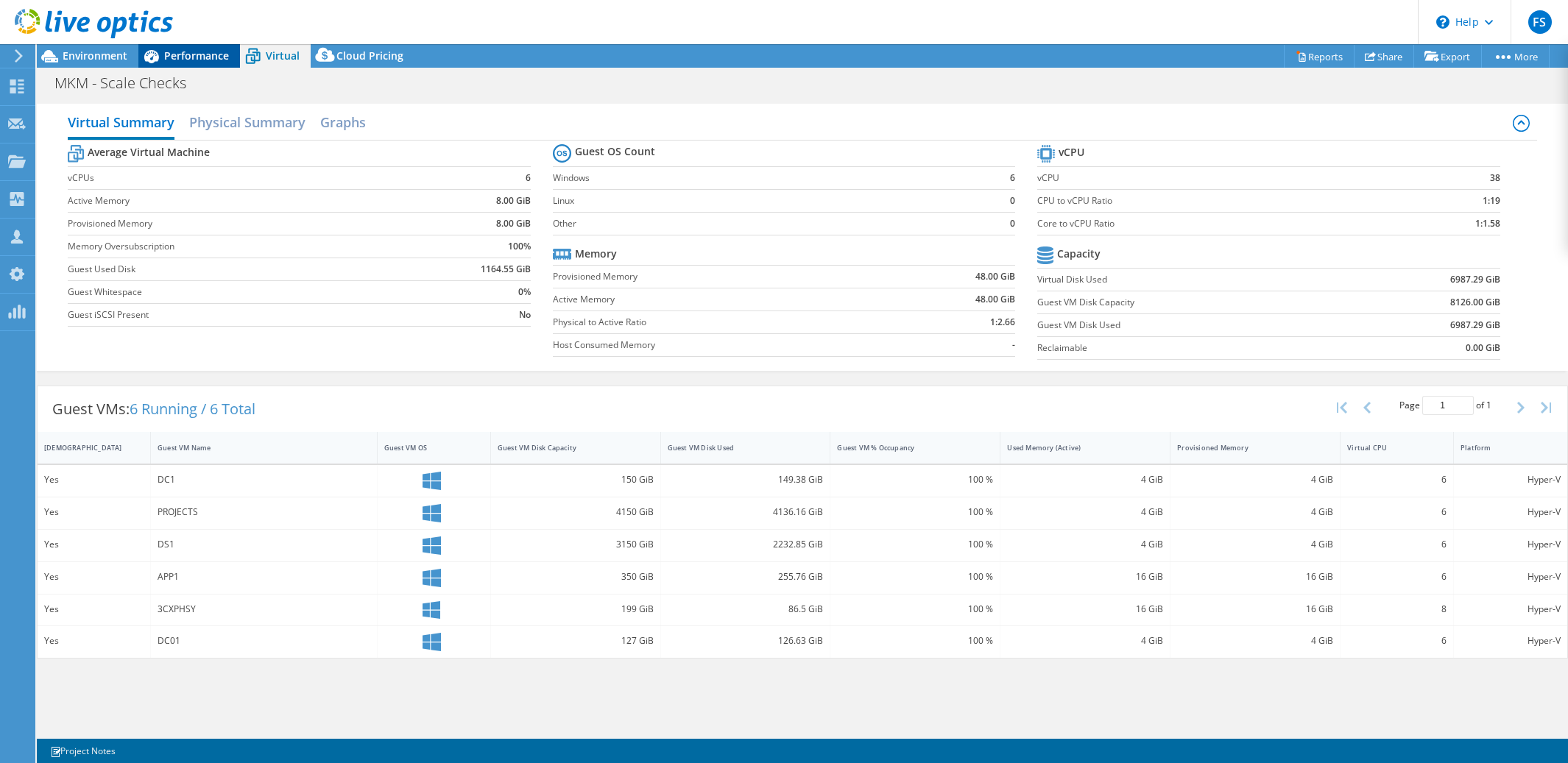
click at [203, 56] on span "Performance" at bounding box center [197, 56] width 65 height 14
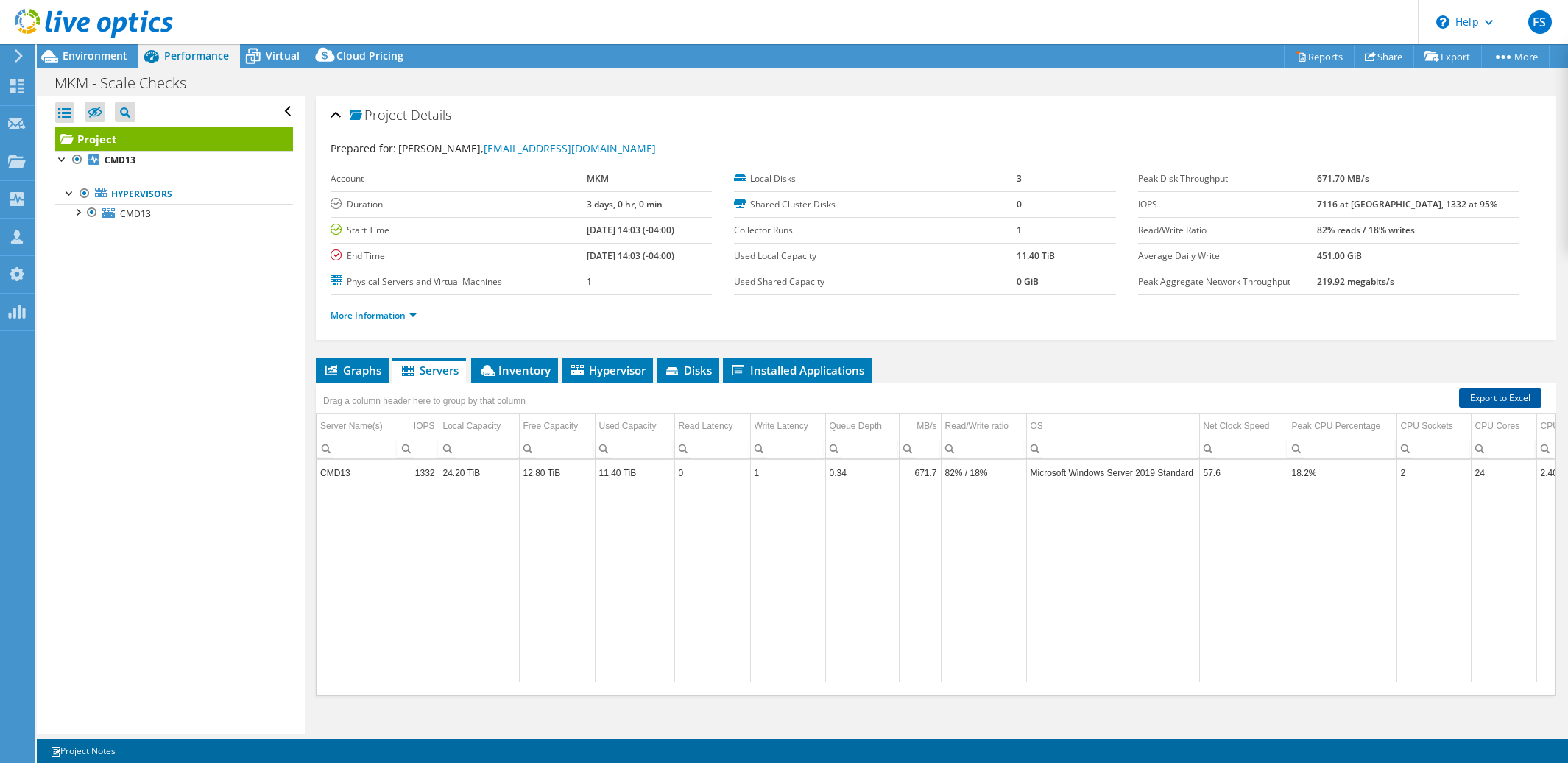
click at [1504, 400] on link "Export to Excel" at bounding box center [1500, 398] width 83 height 19
click at [272, 59] on span "Virtual" at bounding box center [283, 56] width 34 height 14
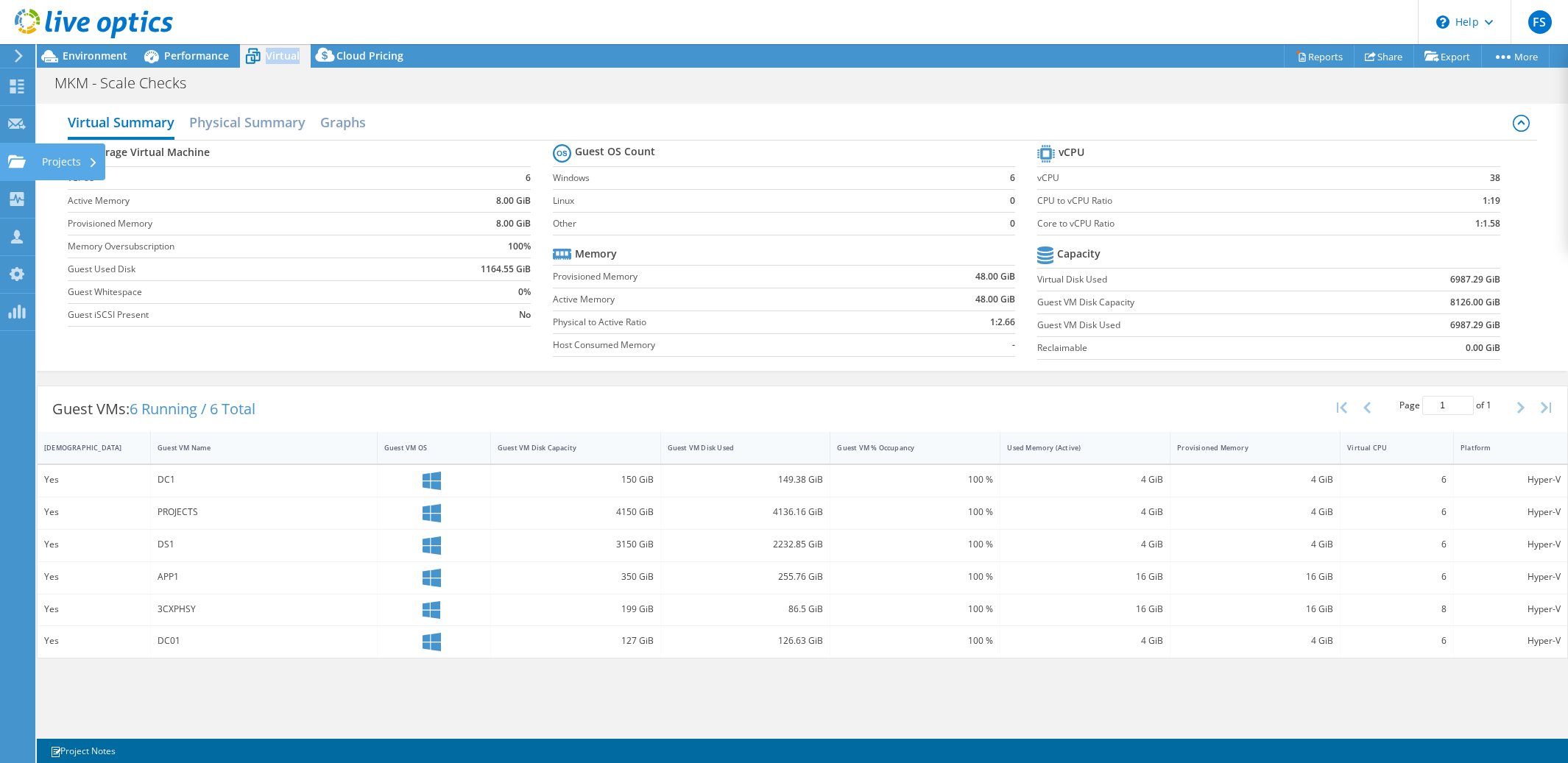
click at [19, 157] on icon at bounding box center [17, 162] width 17 height 14
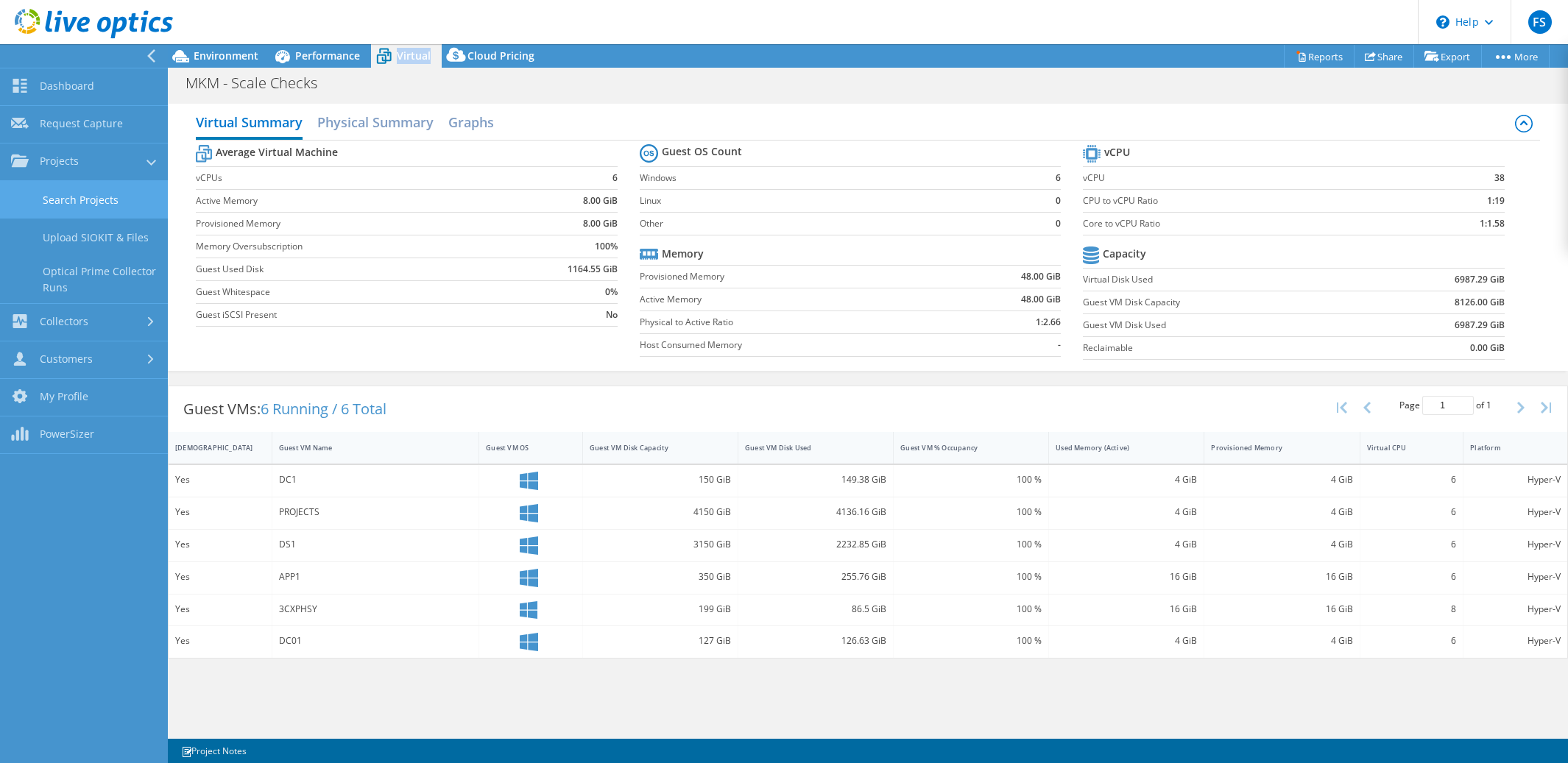
click at [74, 194] on link "Search Projects" at bounding box center [83, 199] width 168 height 37
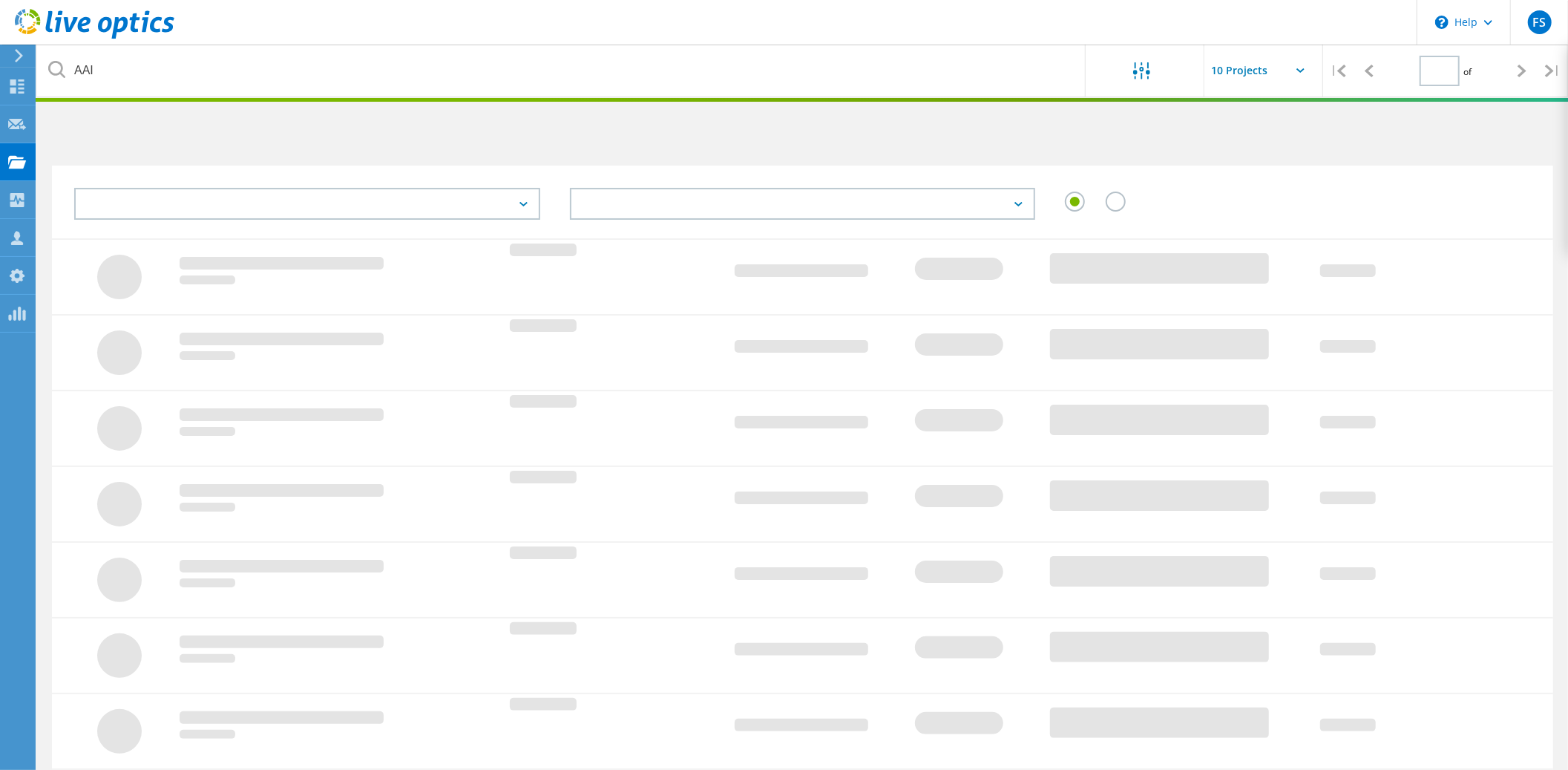
type input "1"
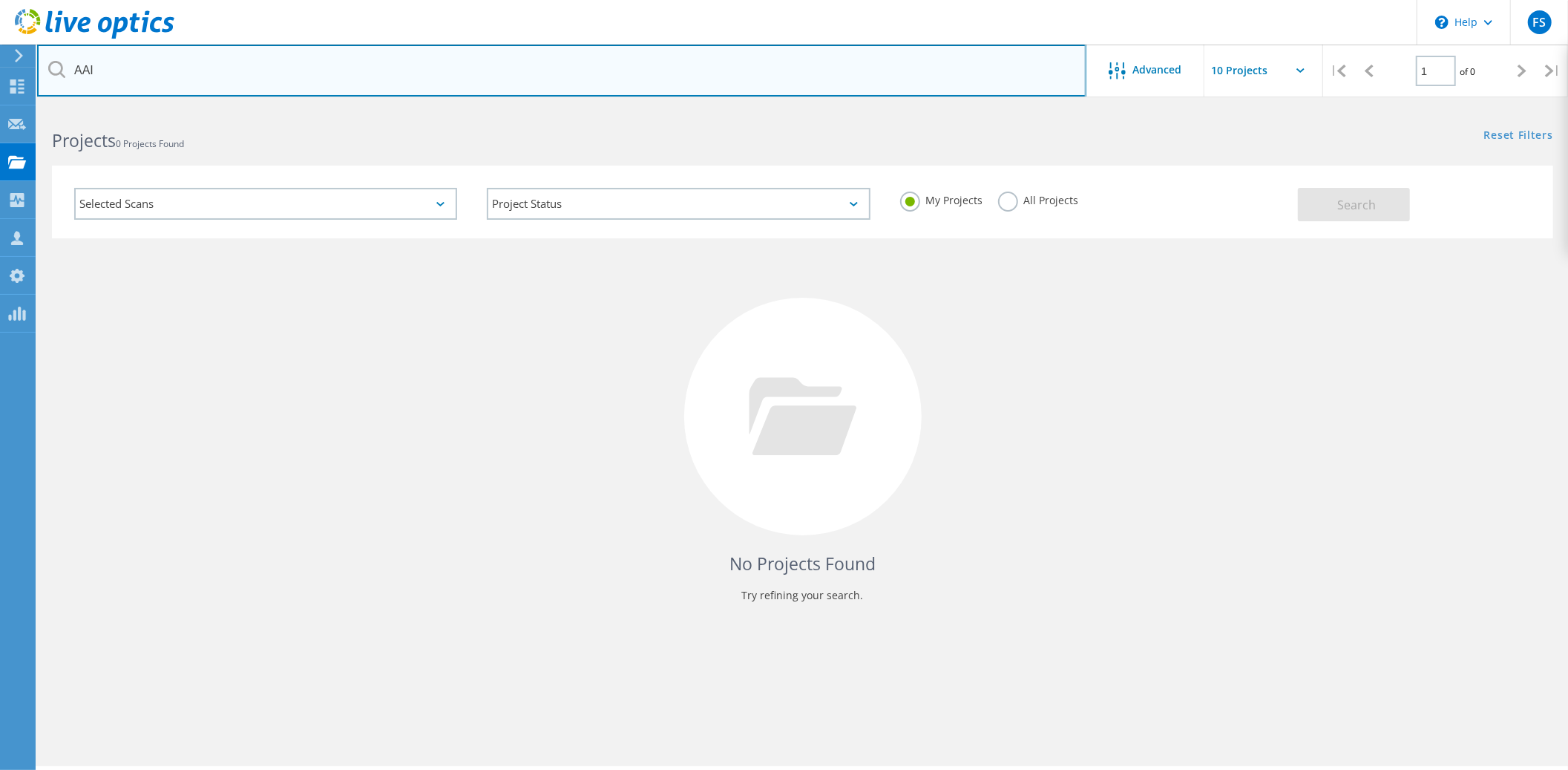
click at [272, 71] on input "AAI" at bounding box center [561, 71] width 1050 height 52
paste input "3006639"
type input "3006639"
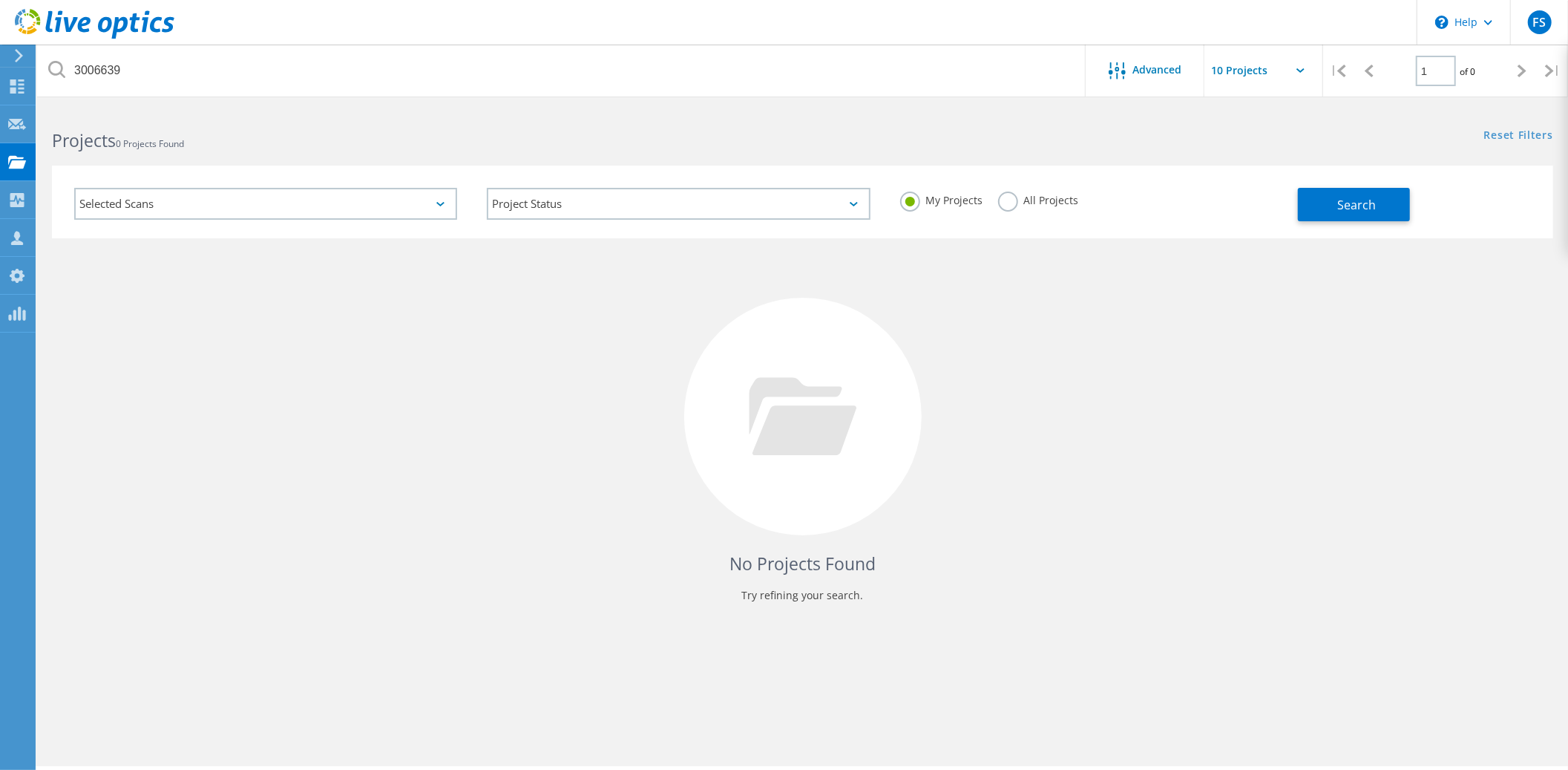
click at [1010, 199] on label "All Projects" at bounding box center [1039, 199] width 81 height 14
click at [0, 0] on input "All Projects" at bounding box center [0, 0] width 0 height 0
click at [1357, 208] on span "Search" at bounding box center [1357, 205] width 38 height 16
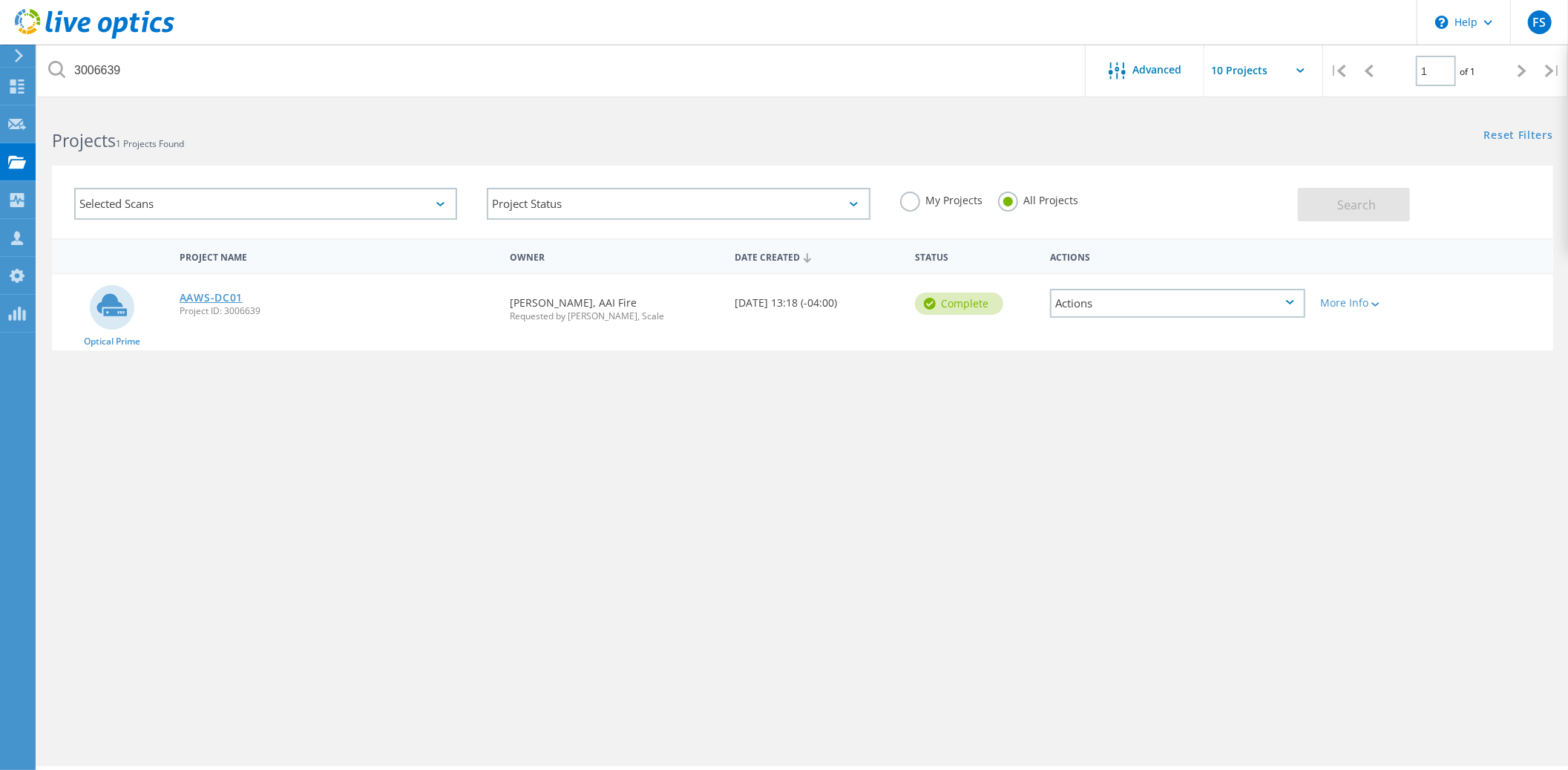
click at [212, 299] on link "AAWS-DC01" at bounding box center [211, 297] width 63 height 10
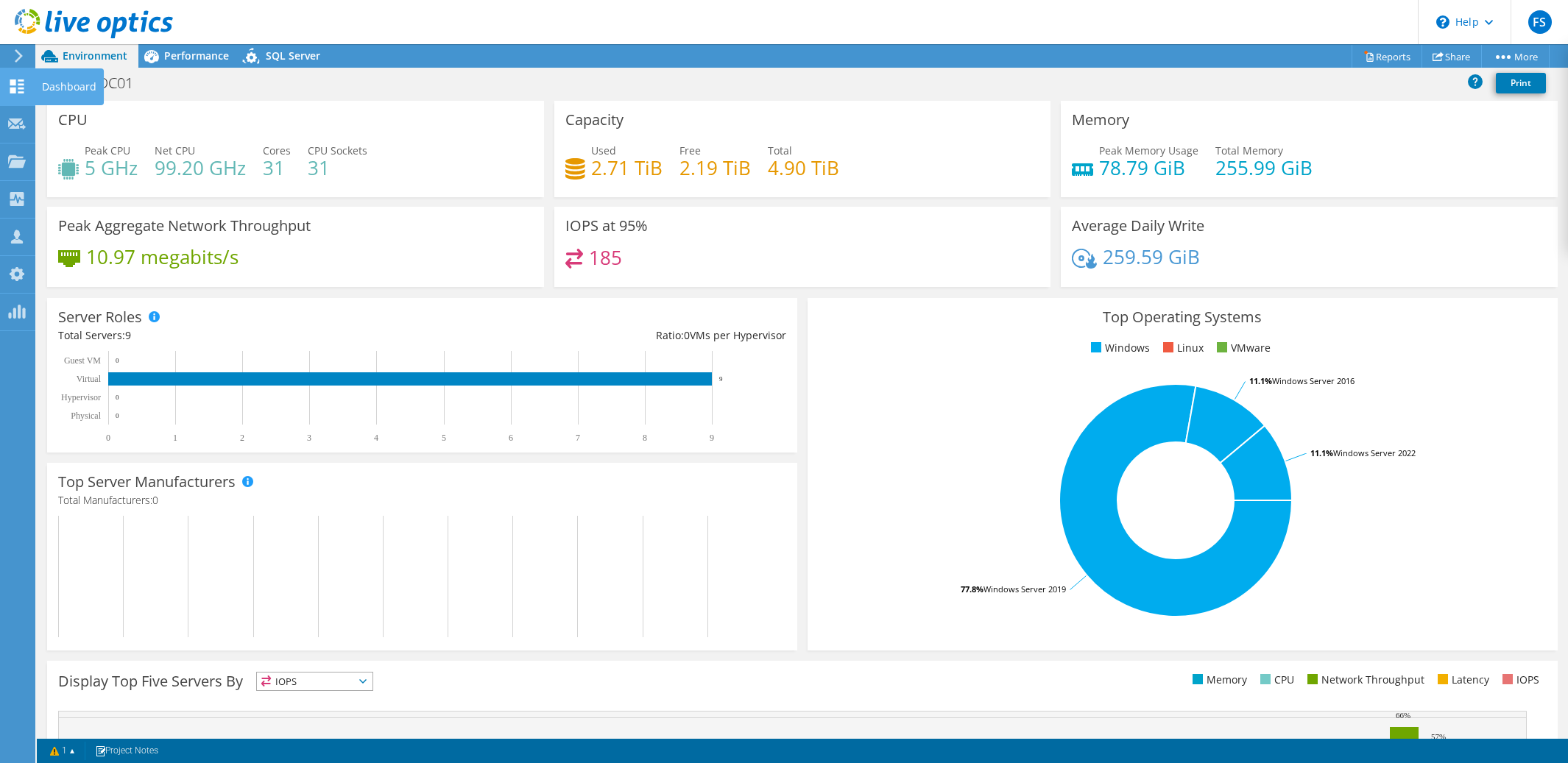
click at [18, 84] on use at bounding box center [17, 87] width 14 height 14
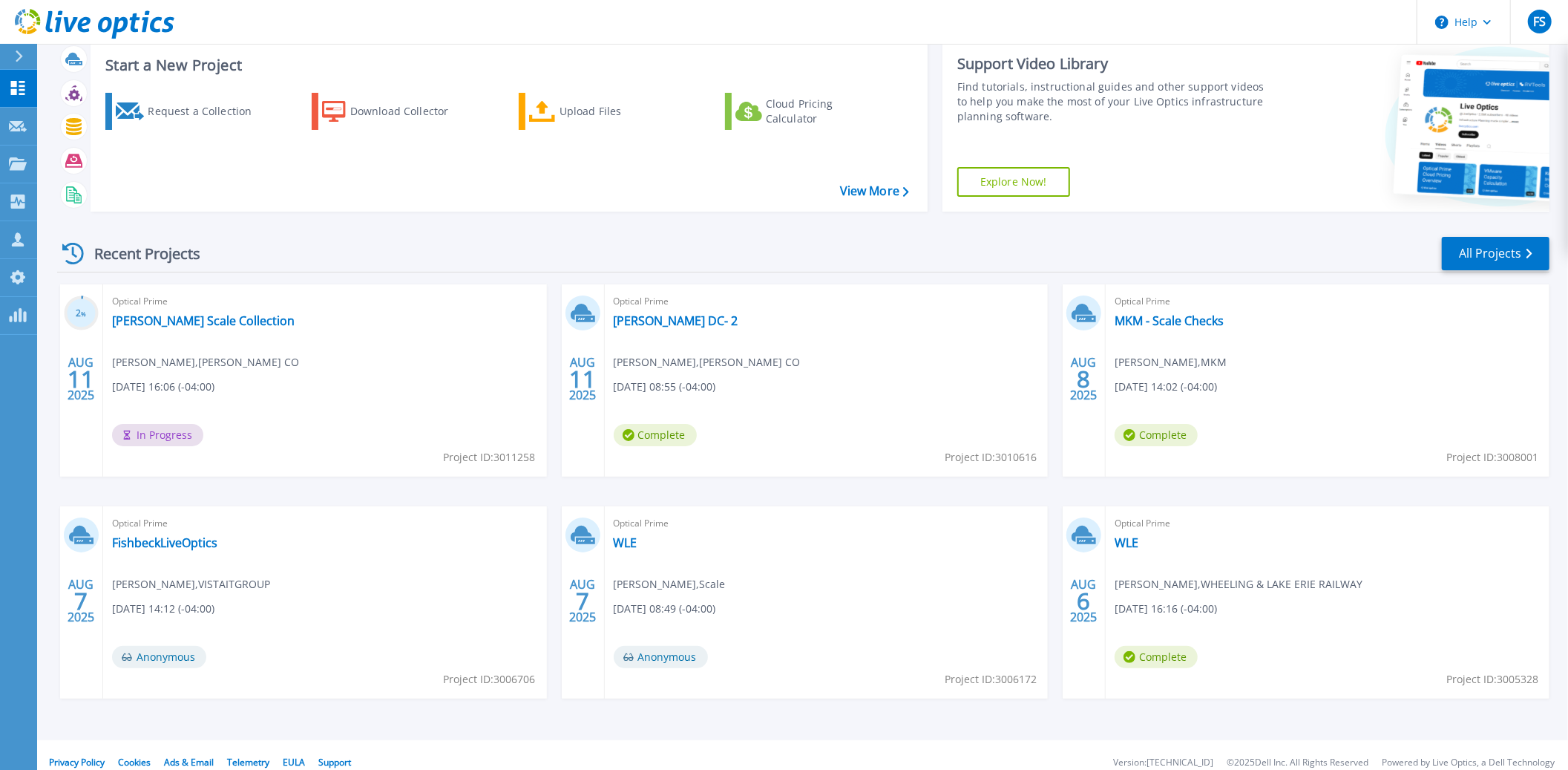
scroll to position [42, 0]
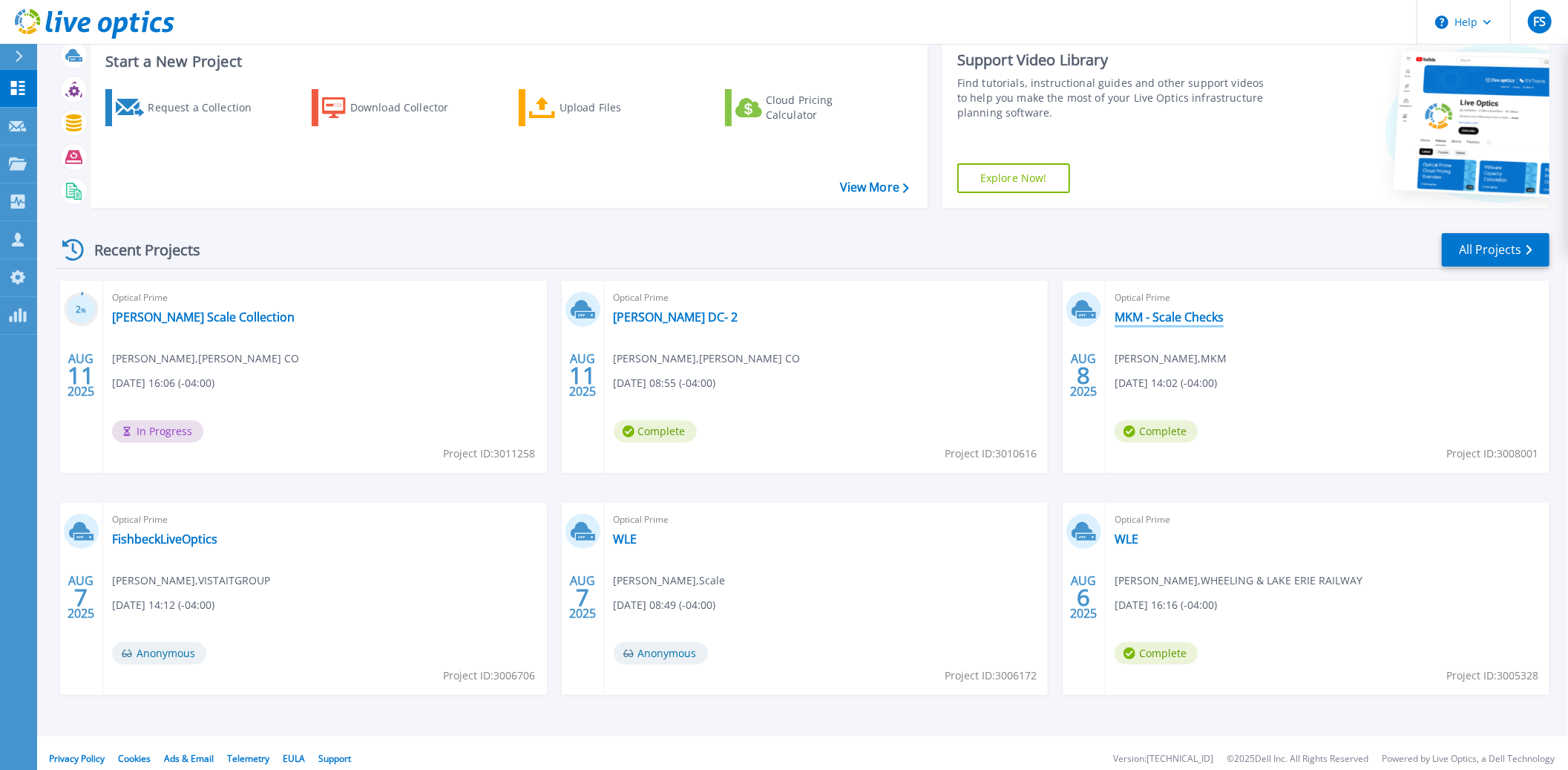
click at [1180, 316] on link "MKM - Scale Checks" at bounding box center [1169, 316] width 109 height 15
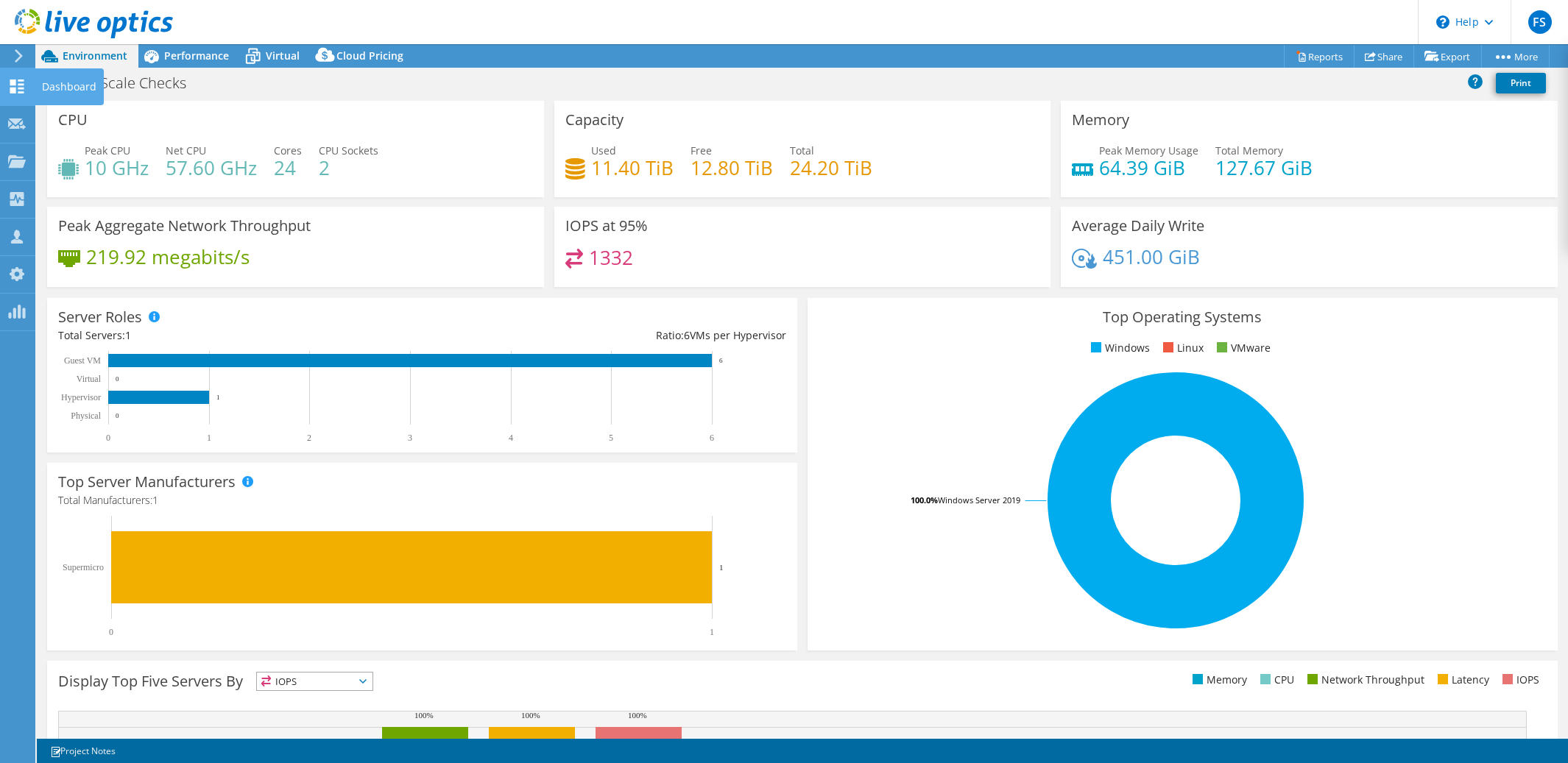
click at [24, 86] on icon at bounding box center [17, 87] width 17 height 14
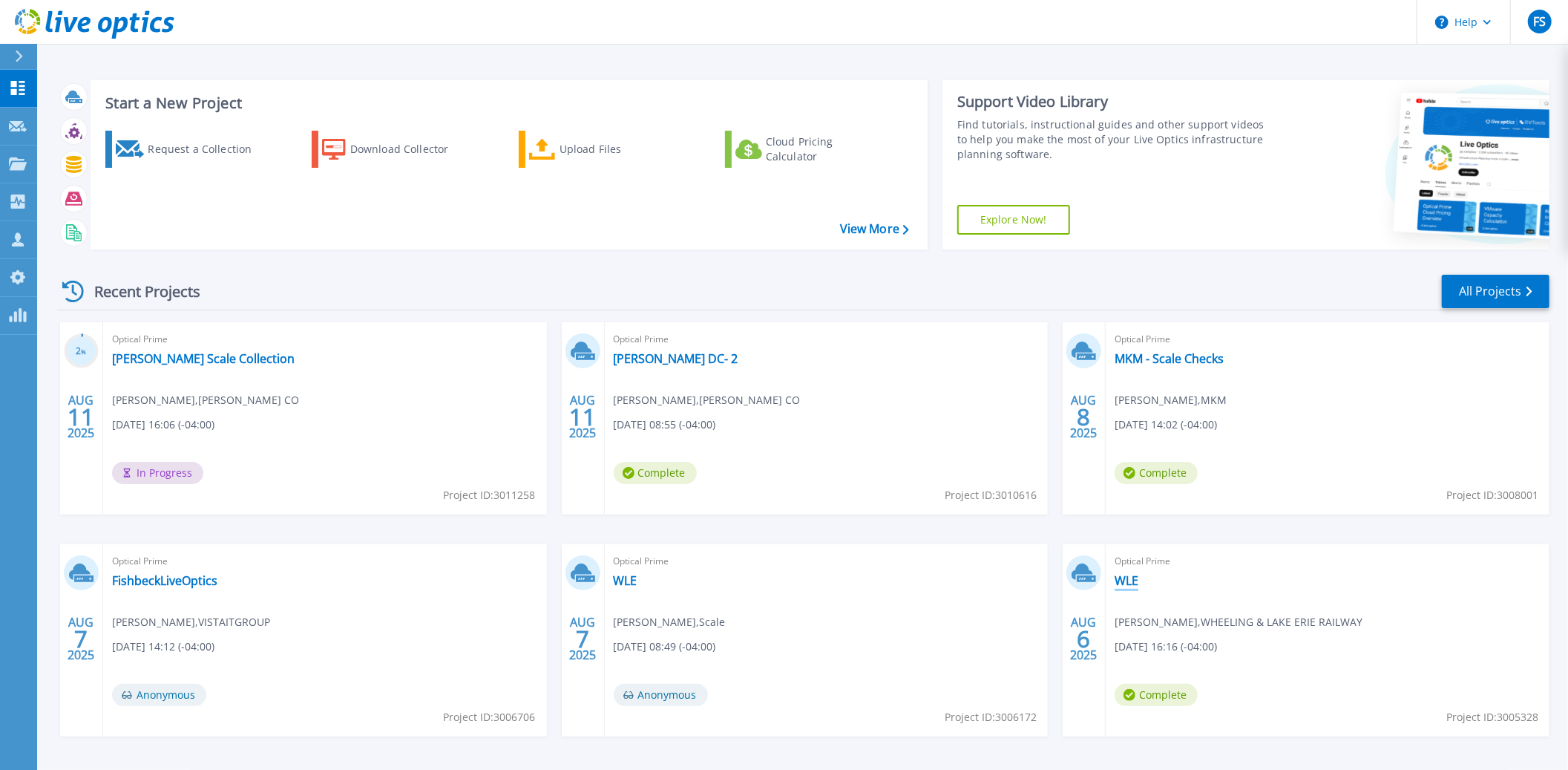
click at [1124, 579] on link "WLE" at bounding box center [1127, 581] width 24 height 15
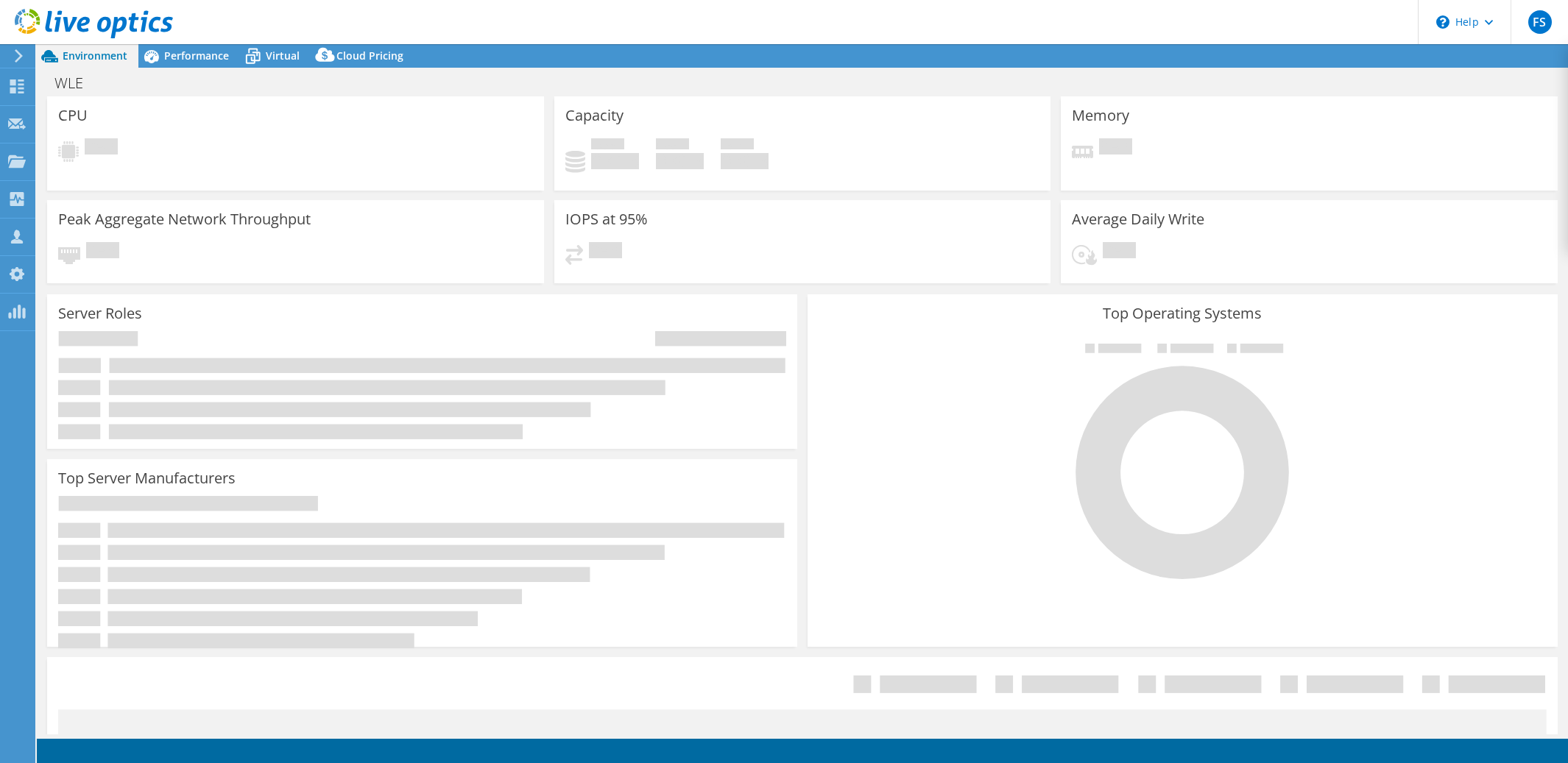
select select "USD"
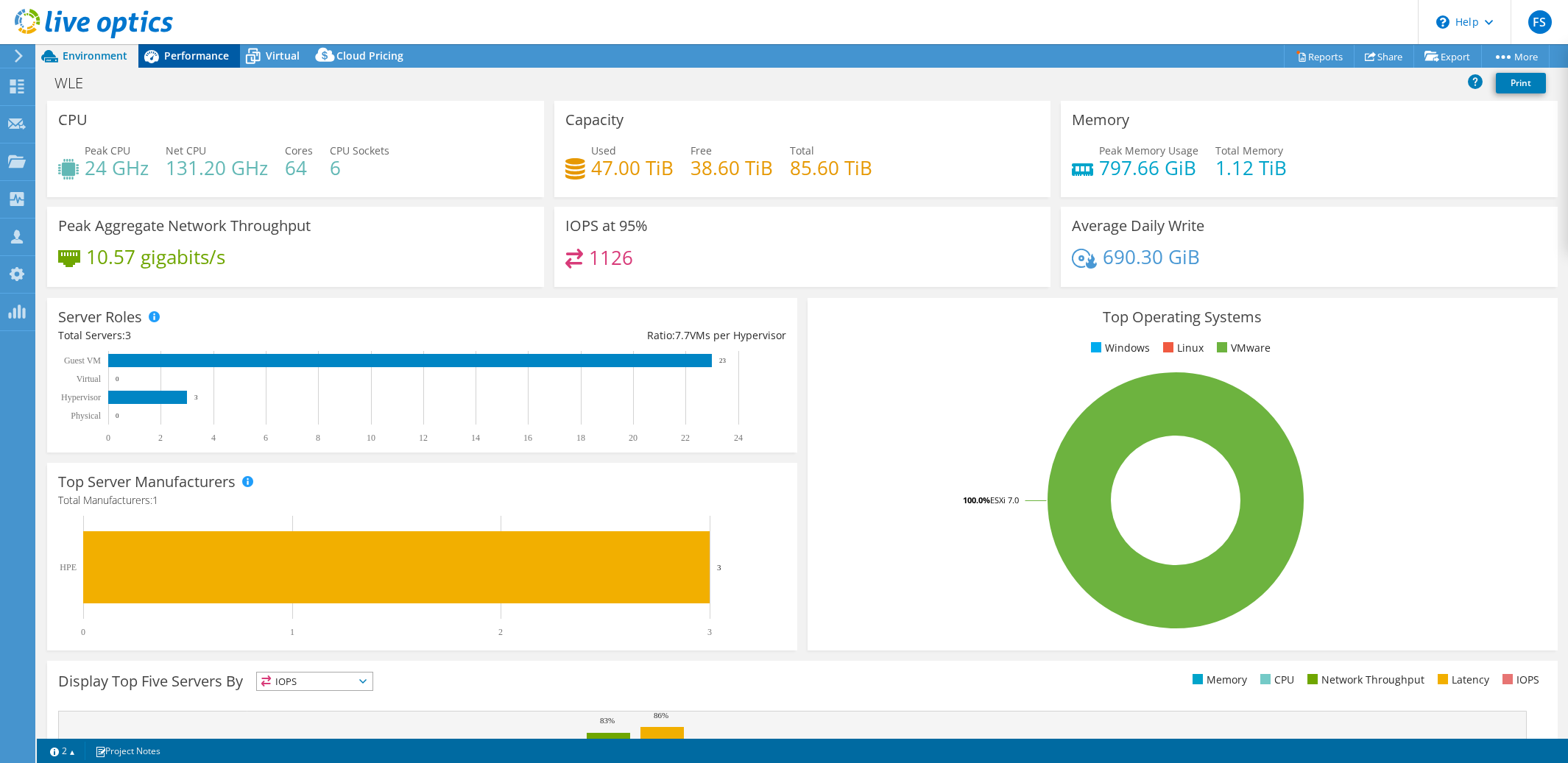
click at [195, 54] on span "Performance" at bounding box center [197, 56] width 65 height 14
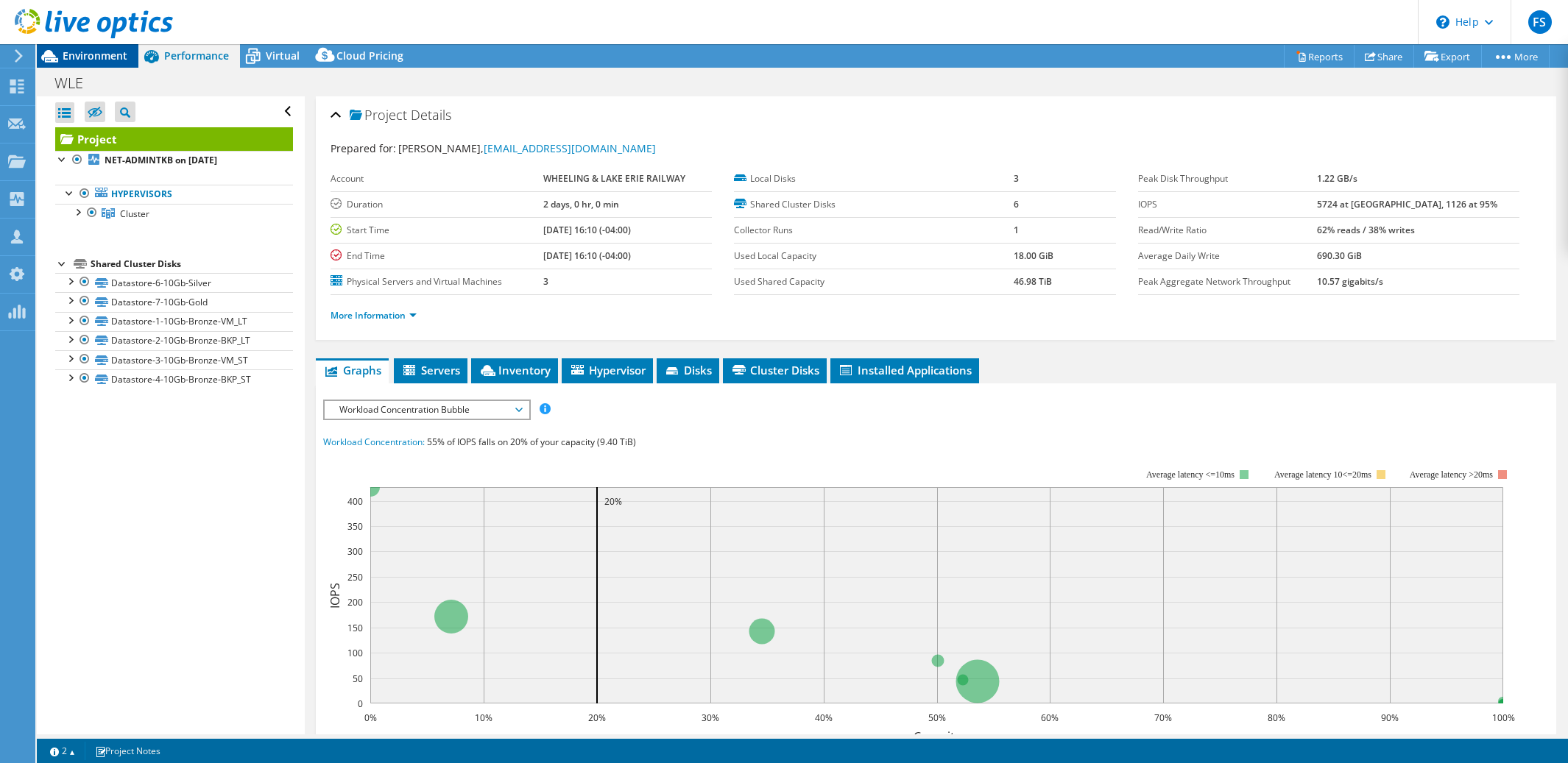
click at [83, 52] on span "Environment" at bounding box center [95, 56] width 65 height 14
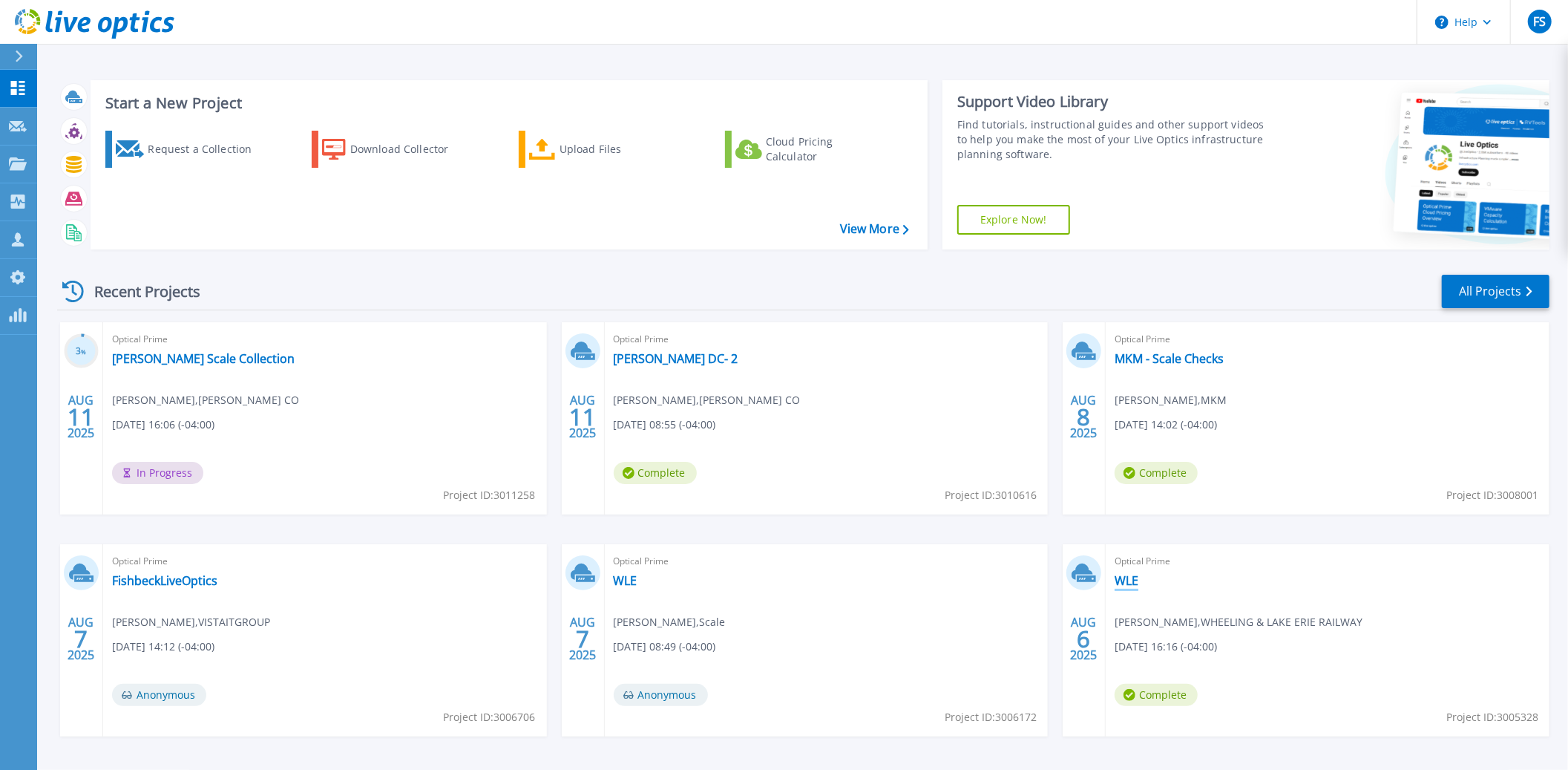
click at [1128, 585] on link "WLE" at bounding box center [1127, 581] width 24 height 15
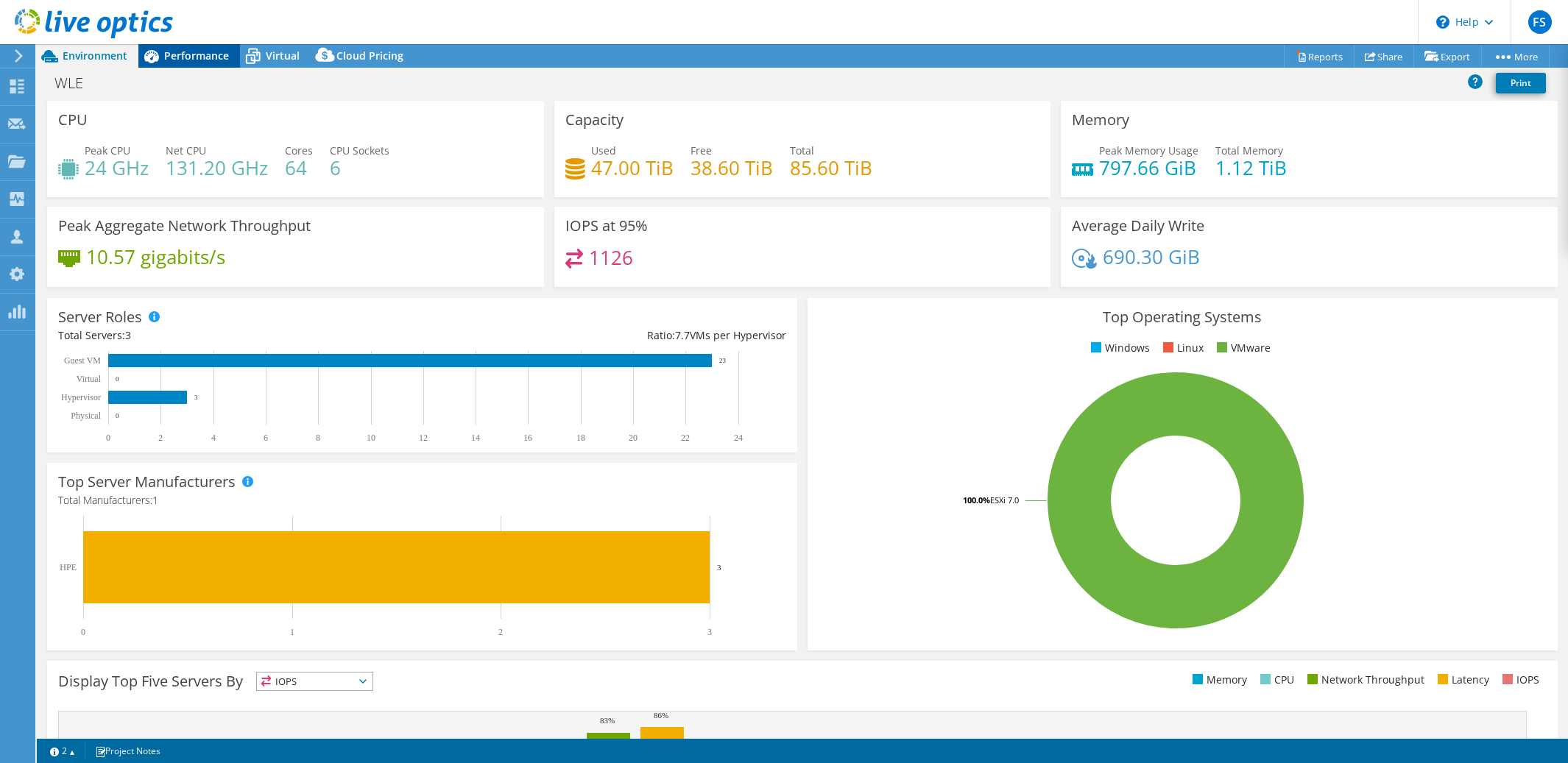
click at [196, 57] on span "Performance" at bounding box center [197, 56] width 65 height 14
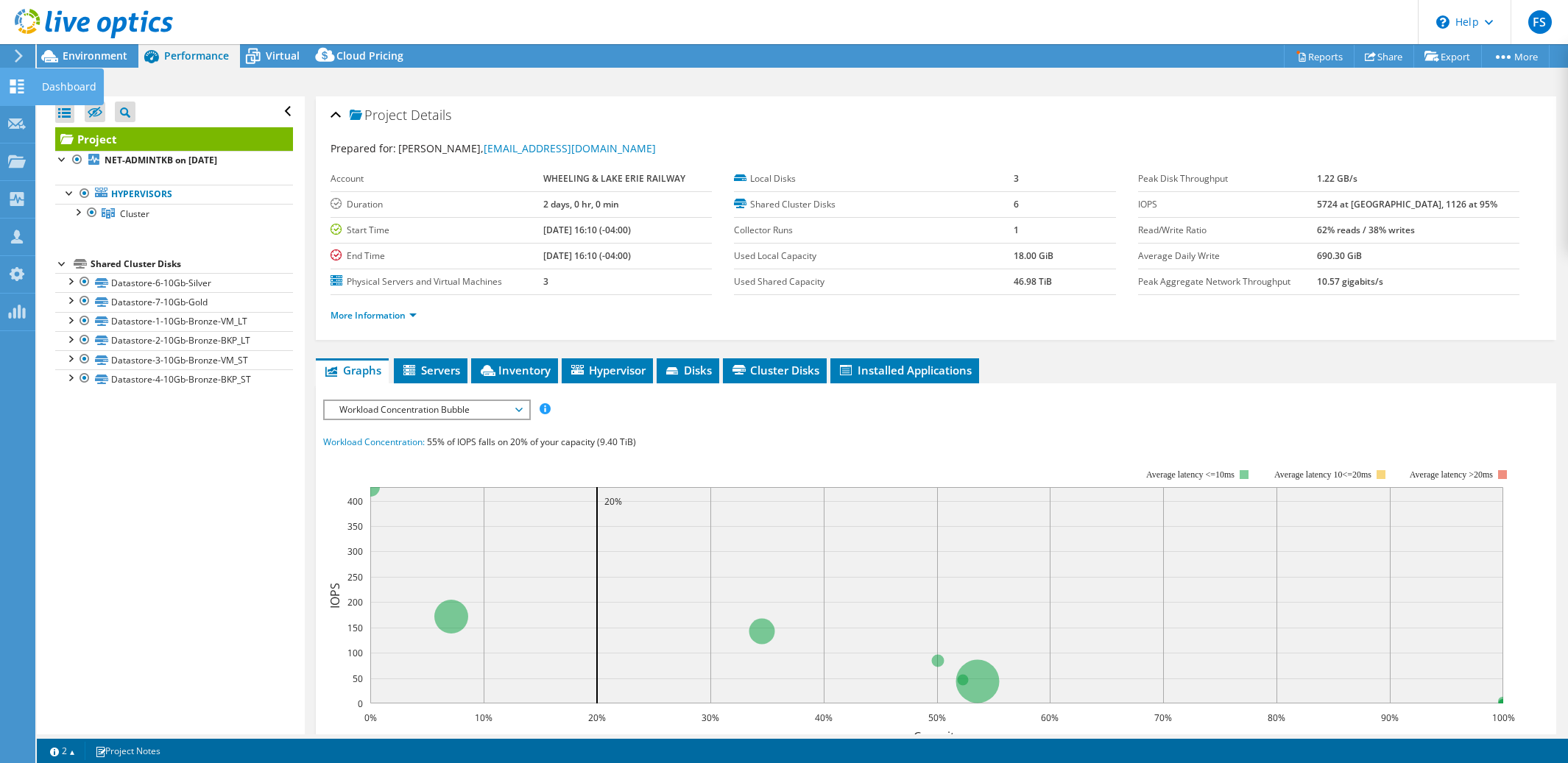
click at [16, 85] on icon at bounding box center [17, 87] width 17 height 14
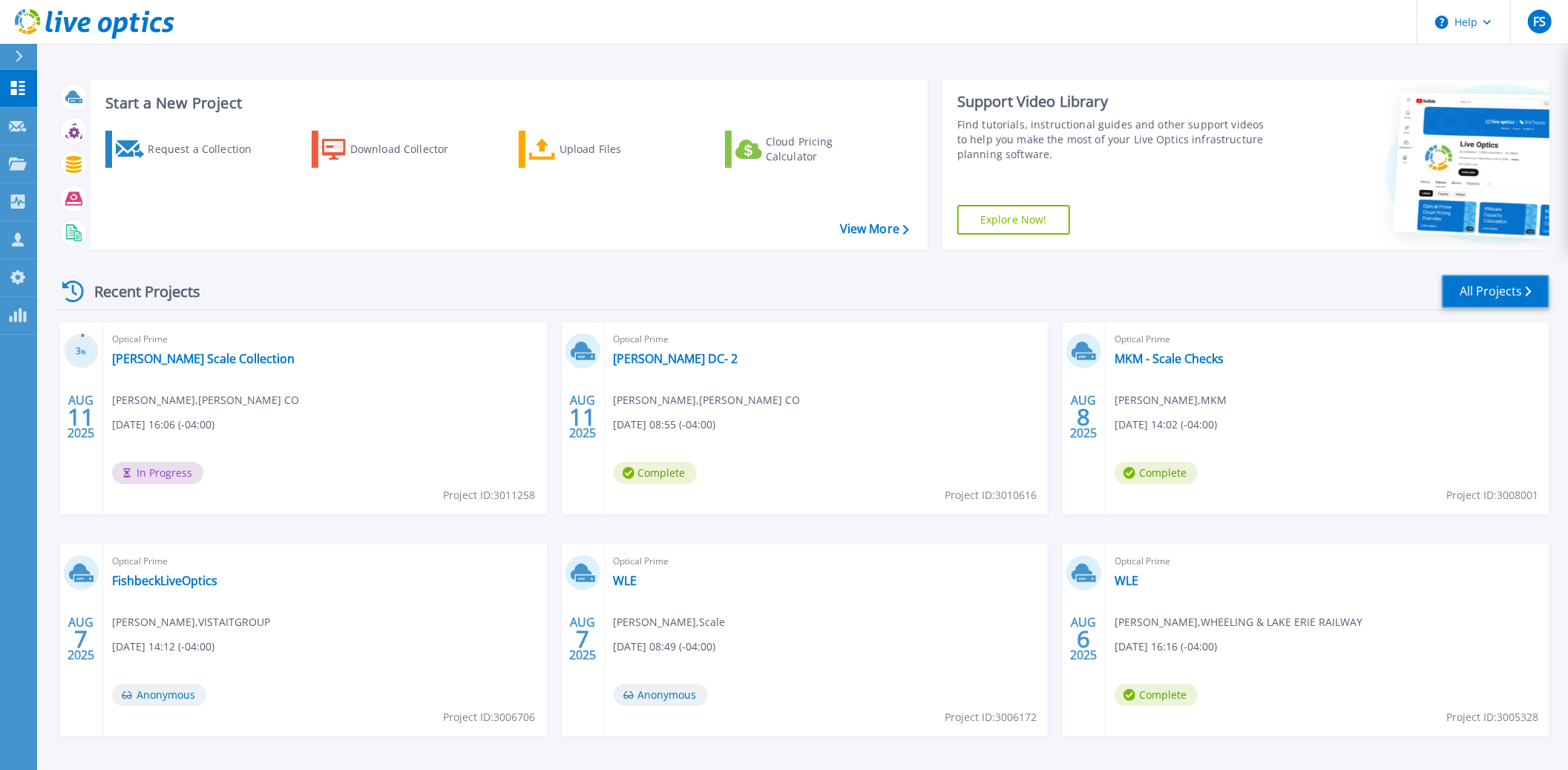
click at [1495, 296] on link "All Projects" at bounding box center [1496, 292] width 107 height 34
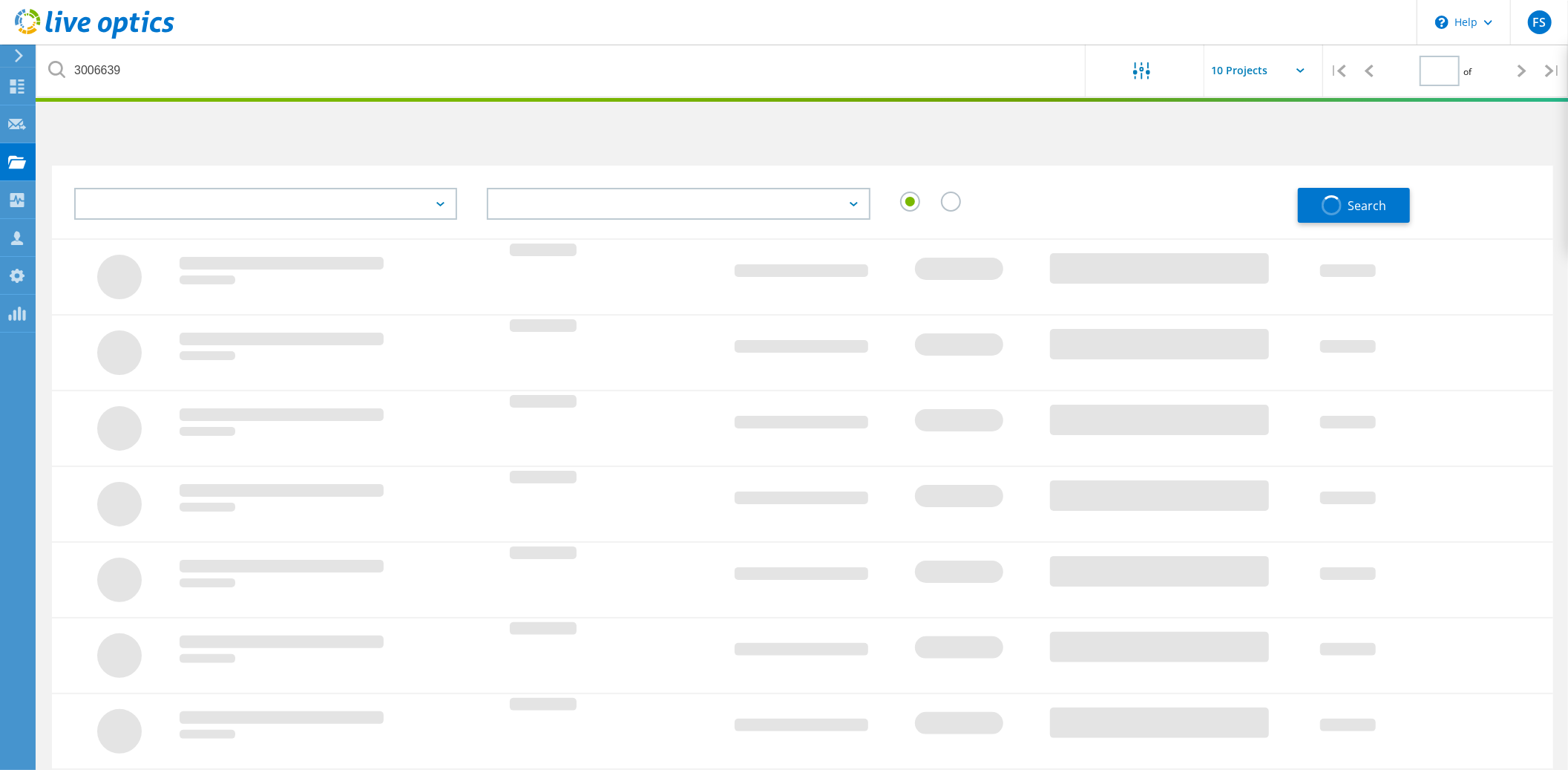
type input "1"
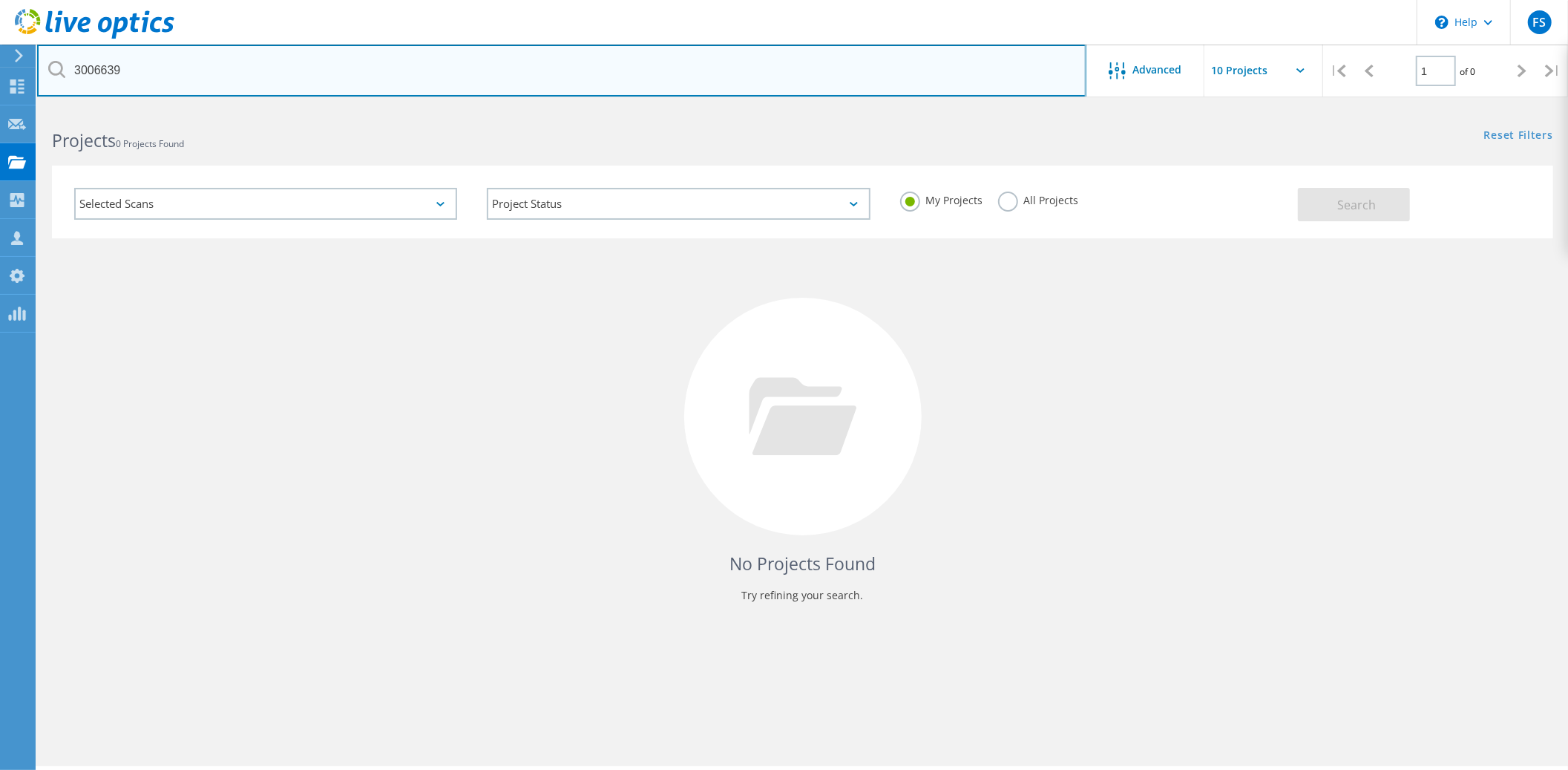
click at [872, 74] on input "3006639" at bounding box center [561, 71] width 1050 height 52
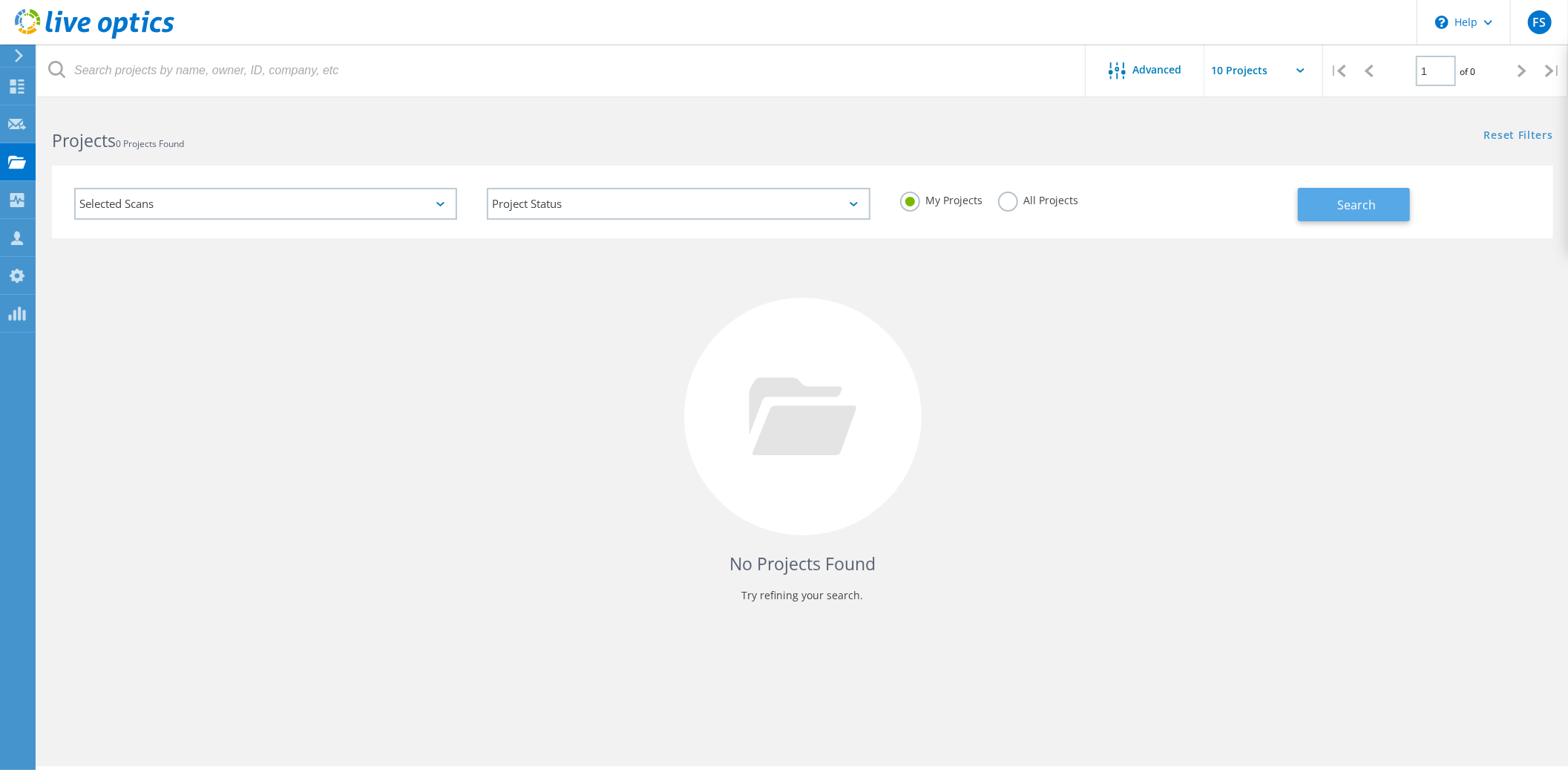
click at [1360, 208] on span "Search" at bounding box center [1357, 205] width 38 height 16
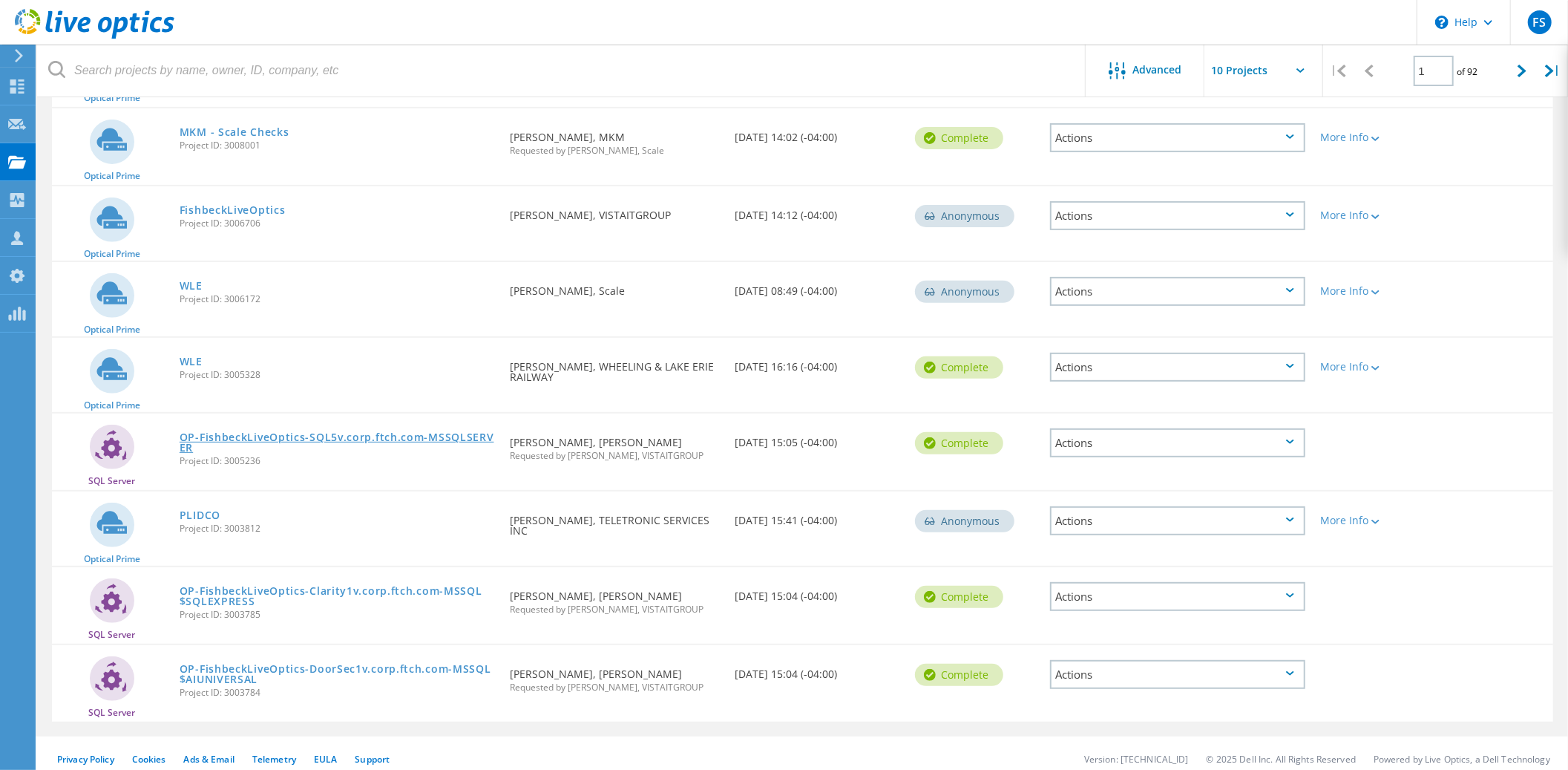
scroll to position [353, 0]
click at [1523, 70] on icon at bounding box center [1522, 71] width 9 height 13
type input "2"
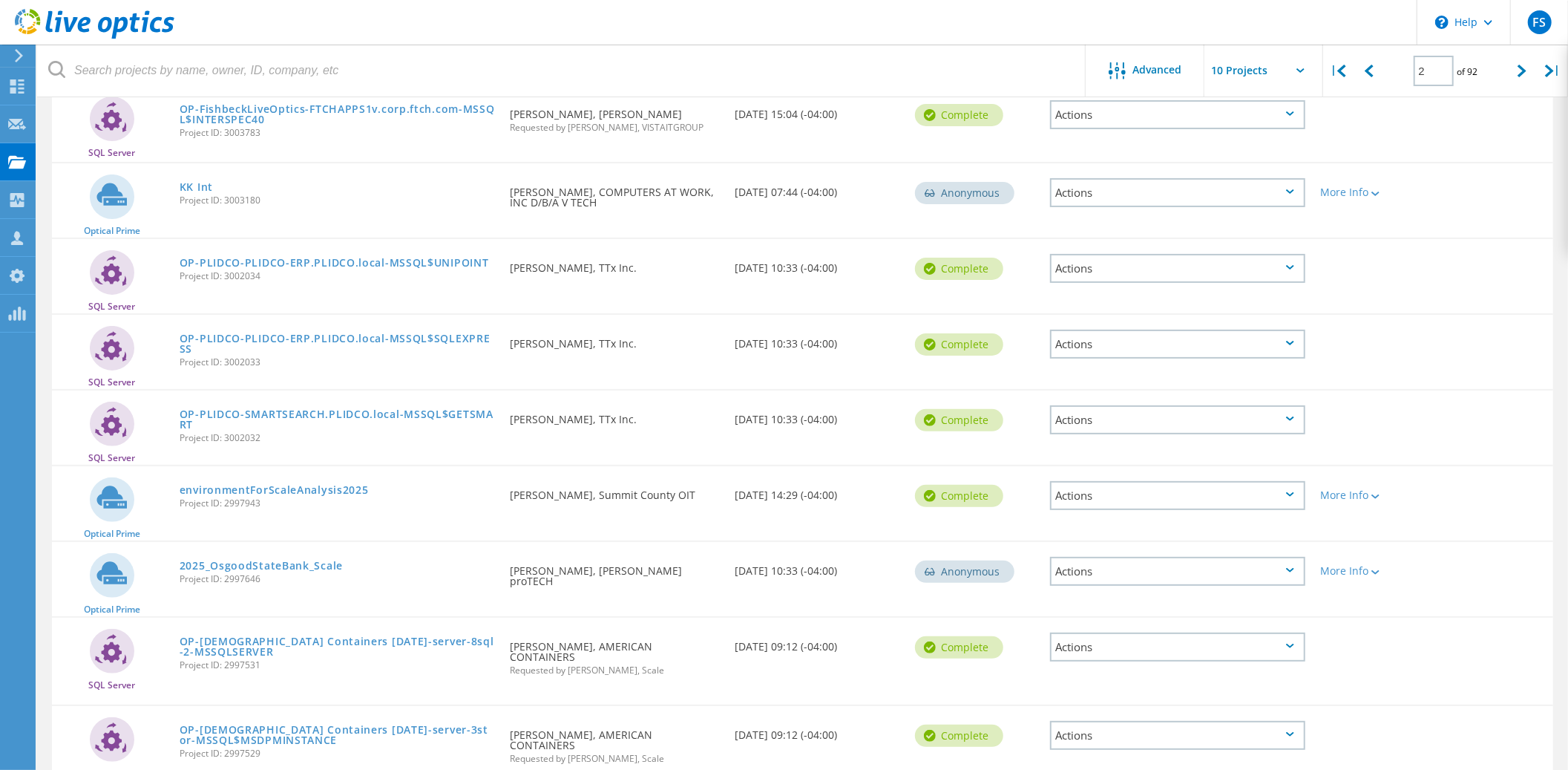
scroll to position [252, 0]
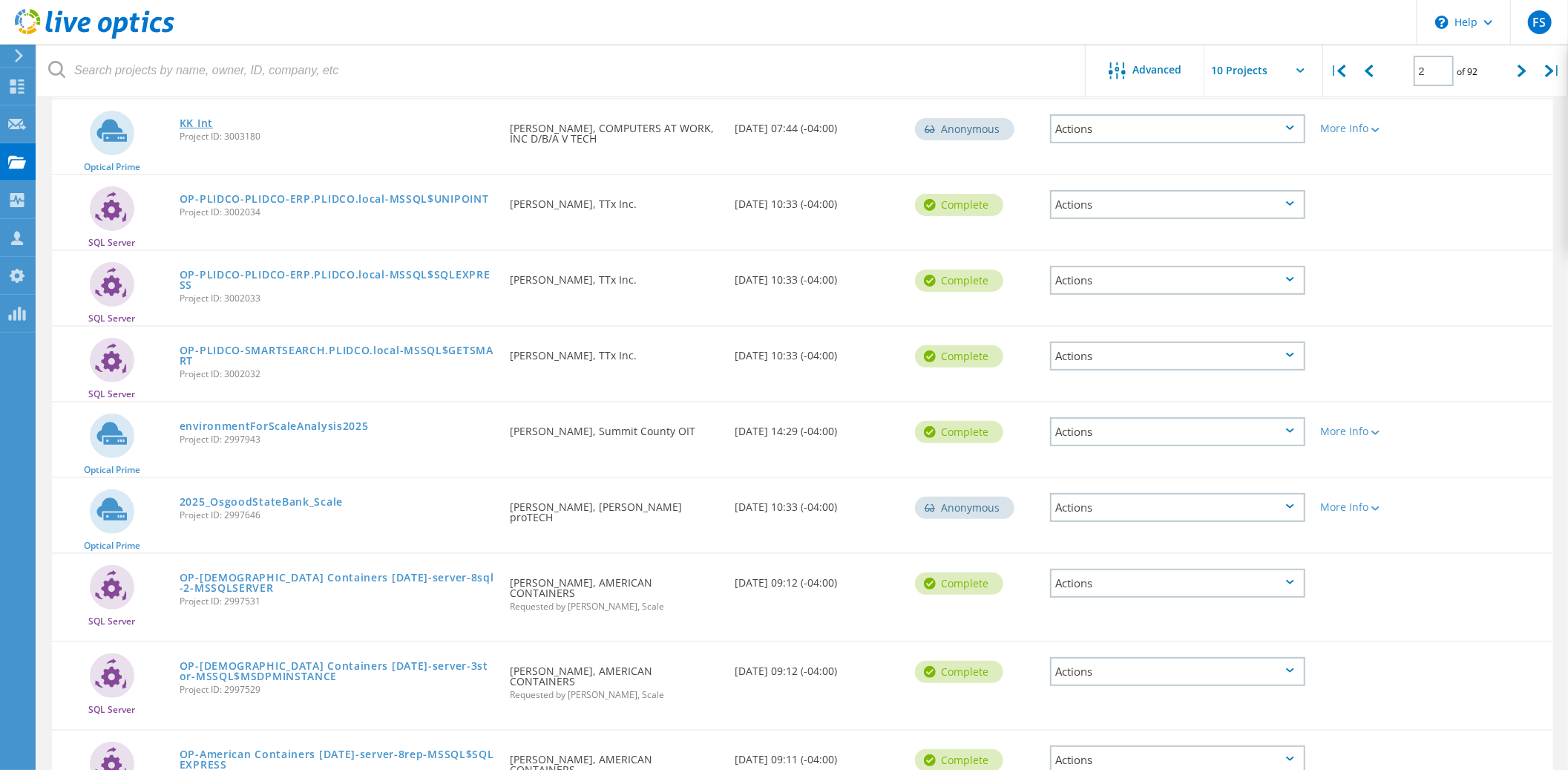
click at [197, 120] on link "KK Int" at bounding box center [196, 123] width 34 height 10
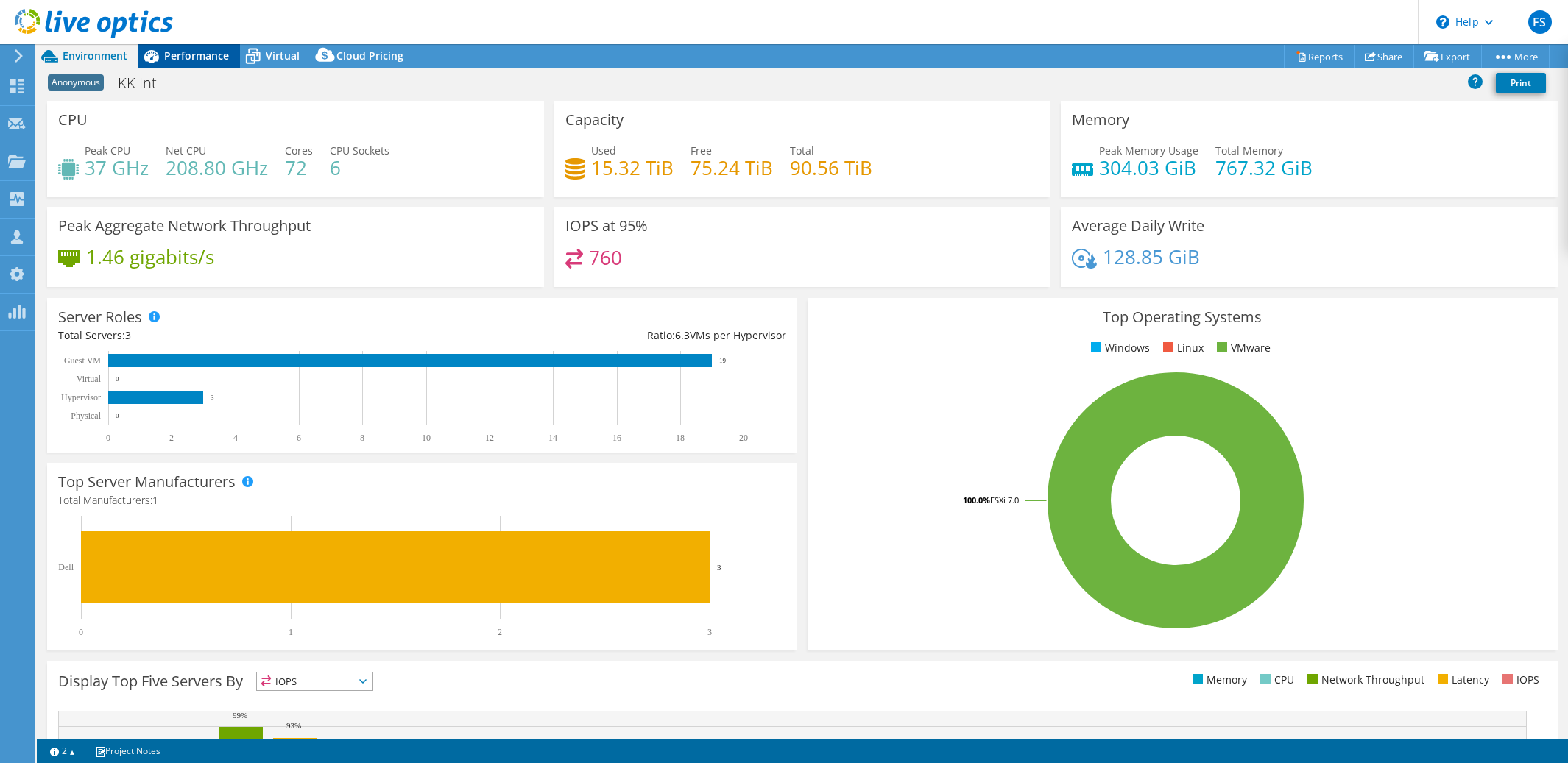
click at [186, 57] on span "Performance" at bounding box center [197, 56] width 65 height 14
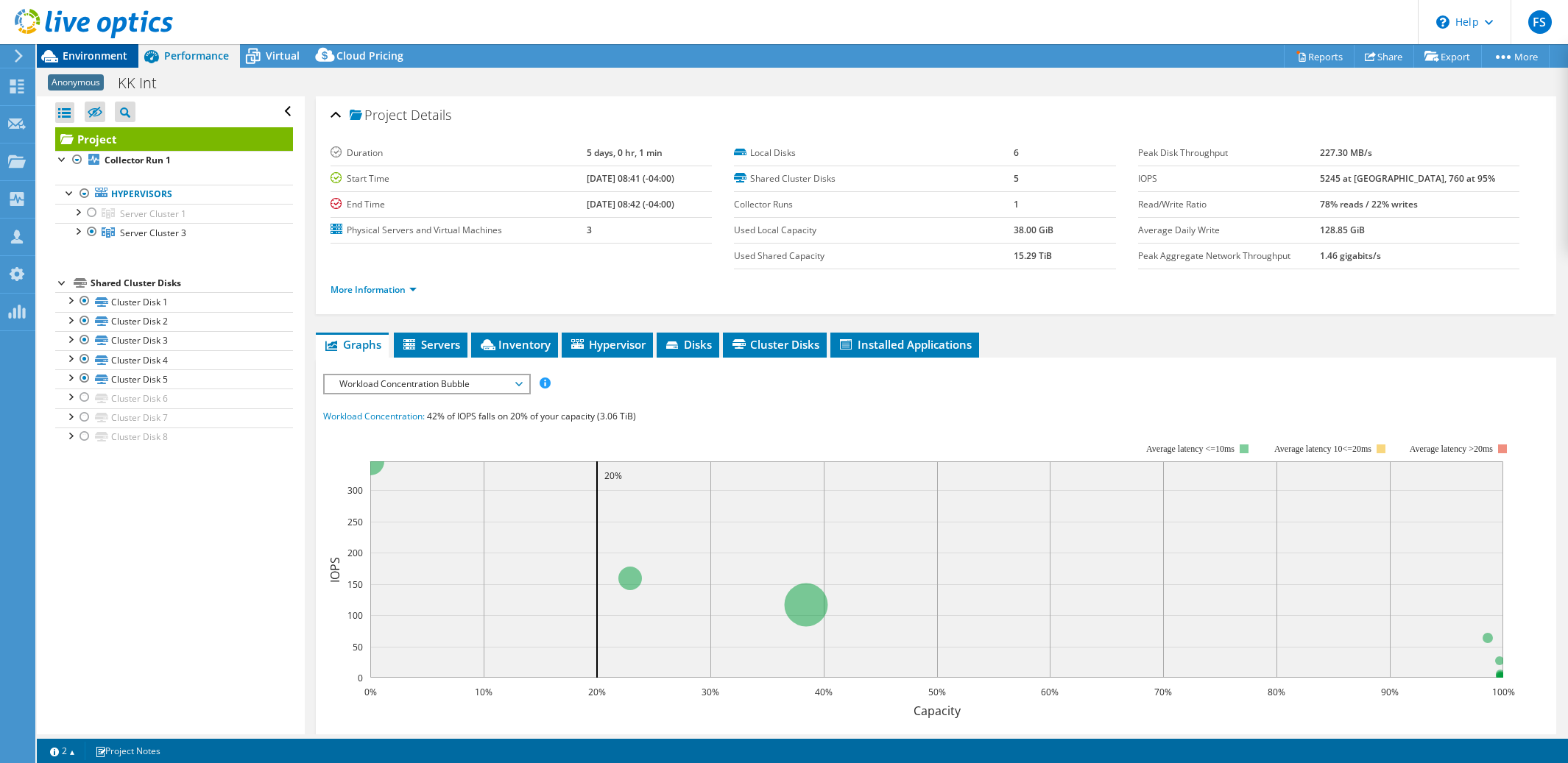
click at [114, 56] on span "Environment" at bounding box center [95, 56] width 65 height 14
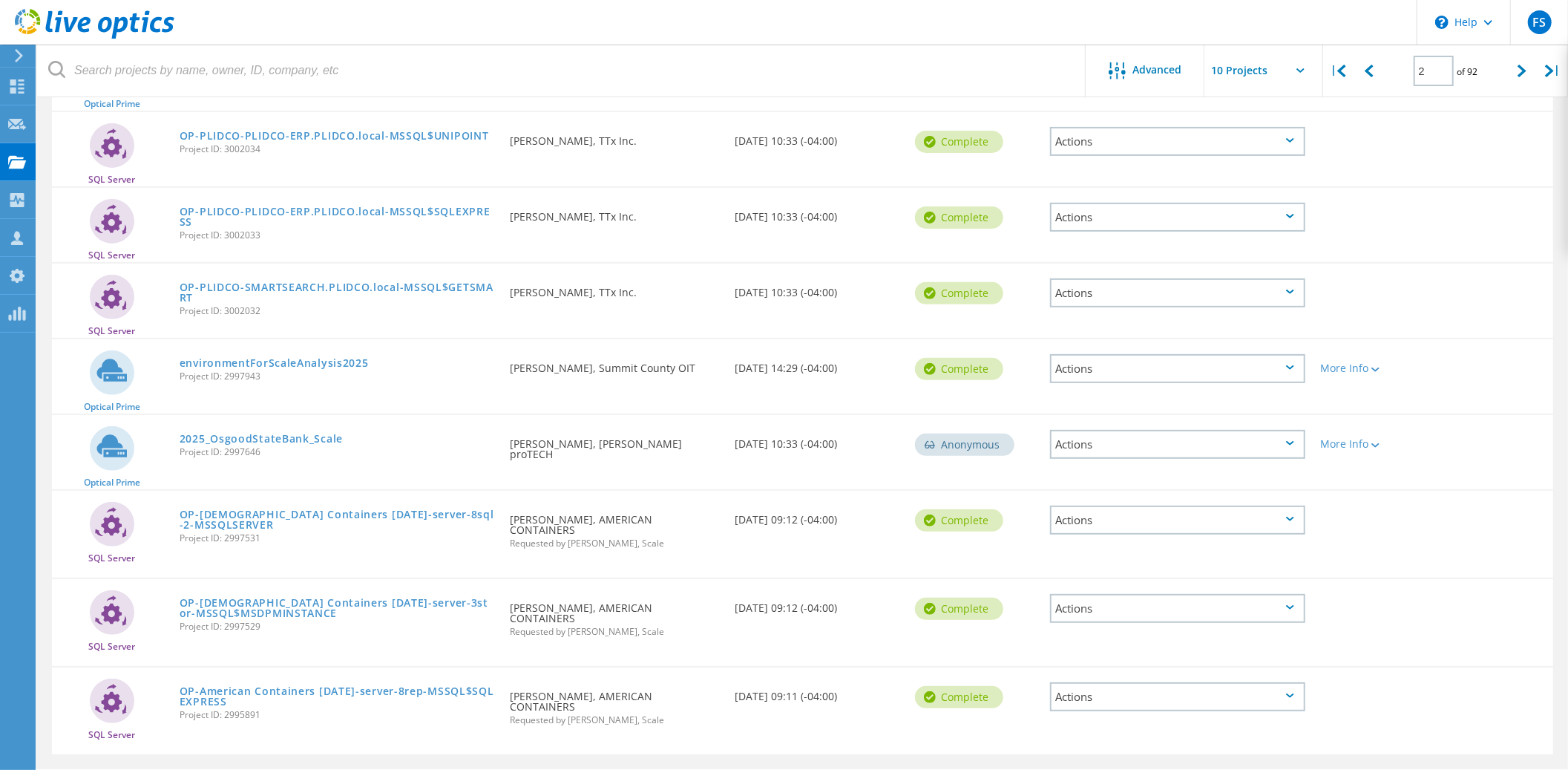
scroll to position [320, 0]
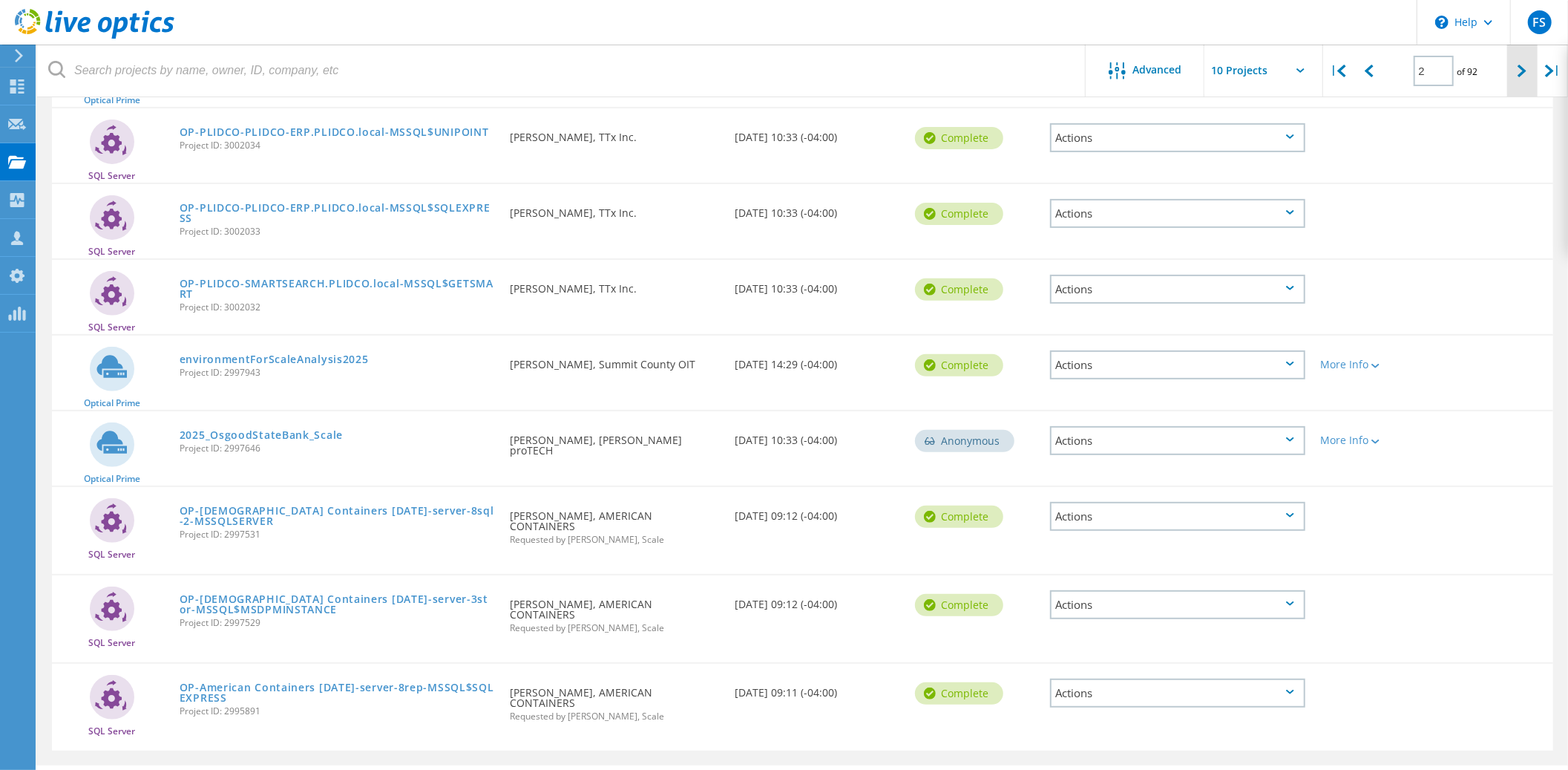
click at [1524, 71] on icon at bounding box center [1522, 71] width 9 height 13
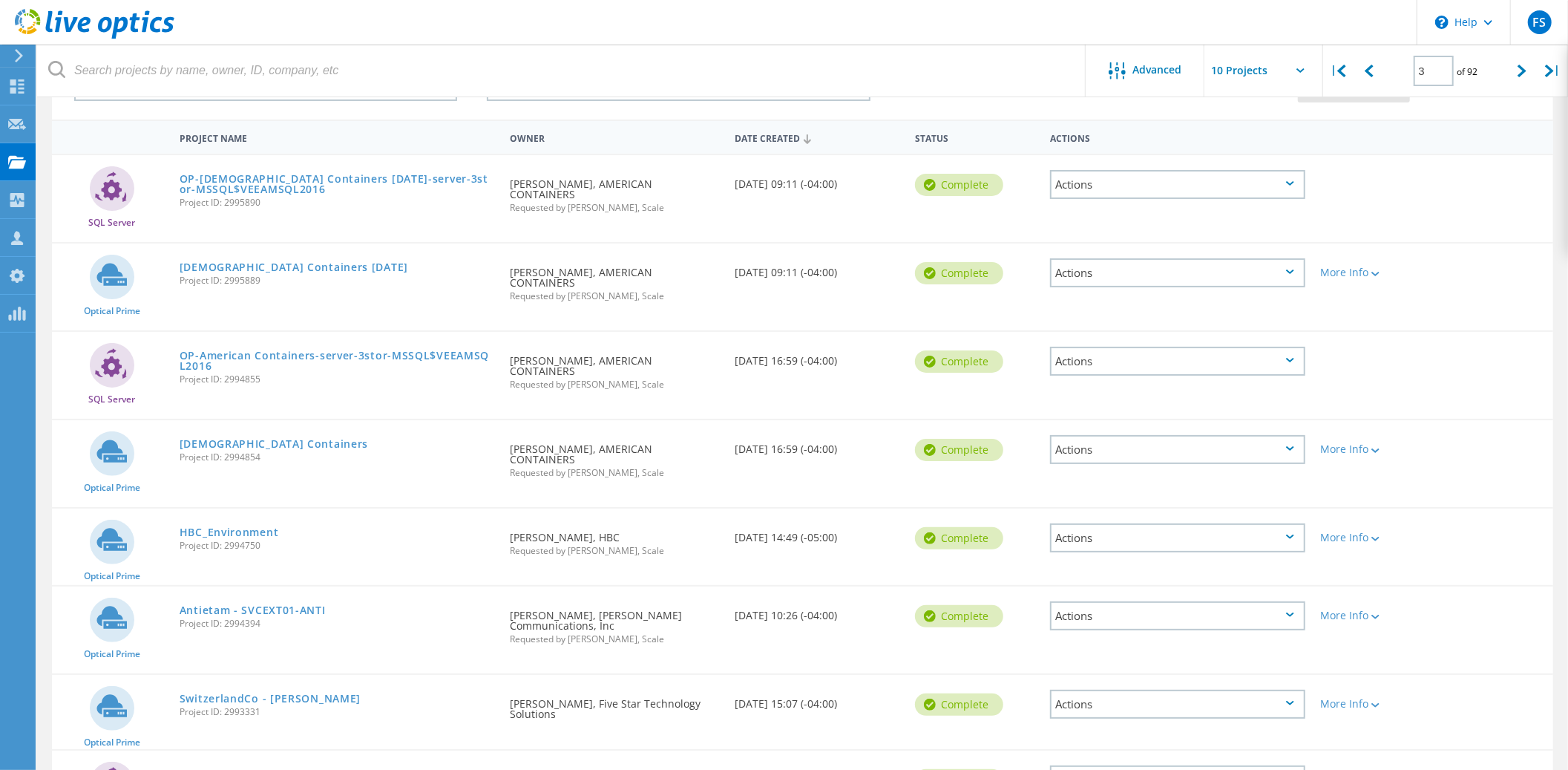
scroll to position [0, 0]
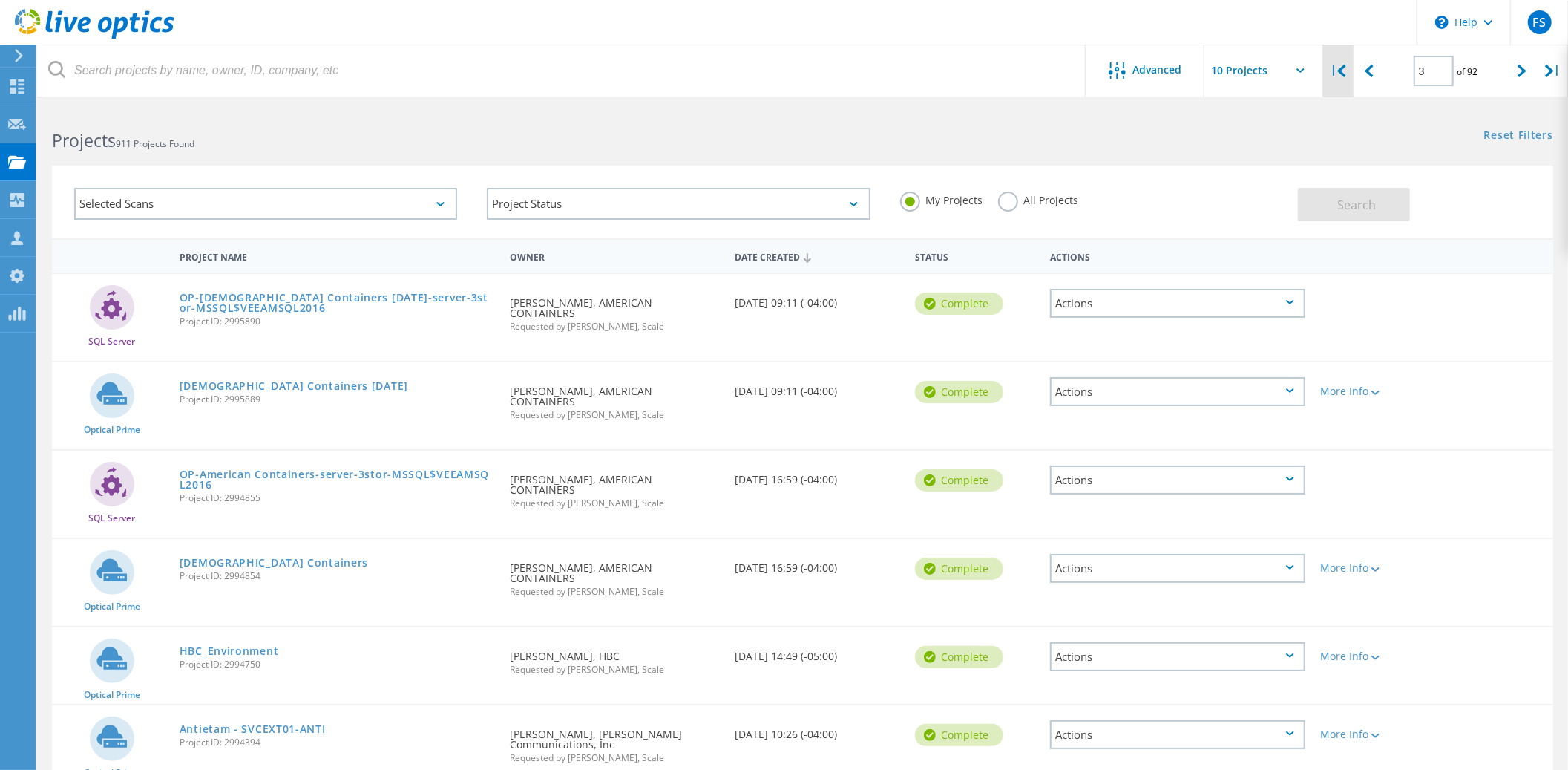
click at [1345, 74] on icon at bounding box center [1341, 71] width 9 height 13
type input "1"
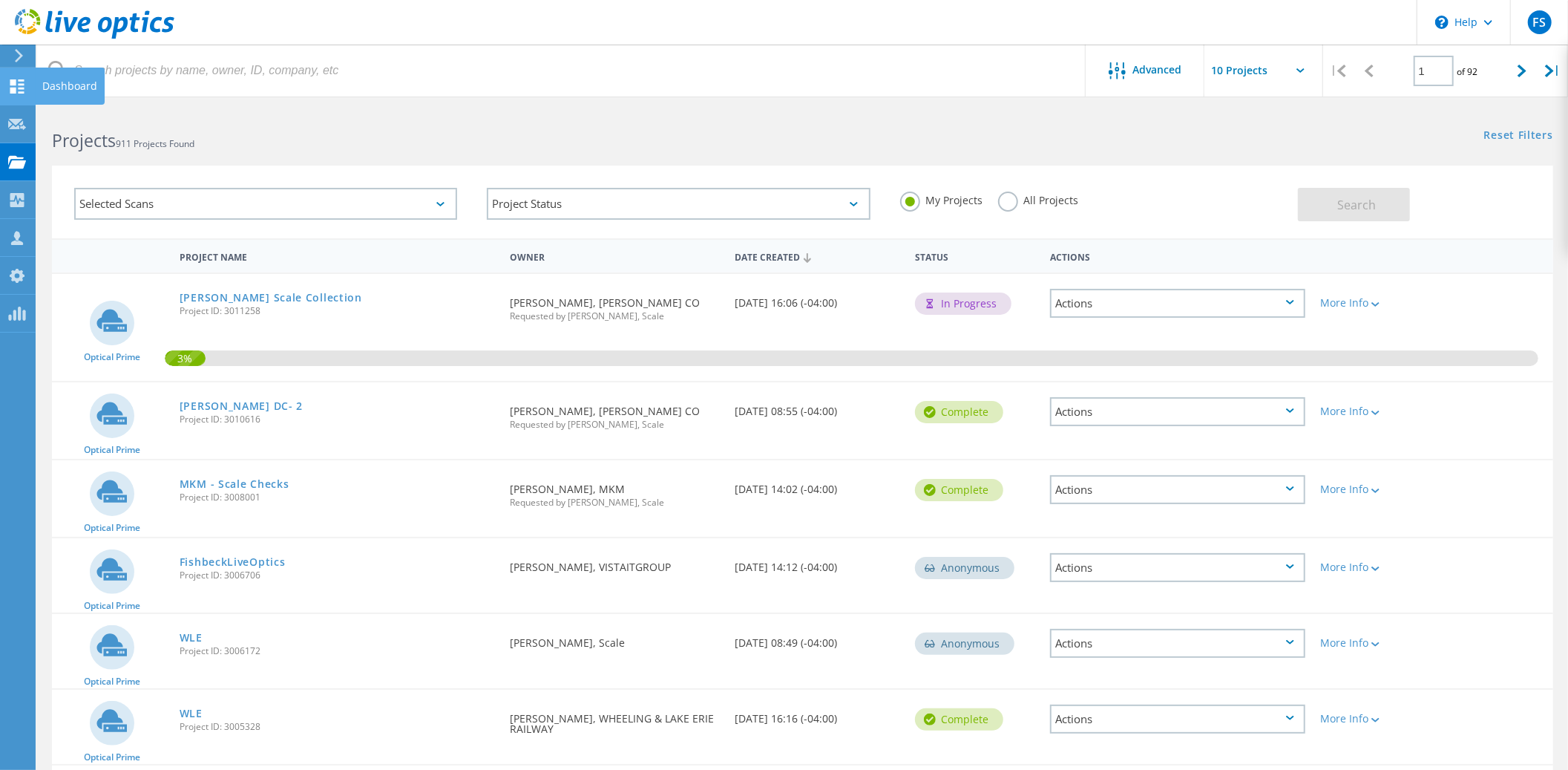
click at [16, 86] on icon at bounding box center [17, 87] width 18 height 14
